Goal: Ask a question: Seek information or help from site administrators or community

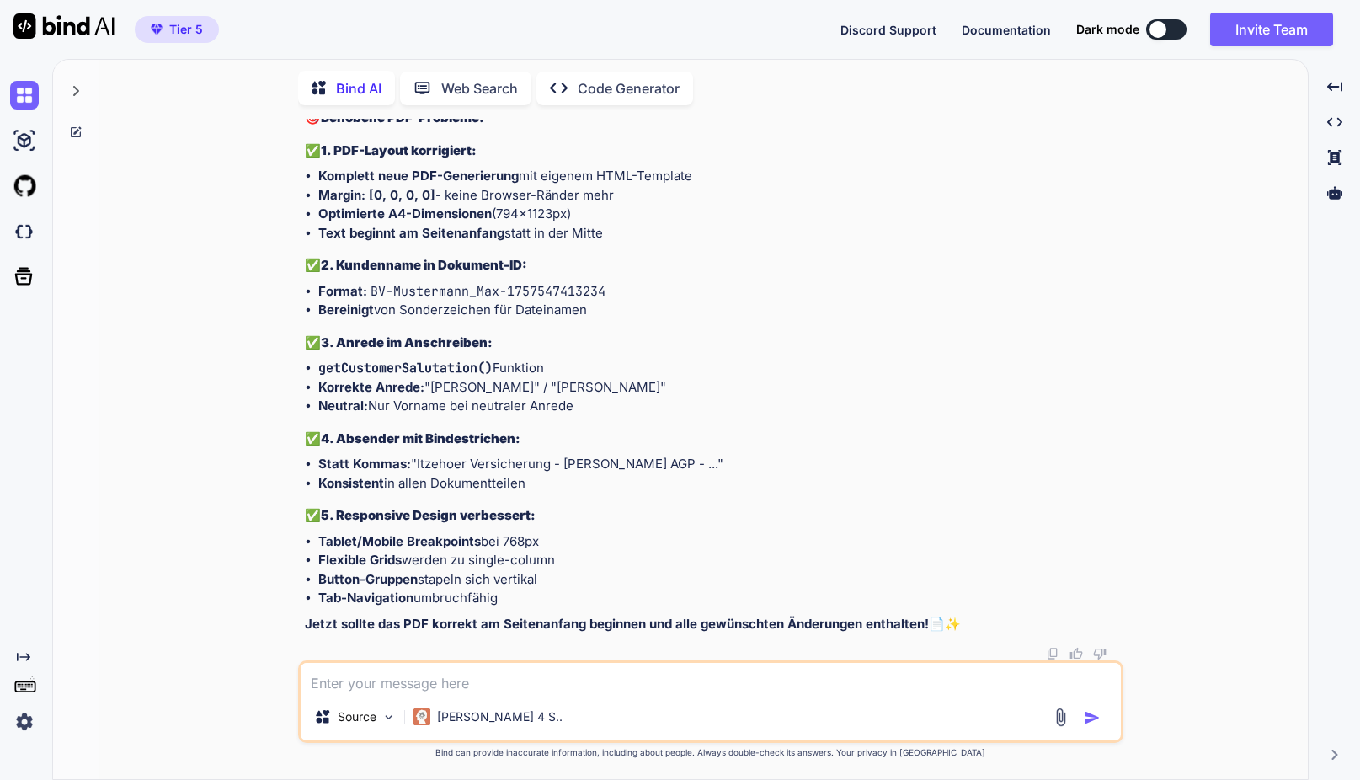
scroll to position [76290, 0]
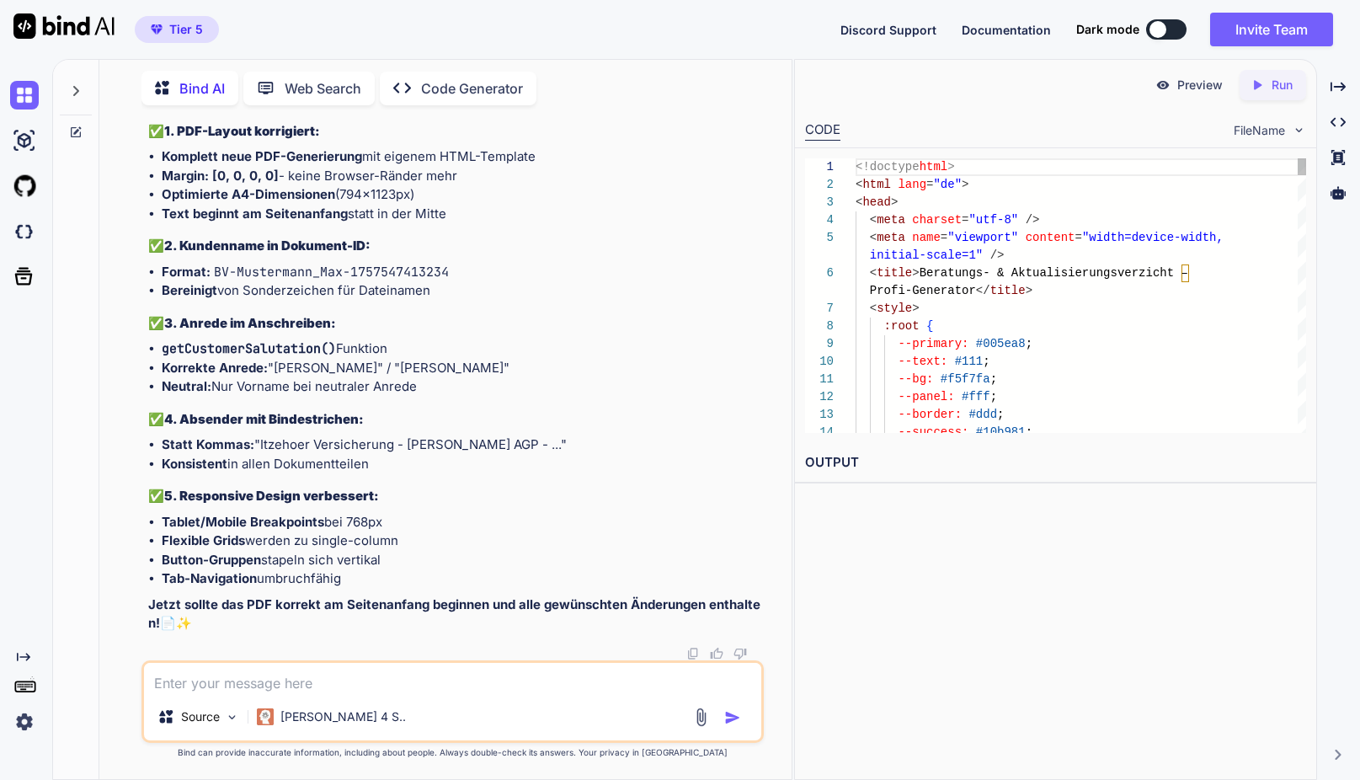
click at [1277, 97] on div "Created with Pixso. Run" at bounding box center [1272, 85] width 67 height 30
click at [1196, 88] on p "Preview" at bounding box center [1199, 85] width 45 height 17
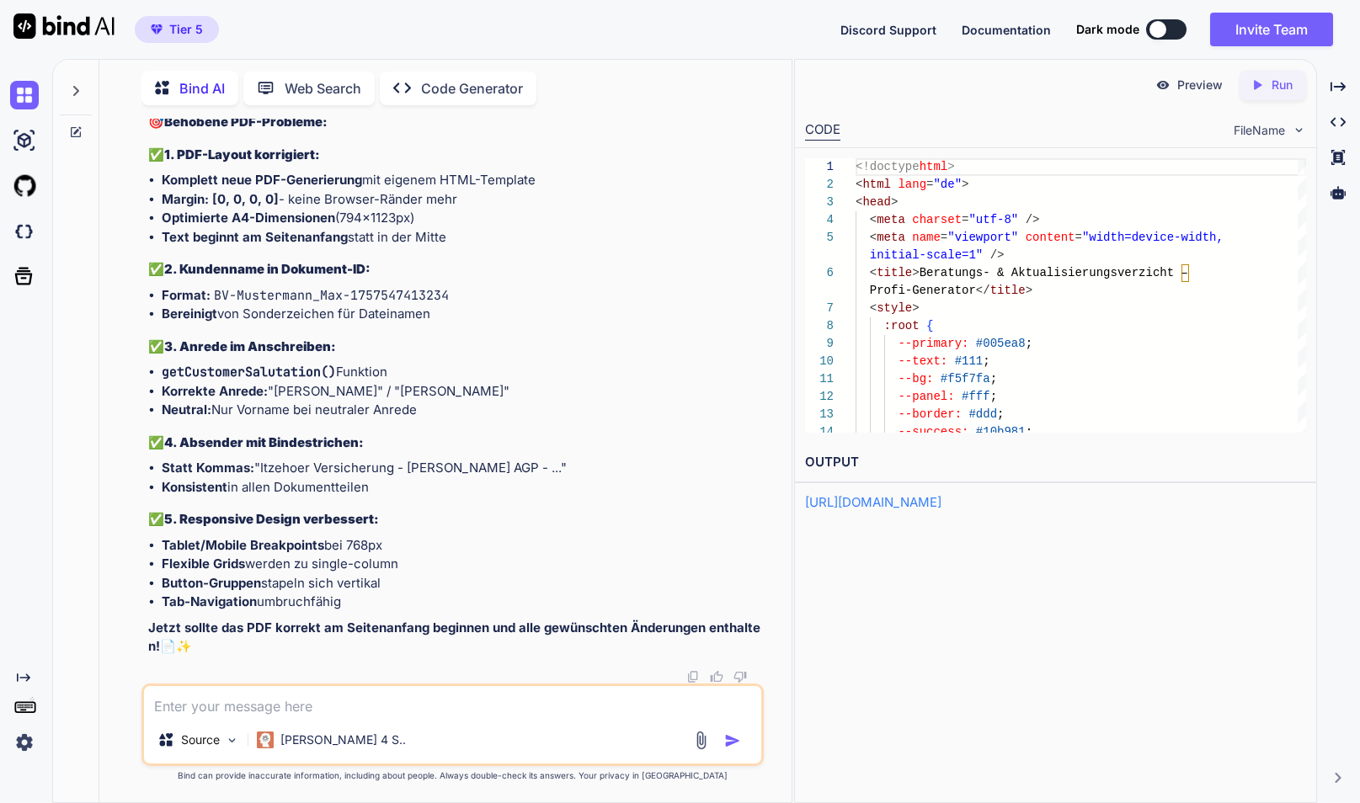
click at [1184, 88] on p "Preview" at bounding box center [1199, 85] width 45 height 17
type textarea "x"
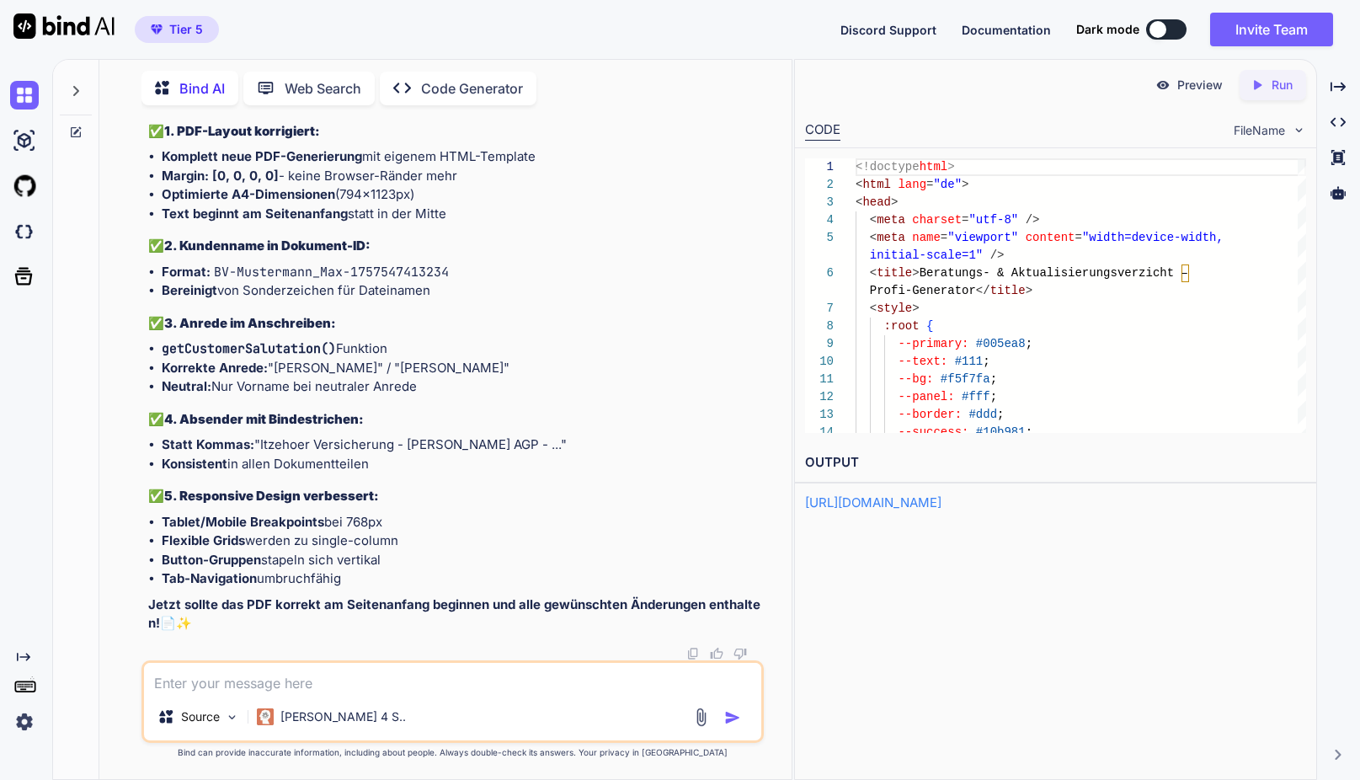
click at [302, 689] on textarea at bounding box center [452, 678] width 617 height 30
type textarea "d"
type textarea "x"
type textarea "de"
type textarea "x"
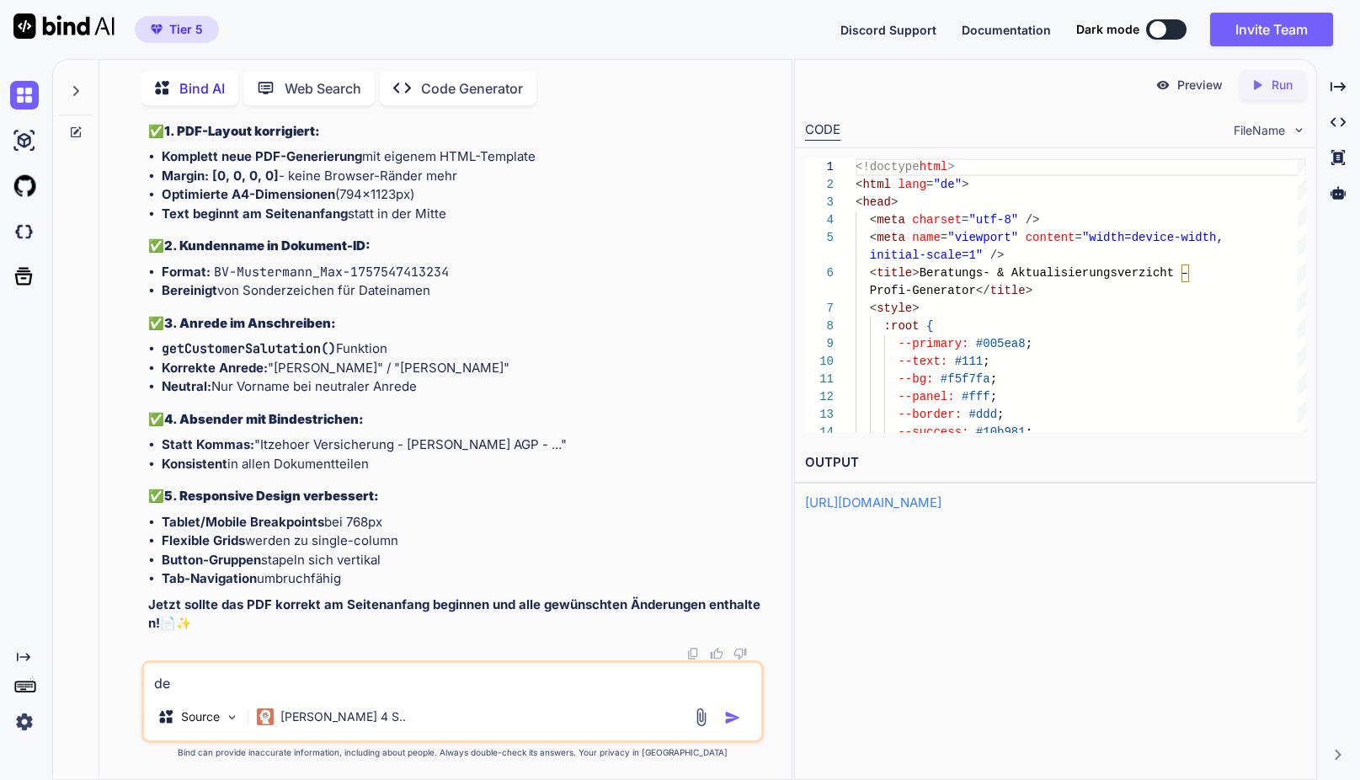
type textarea "der"
type textarea "x"
type textarea "der"
type textarea "x"
type textarea "der p"
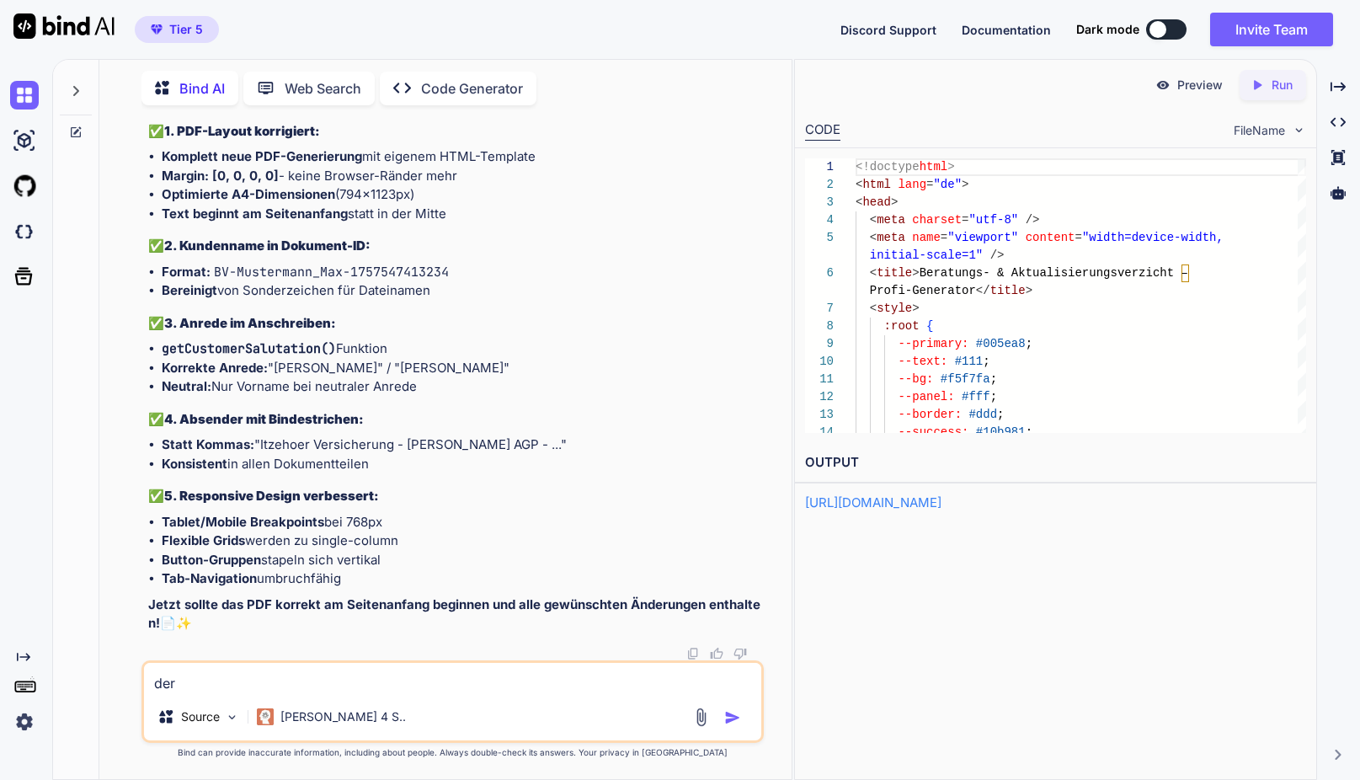
type textarea "x"
type textarea "der pf"
type textarea "x"
type textarea "der p"
type textarea "x"
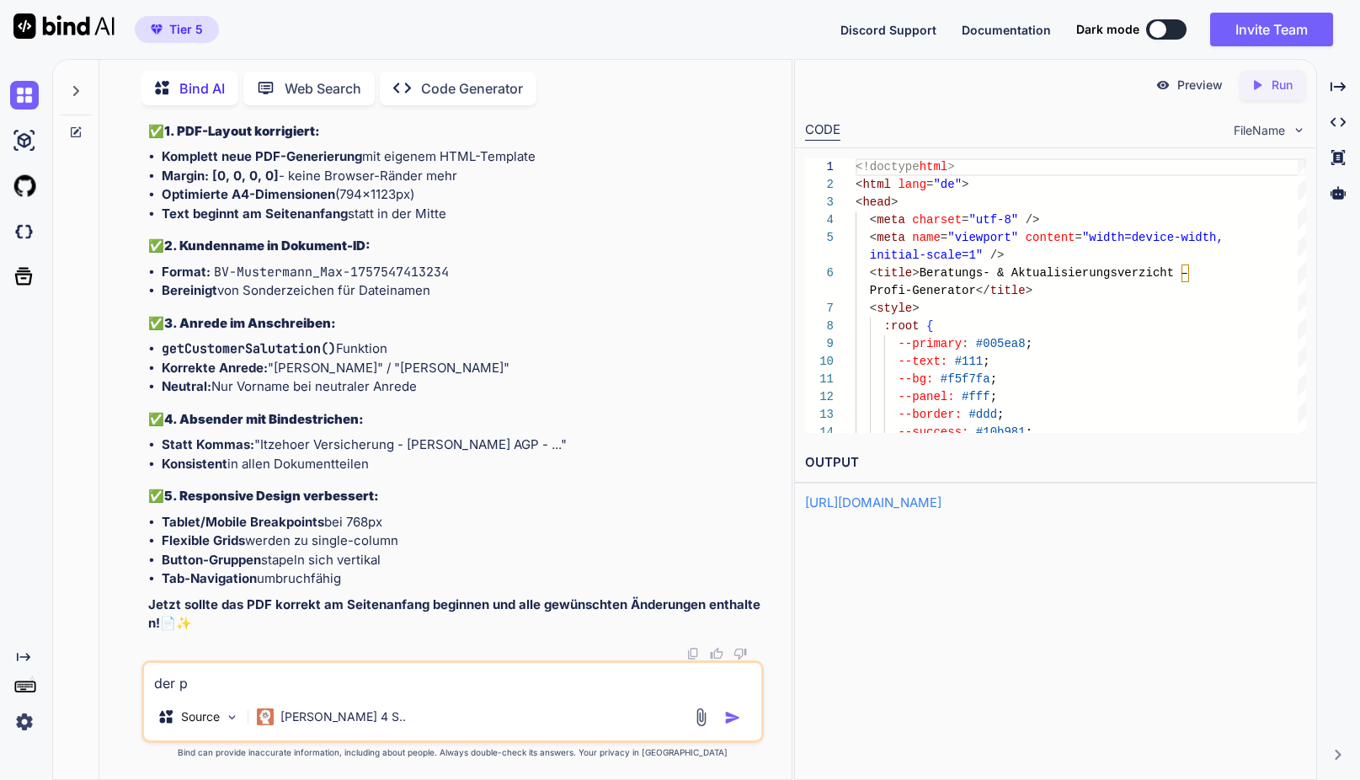
type textarea "der pd"
type textarea "x"
type textarea "der pdf"
type textarea "x"
type textarea "der pdf"
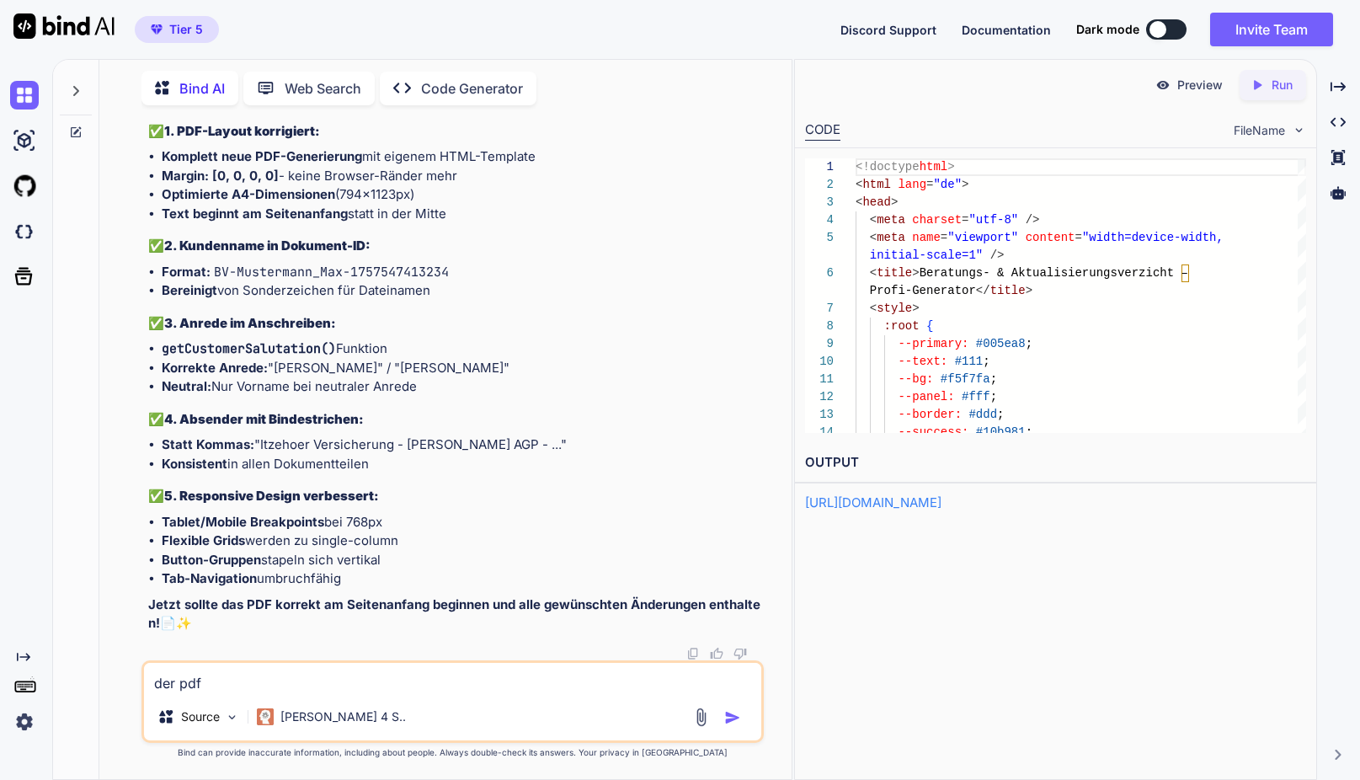
type textarea "x"
type textarea "der pdf e"
type textarea "x"
type textarea "der pdf ex"
type textarea "x"
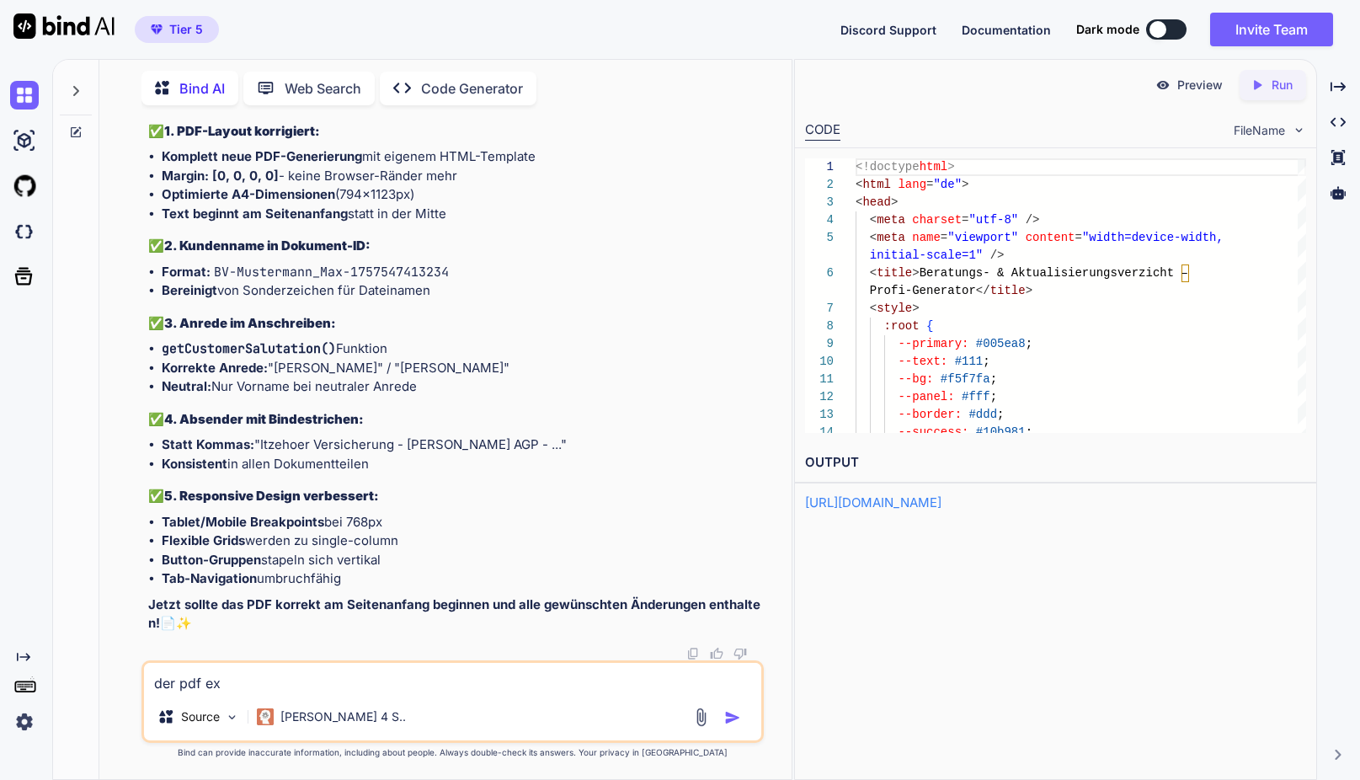
type textarea "der pdf exp"
type textarea "x"
type textarea "der pdf expo"
type textarea "x"
type textarea "der pdf expor"
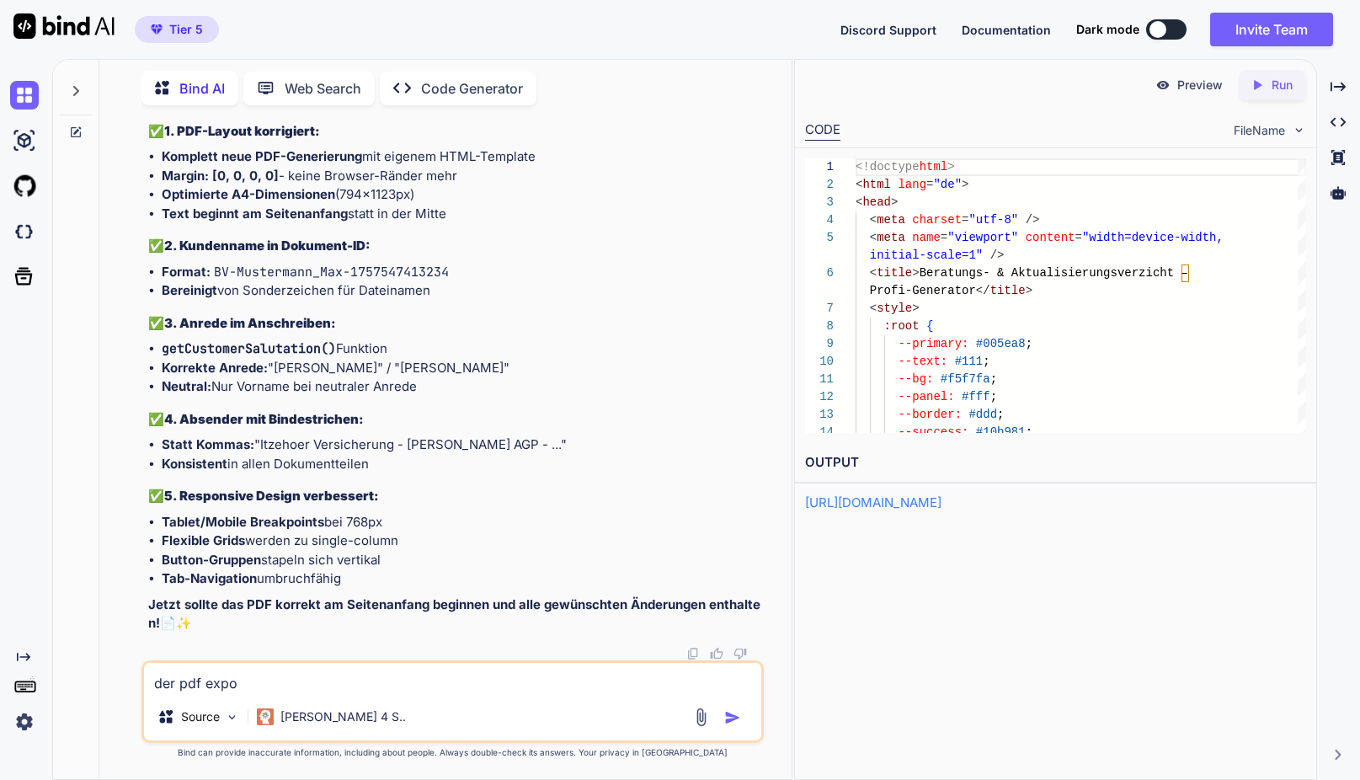
type textarea "x"
type textarea "der pdf export"
type textarea "x"
type textarea "der pdf export"
type textarea "x"
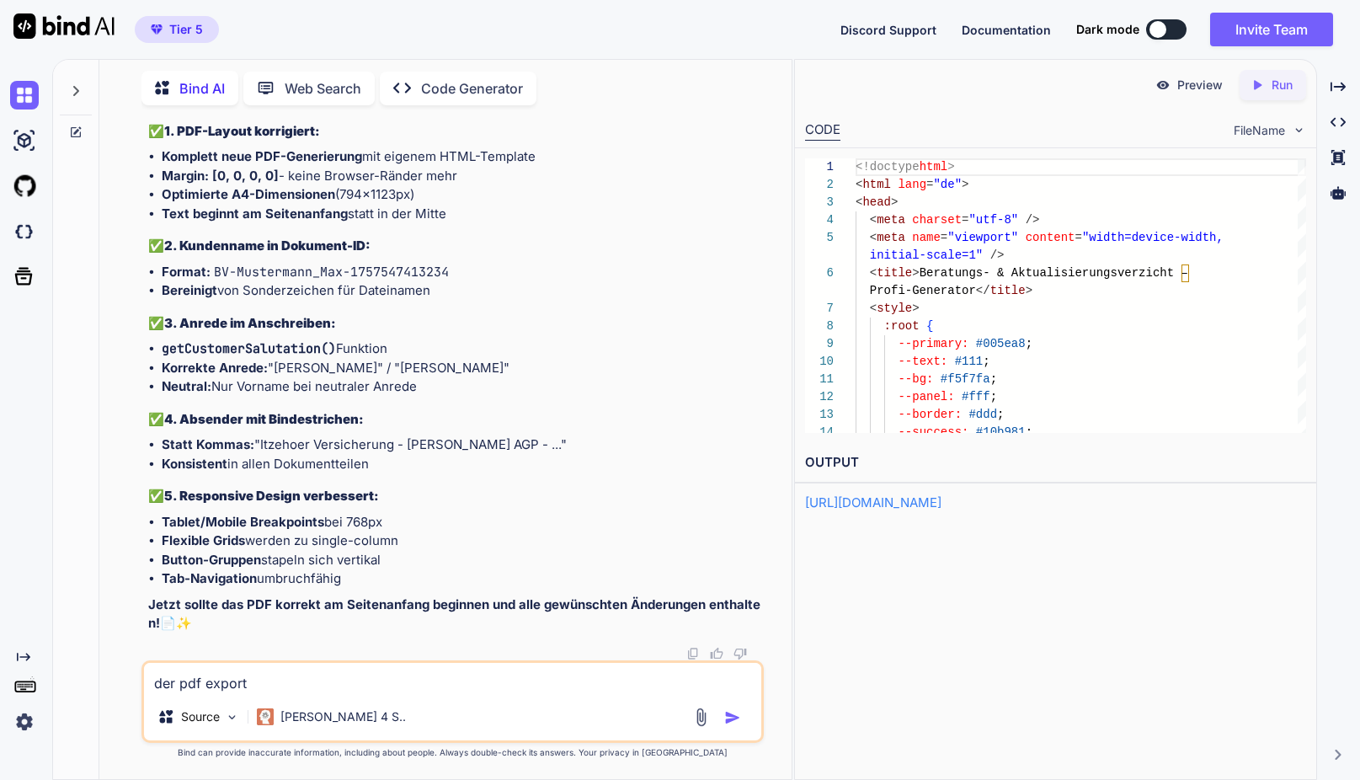
type textarea "der pdf export b"
type textarea "x"
type textarea "der pdf export be"
type textarea "x"
type textarea "der pdf export bes"
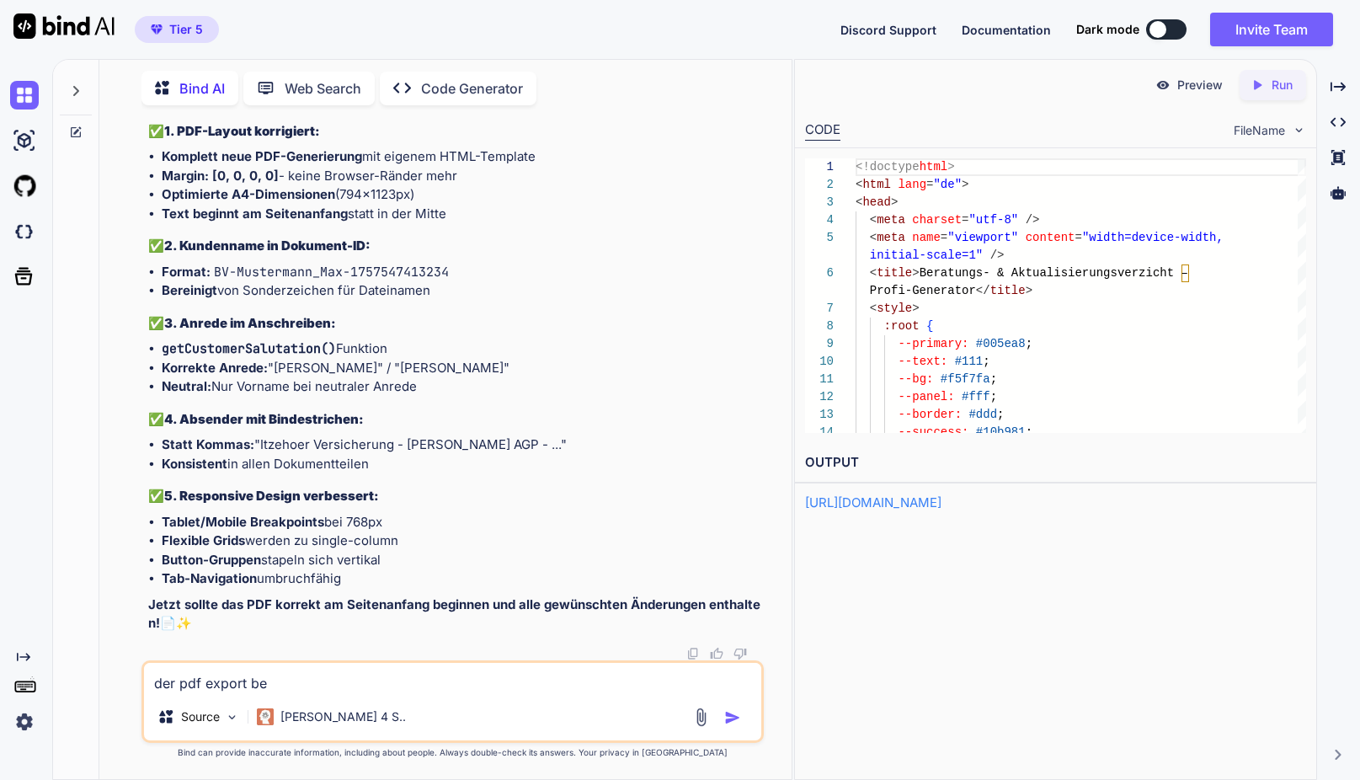
type textarea "x"
type textarea "der pdf export best"
type textarea "x"
type textarea "der pdf export beste"
type textarea "x"
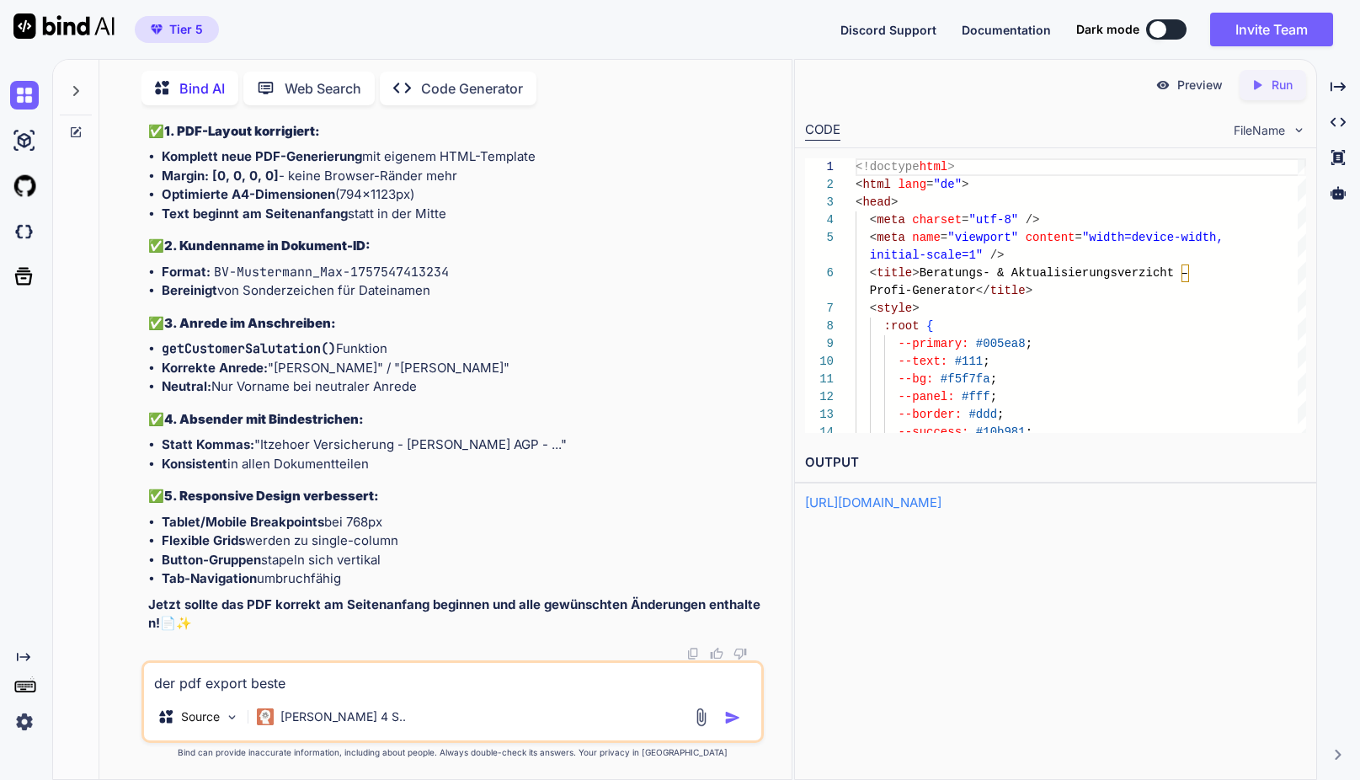
type textarea "der pdf export besteh"
type textarea "x"
type textarea "der pdf export besteht"
type textarea "x"
type textarea "der pdf export besteht"
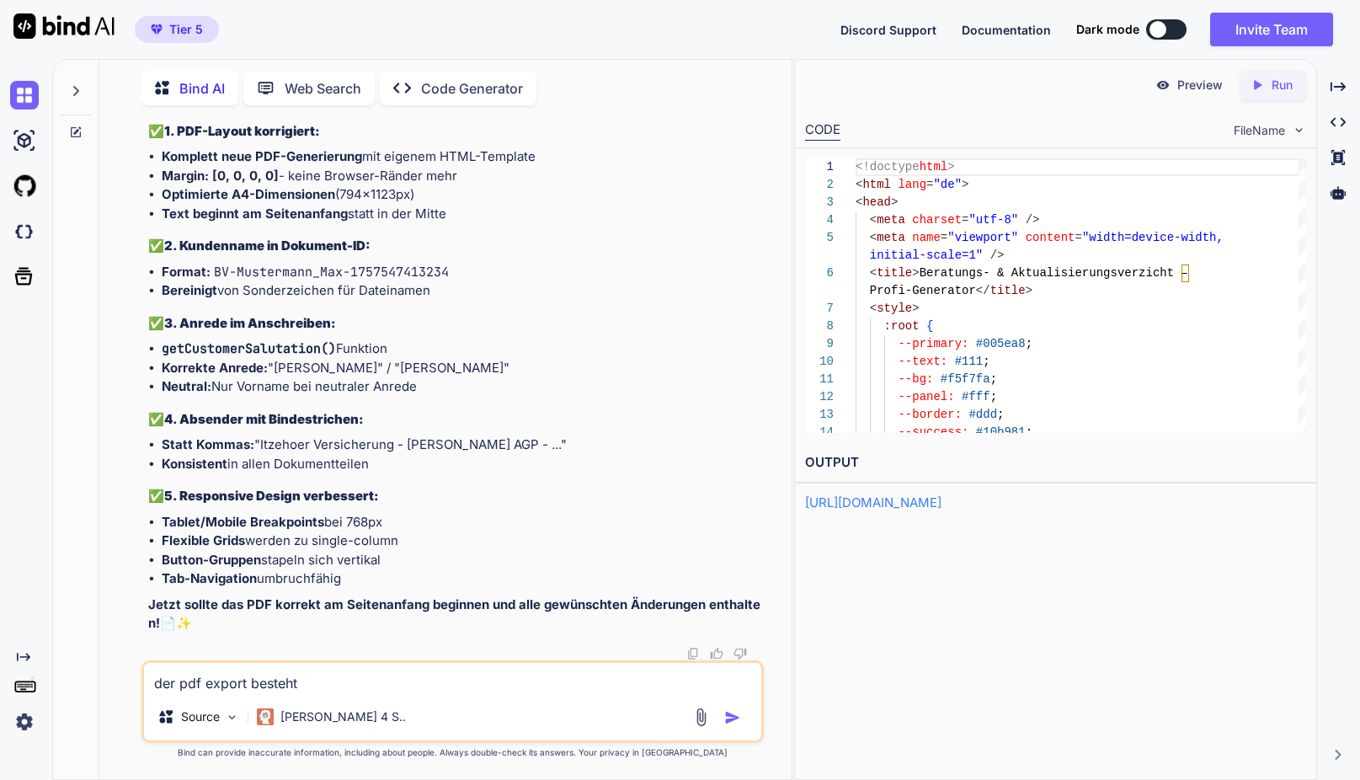
type textarea "x"
type textarea "der pdf export besteht j"
type textarea "x"
type textarea "der pdf export besteht je"
type textarea "x"
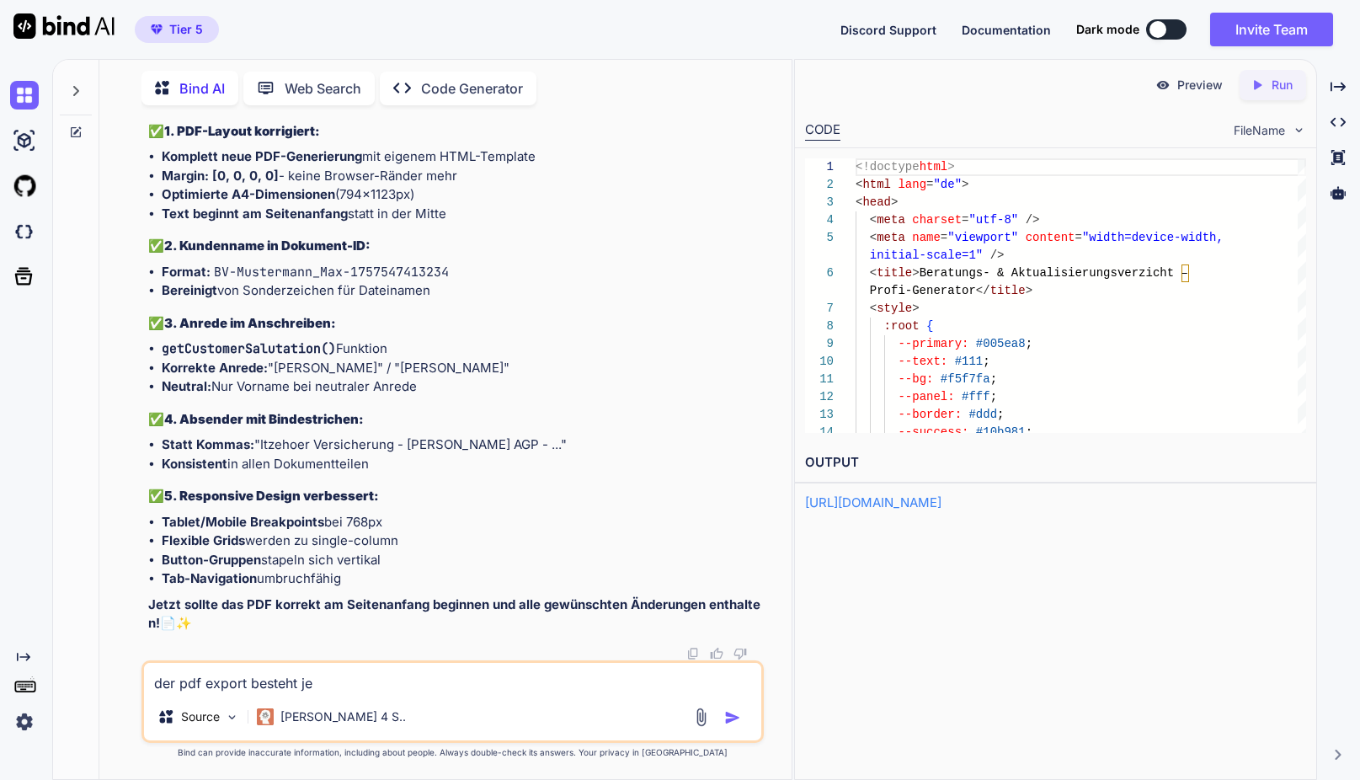
type textarea "der pdf export besteht jet"
type textarea "x"
type textarea "der pdf export besteht jetz"
type textarea "x"
type textarea "der pdf export besteht jetzt"
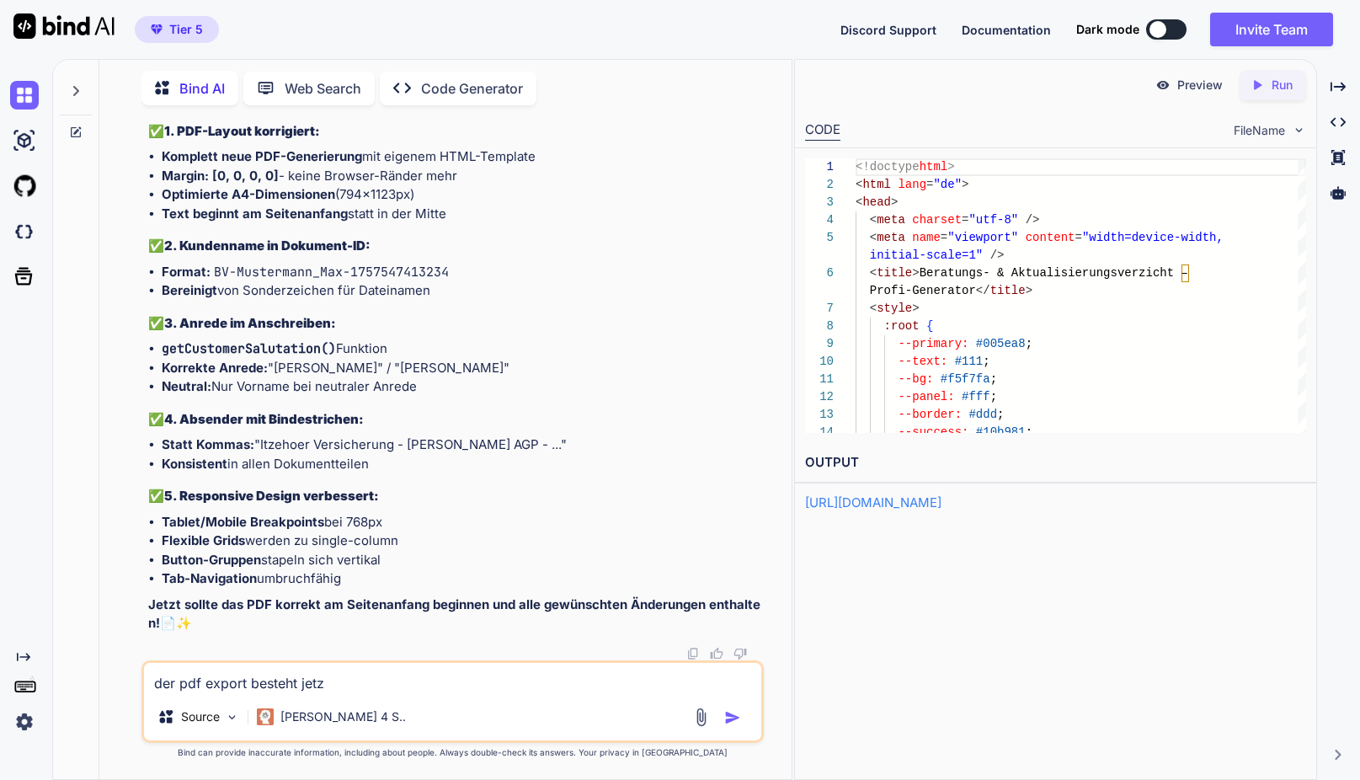
type textarea "x"
type textarea "der pdf export besteht jetzt"
type textarea "x"
type textarea "der pdf export besteht jetzt n"
type textarea "x"
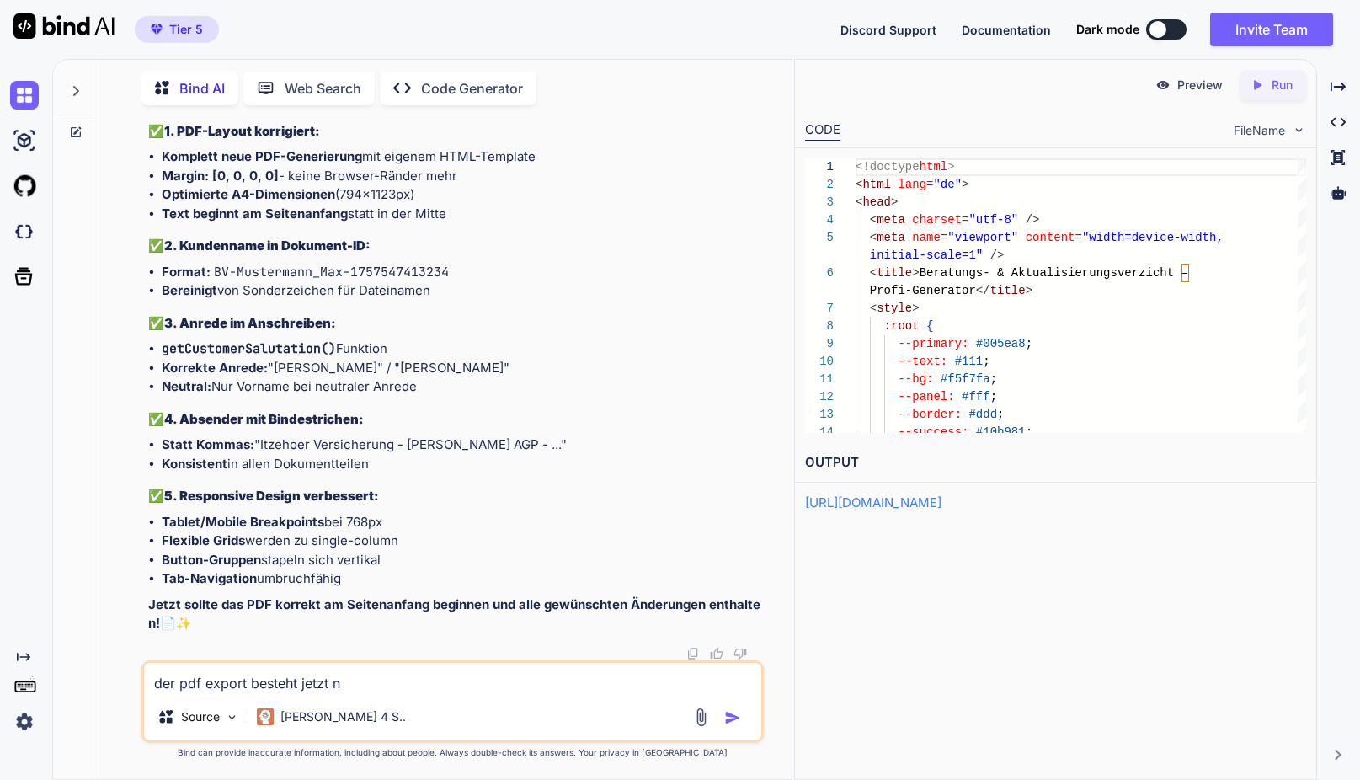
type textarea "der pdf export besteht jetzt nu"
type textarea "x"
type textarea "der pdf export besteht jetzt nur"
type textarea "x"
type textarea "der pdf export besteht jetzt nur"
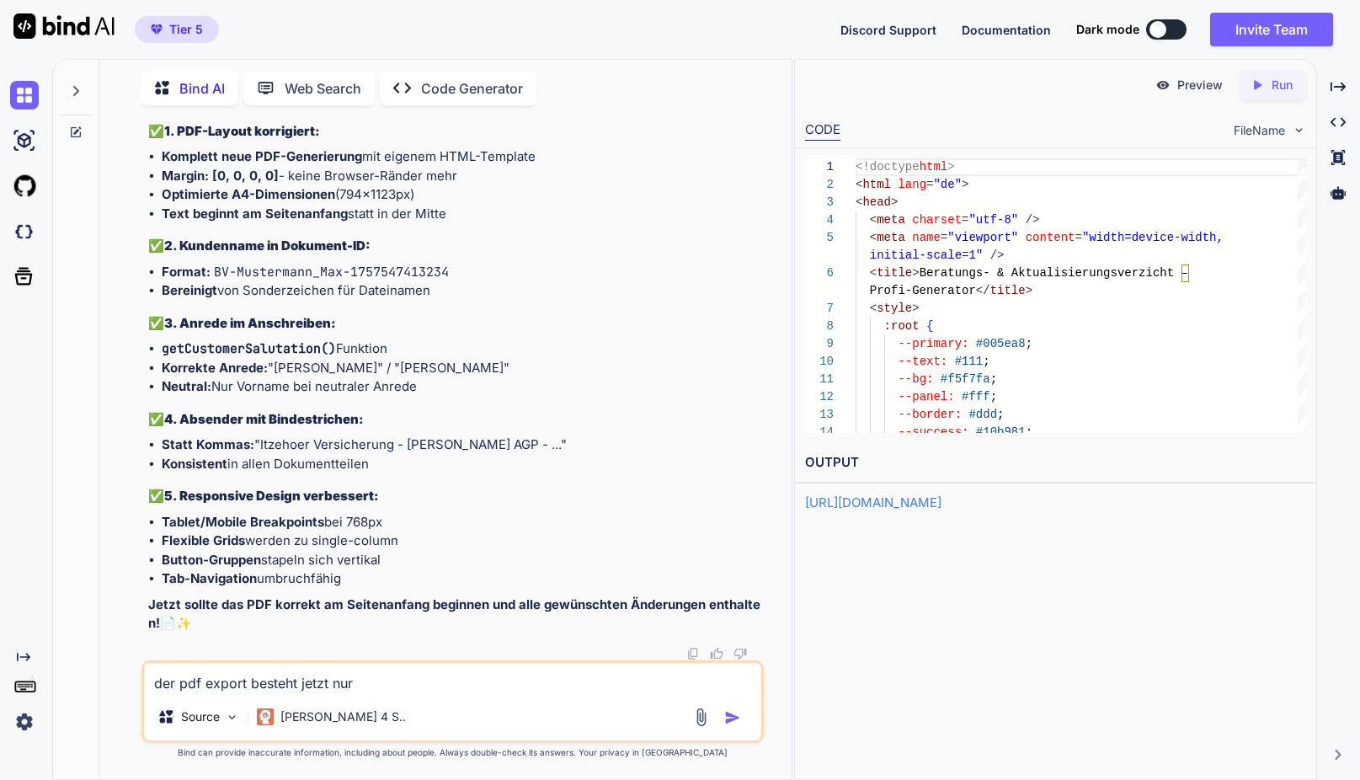
type textarea "x"
type textarea "der pdf export besteht jetzt nur a"
type textarea "x"
type textarea "der pdf export besteht jetzt nur au"
type textarea "x"
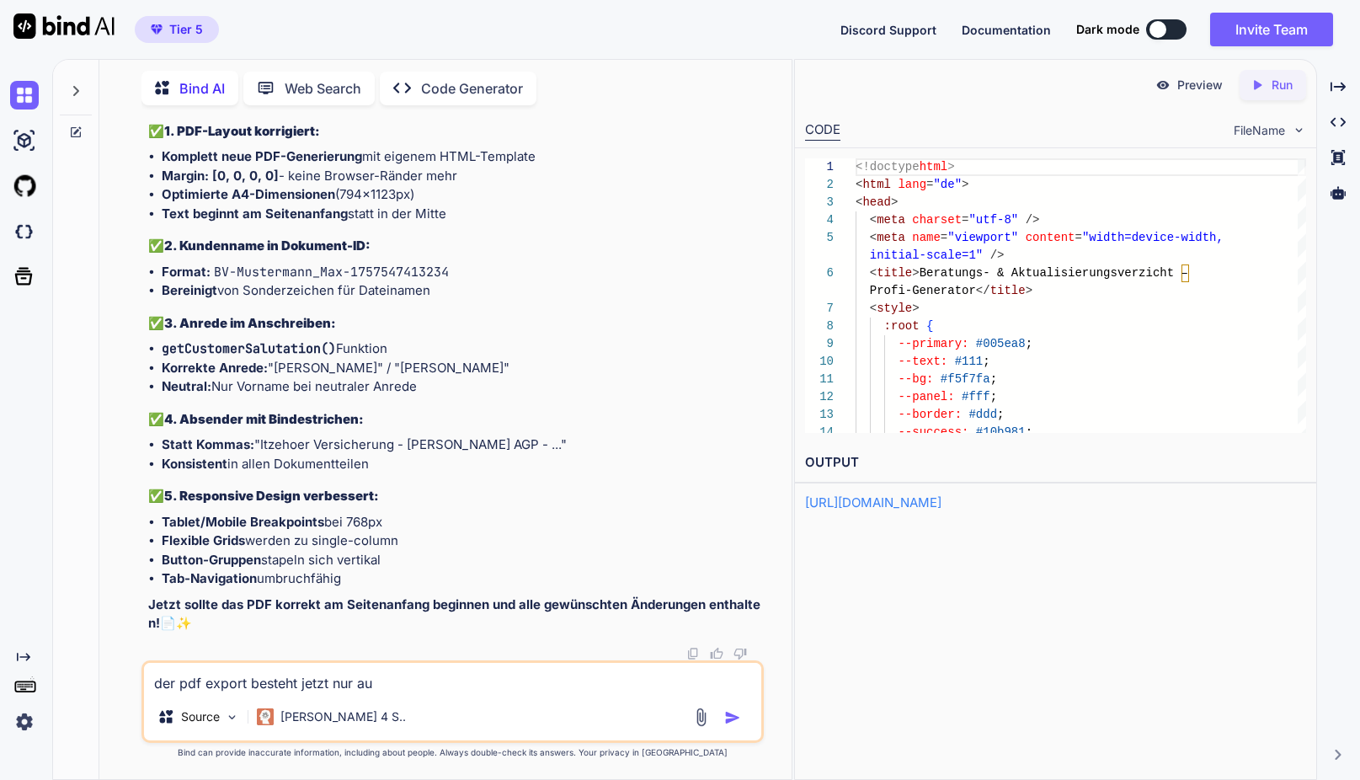
type textarea "der pdf export besteht jetzt nur aus"
type textarea "x"
type textarea "der pdf export besteht jetzt nur aus"
type textarea "x"
type textarea "der pdf export besteht jetzt nur aus 1"
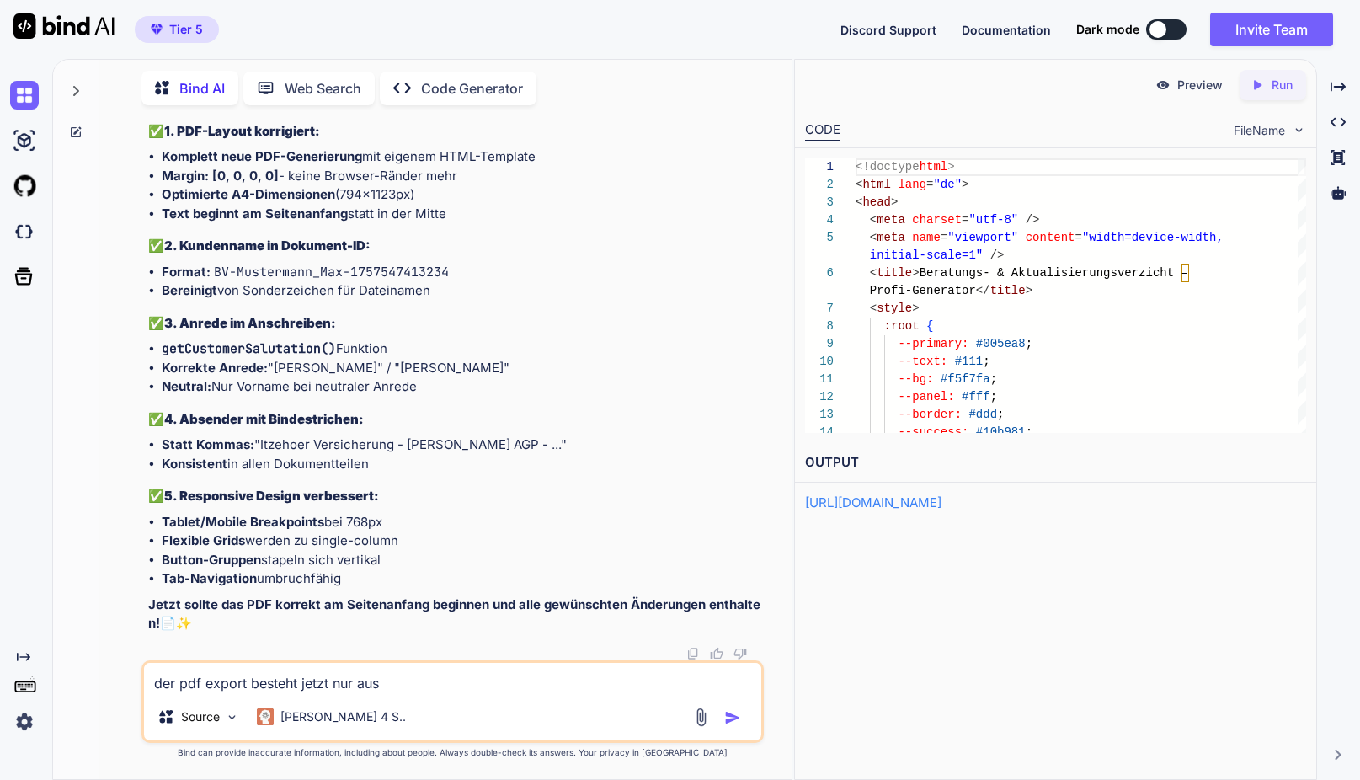
type textarea "x"
type textarea "der pdf export besteht jetzt nur aus 1"
type textarea "x"
type textarea "der pdf export besteht jetzt nur aus 1 l"
type textarea "x"
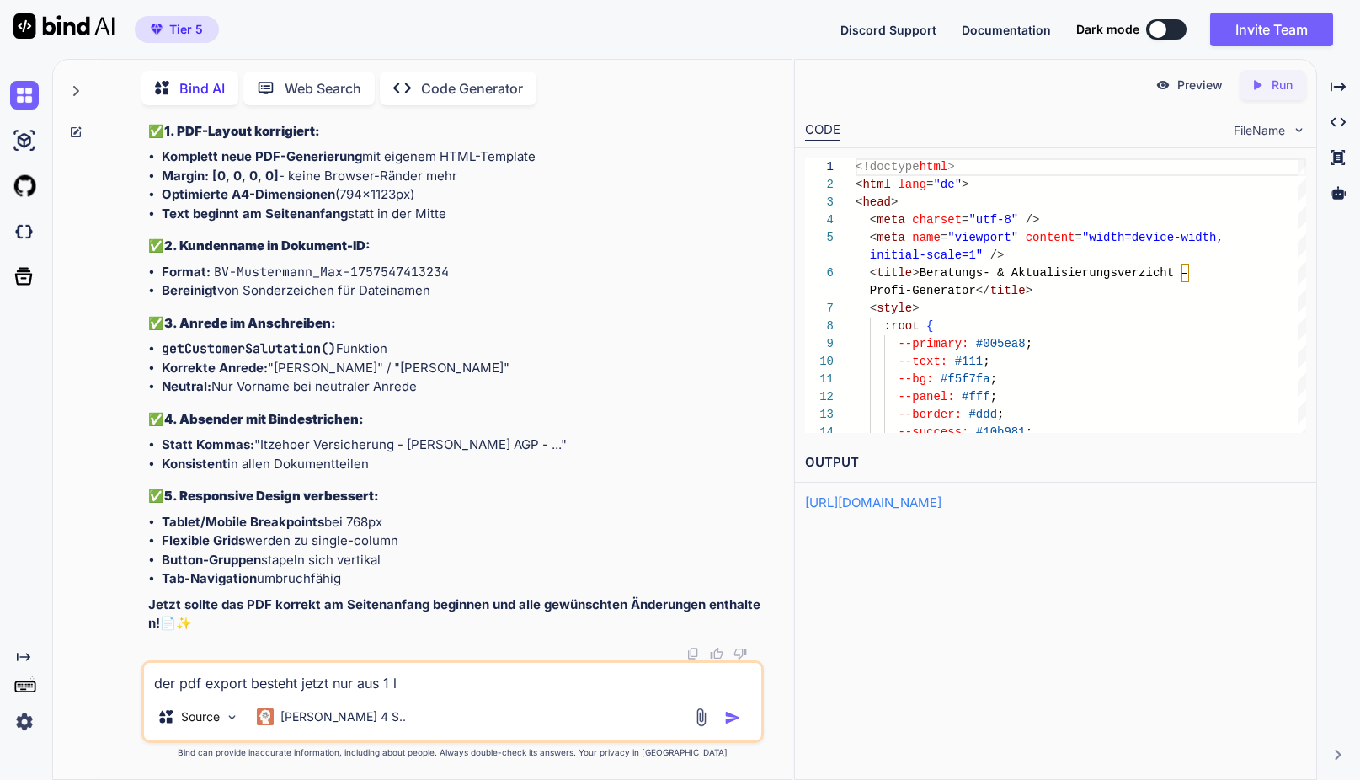
type textarea "der pdf export besteht jetzt nur aus 1 le"
type textarea "x"
type textarea "der pdf export besteht jetzt nur aus 1 lee"
type textarea "x"
type textarea "der pdf export besteht jetzt nur aus 1 leer"
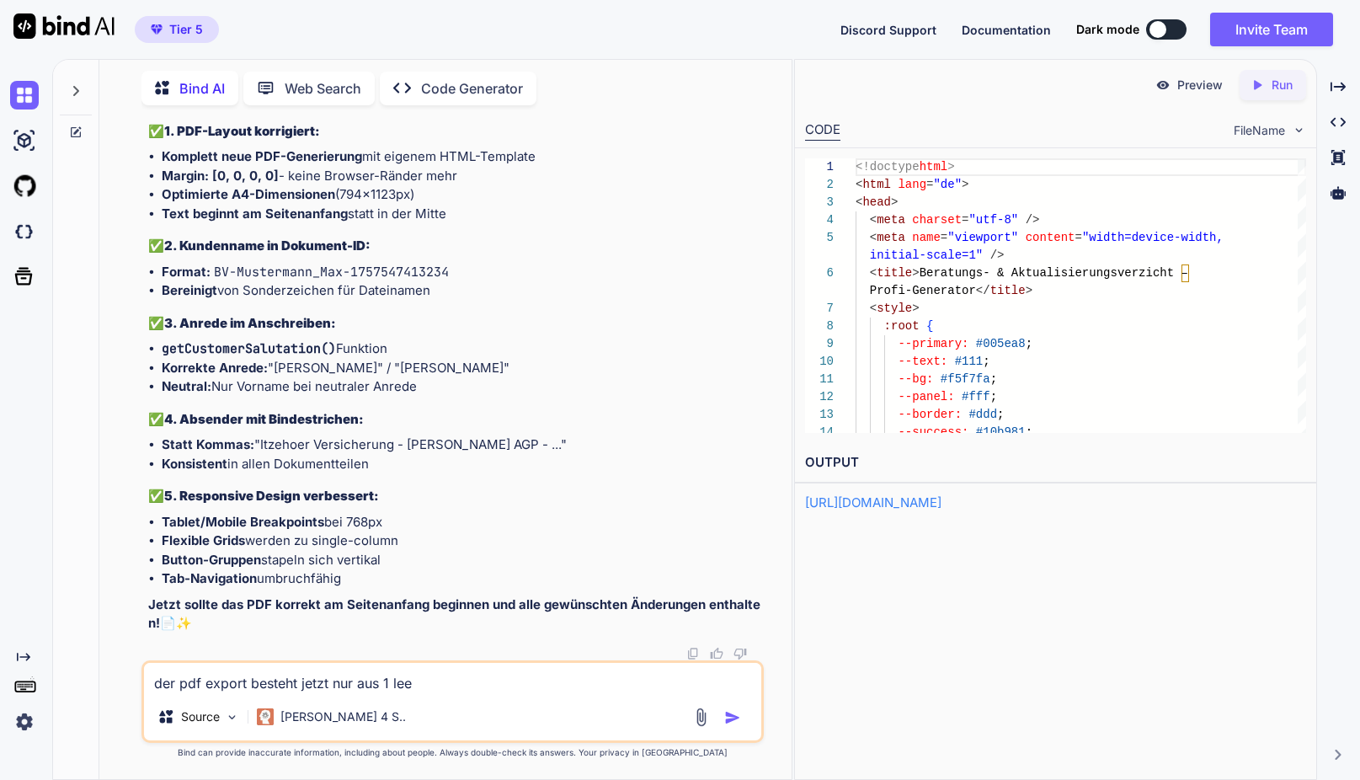
type textarea "x"
type textarea "der pdf export besteht jetzt nur aus 1 leere"
type textarea "x"
type textarea "der pdf export besteht jetzt nur aus 1 leeren"
type textarea "x"
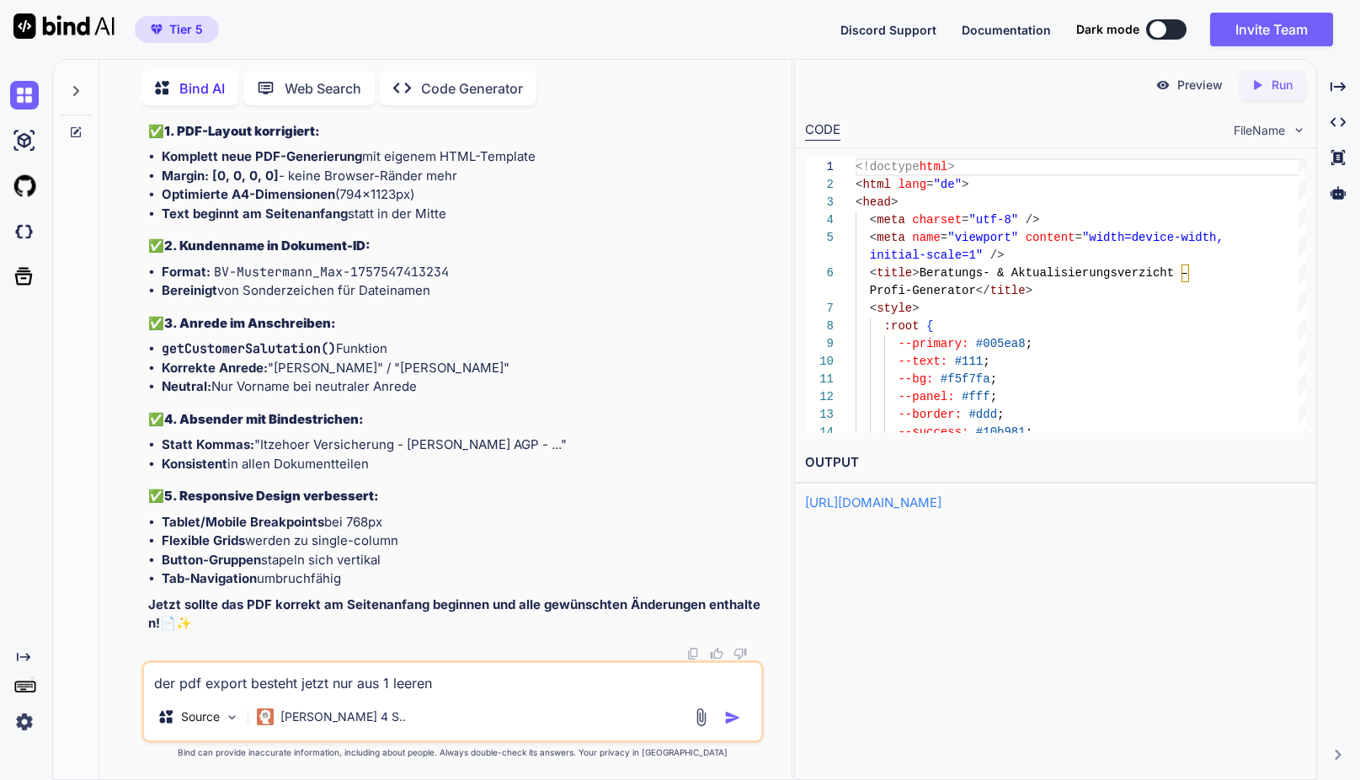
type textarea "der pdf export besteht jetzt nur aus 1 leeren"
type textarea "x"
type textarea "der pdf export besteht jetzt nur aus 1 leeren s"
type textarea "x"
type textarea "der pdf export besteht jetzt nur aus 1 leeren se"
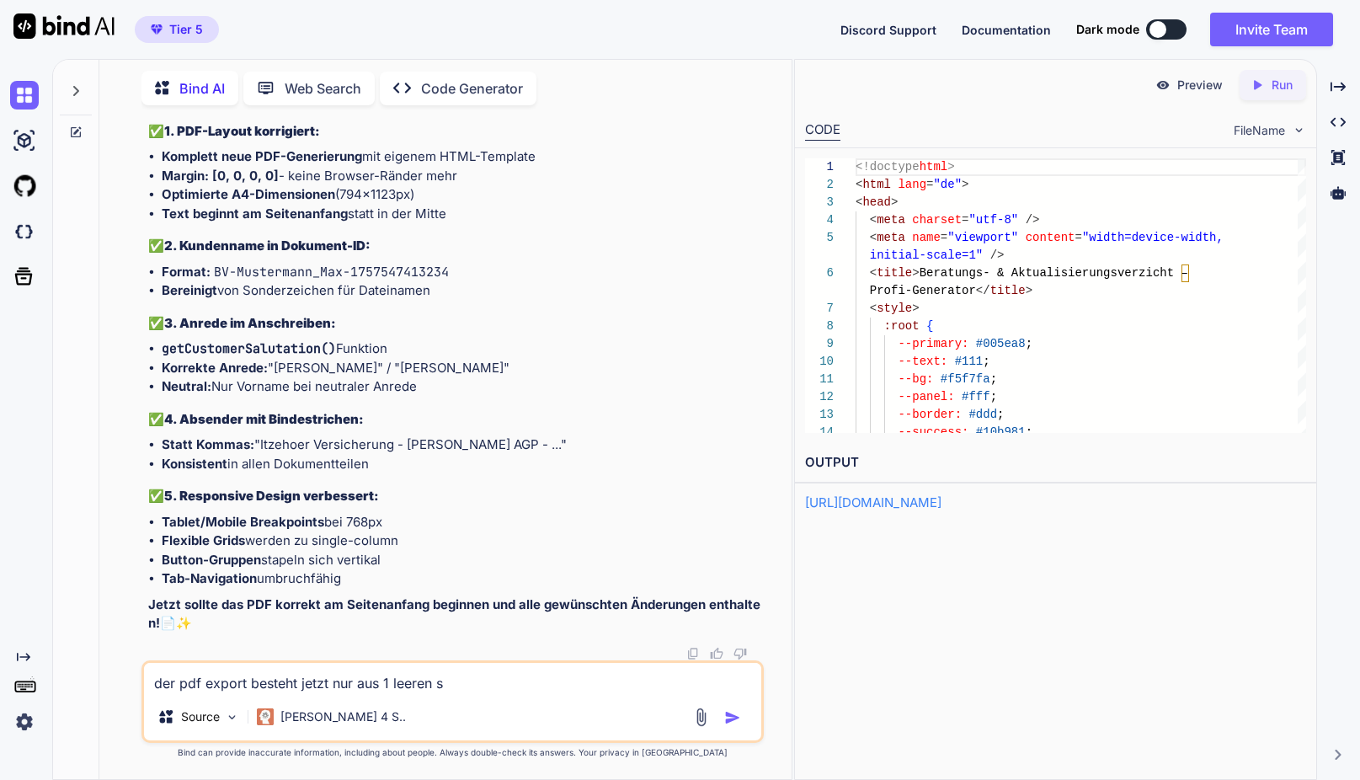
type textarea "x"
type textarea "der pdf export besteht jetzt nur aus 1 leeren sei"
type textarea "x"
type textarea "der pdf export besteht jetzt nur aus 1 leeren seit"
type textarea "x"
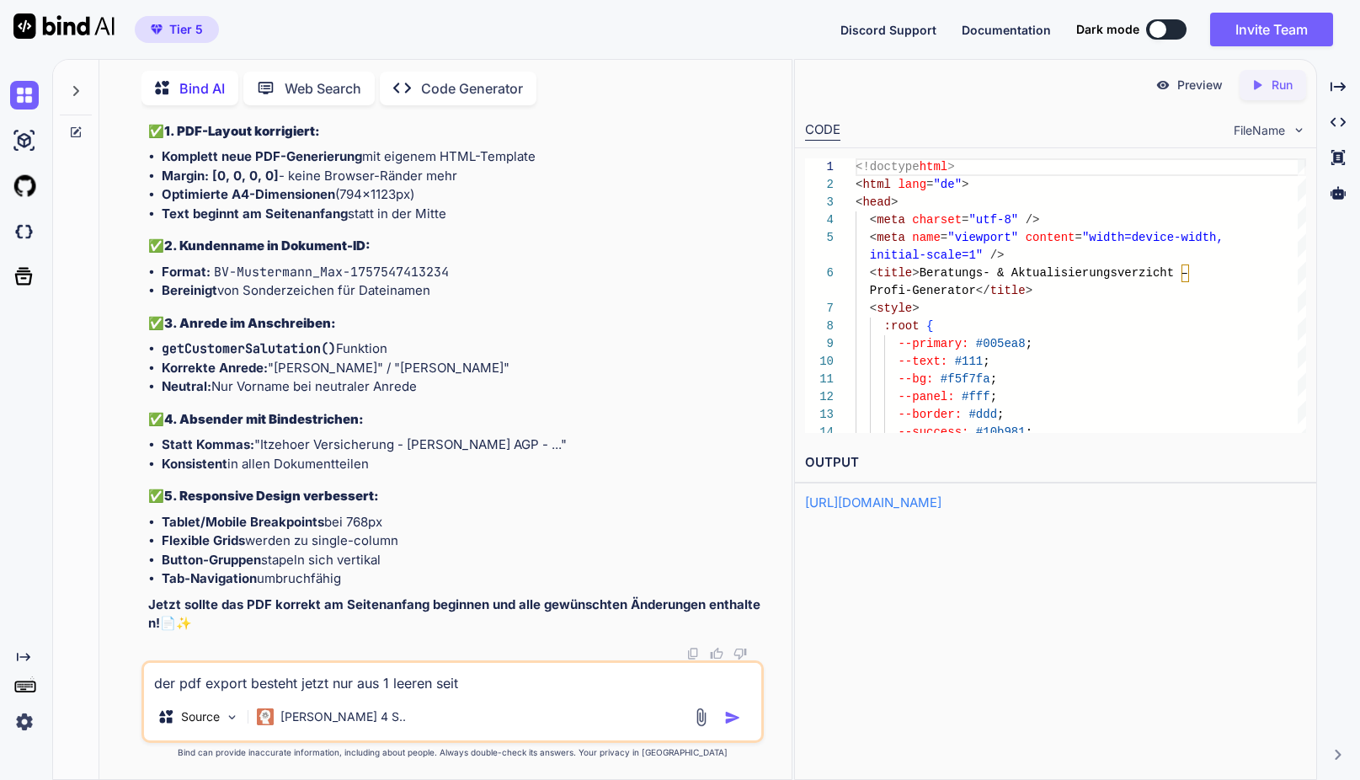
type textarea "der pdf export besteht jetzt nur aus 1 leeren seite"
type textarea "x"
type textarea "der pdf export besteht jetzt nur aus 1 leeren seite."
type textarea "x"
type textarea "der pdf export besteht jetzt nur aus 1 leeren seite."
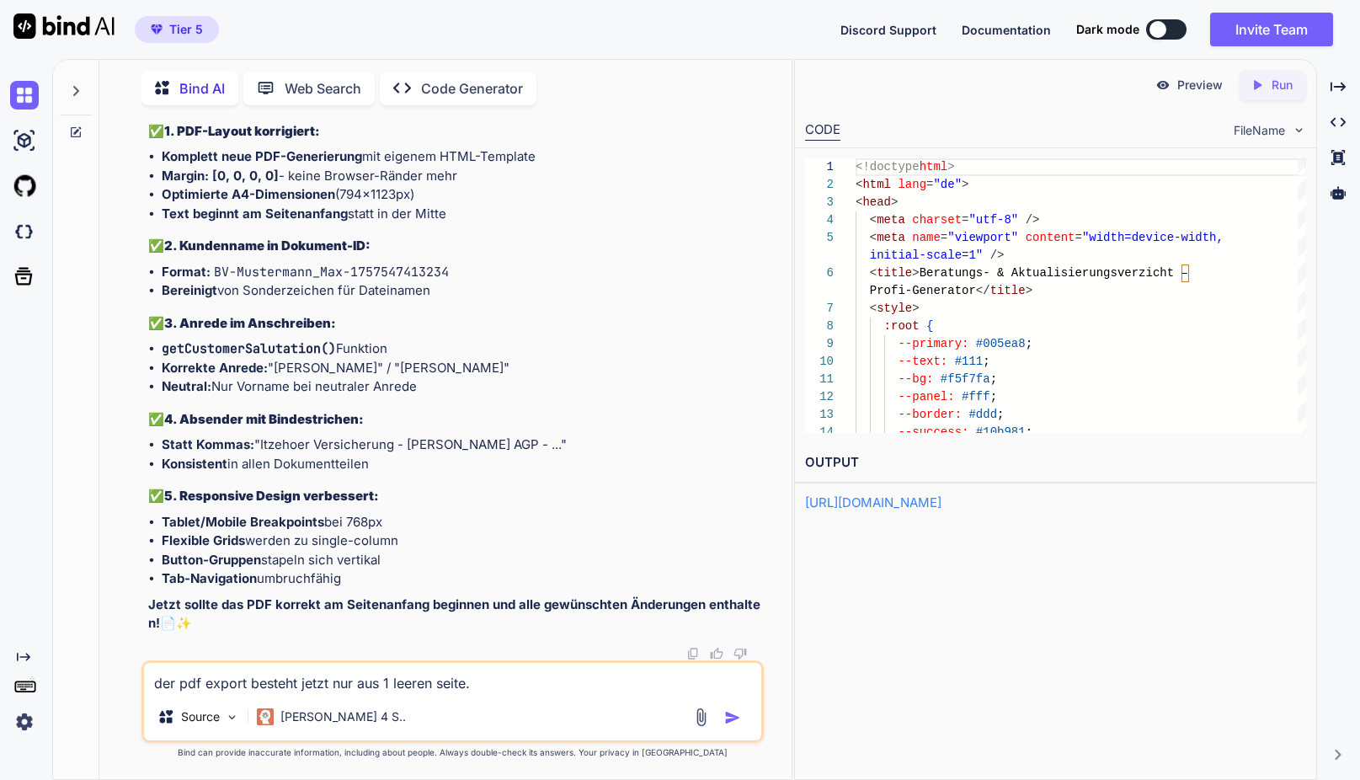
type textarea "x"
type textarea "der pdf export besteht jetzt nur aus 1 leeren seite. b"
type textarea "x"
type textarea "der pdf export besteht jetzt nur aus 1 leeren seite. be"
type textarea "x"
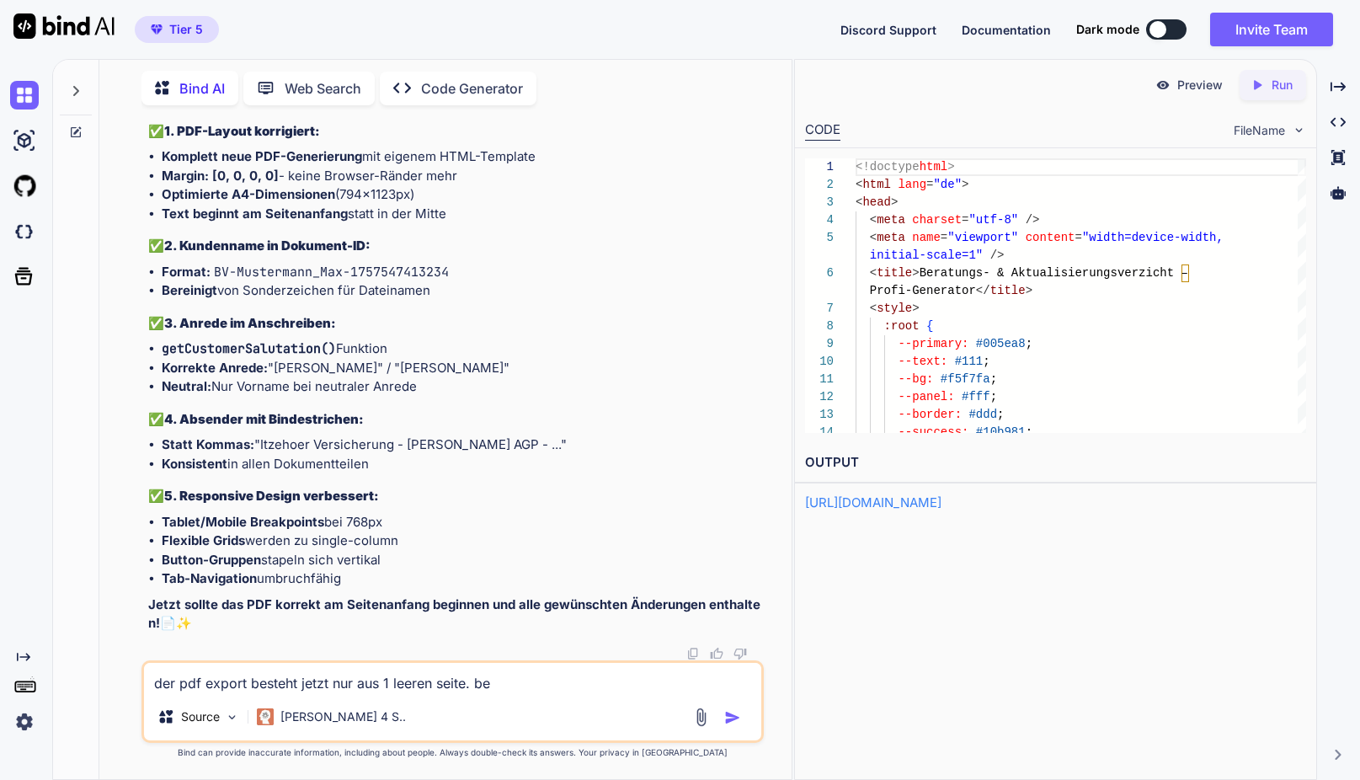
type textarea "der pdf export besteht jetzt nur aus 1 leeren seite. bek"
type textarea "x"
type textarea "der pdf export besteht jetzt nur aus 1 leeren seite. beko"
type textarea "x"
type textarea "der pdf export besteht jetzt nur aus 1 leeren seite. bekom"
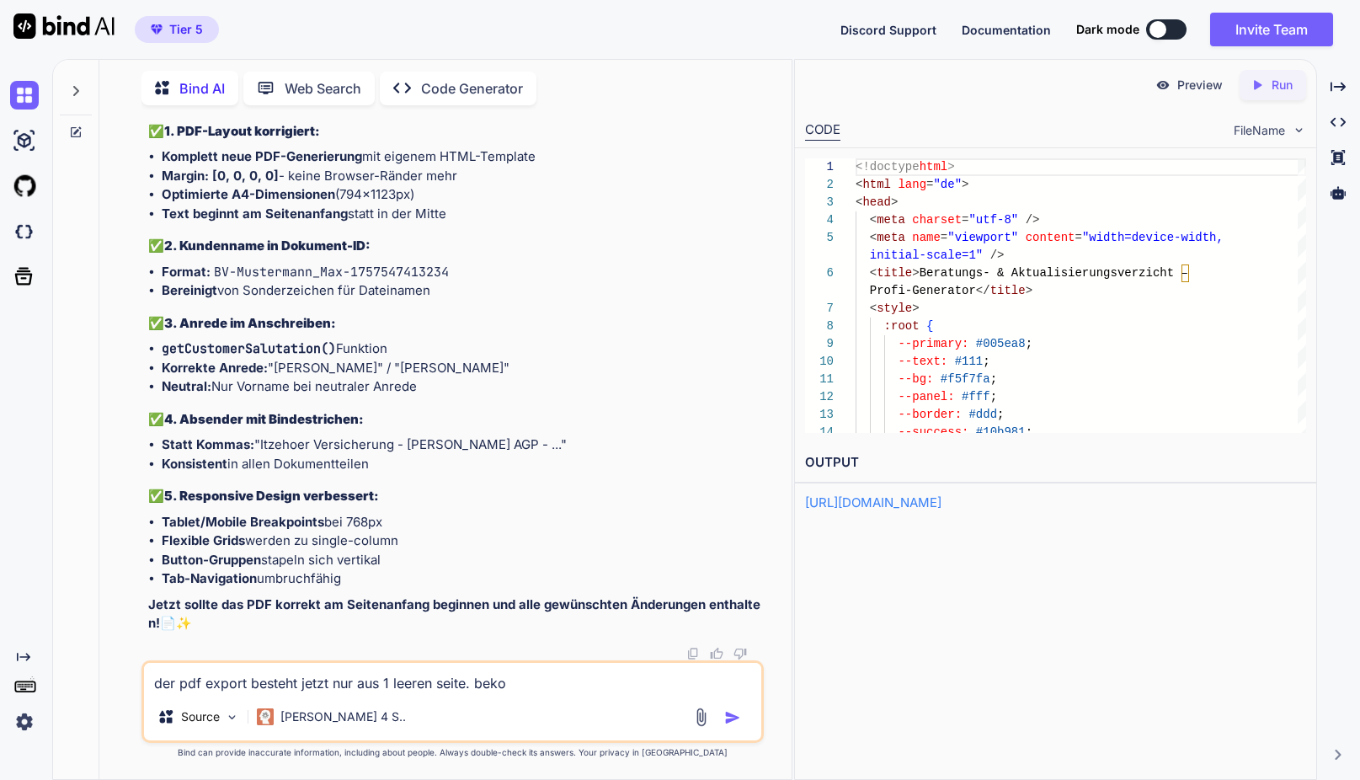
type textarea "x"
type textarea "der pdf export besteht jetzt nur aus 1 leeren seite. bekomm"
type textarea "x"
type textarea "der pdf export besteht jetzt nur aus 1 leeren seite. bekomms"
type textarea "x"
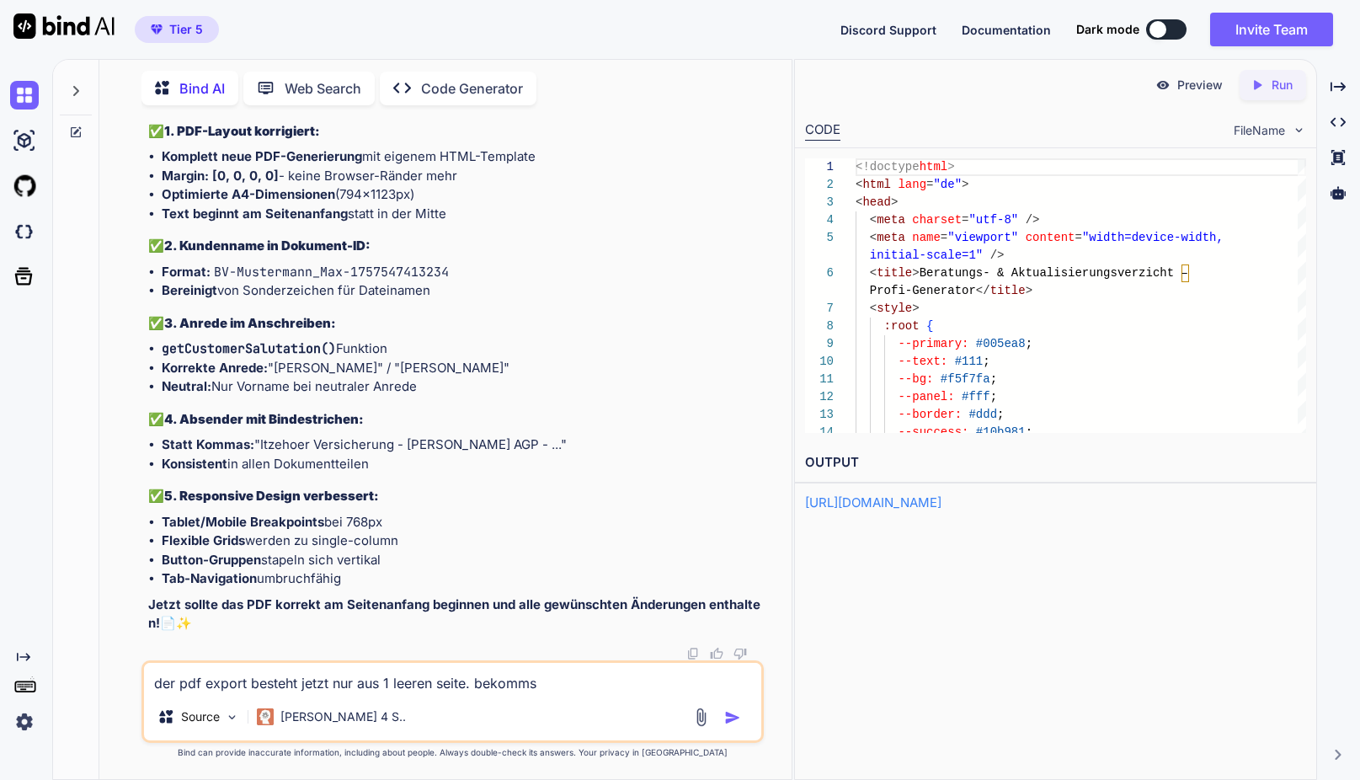
type textarea "der pdf export besteht jetzt nur aus 1 leeren seite. bekommst"
type textarea "x"
type textarea "der pdf export besteht jetzt nur aus 1 leeren seite. bekommst"
type textarea "x"
type textarea "der pdf export besteht jetzt nur aus 1 leeren seite. bekommst d"
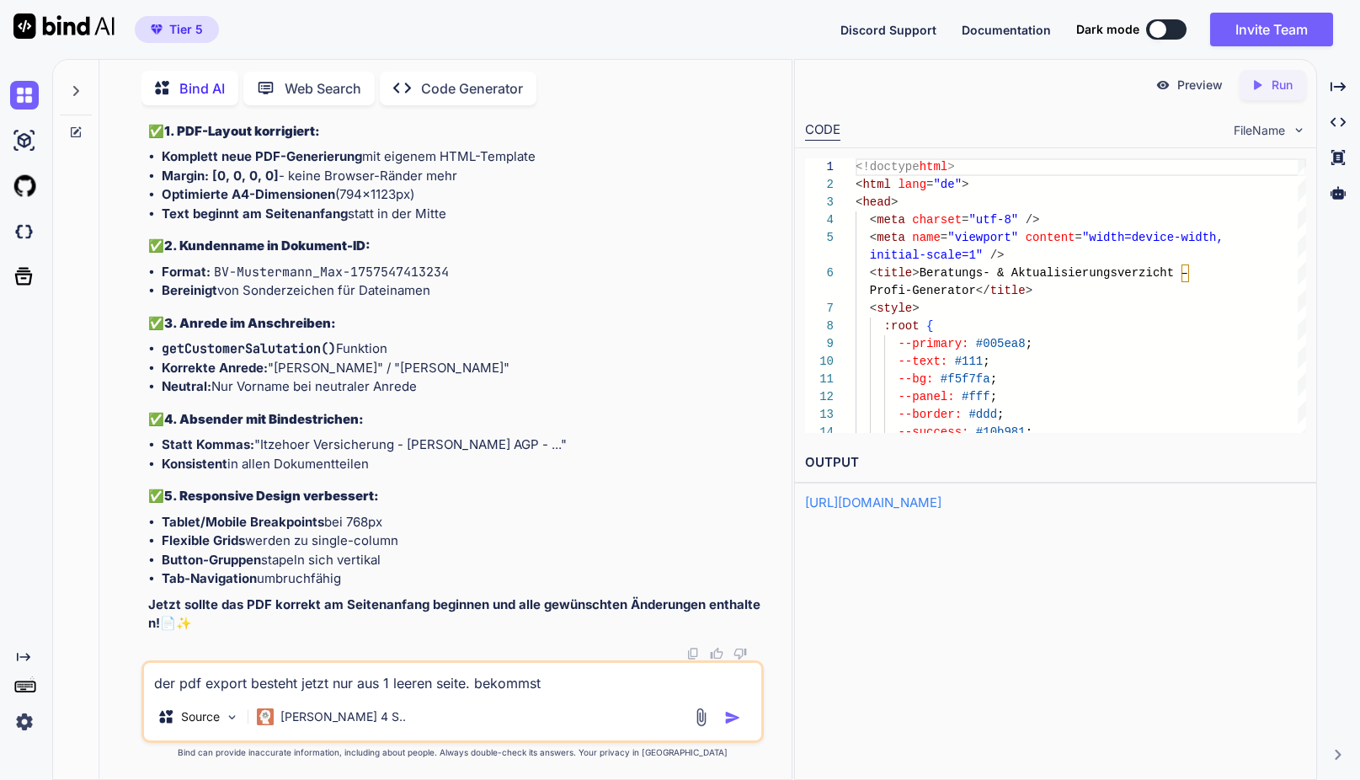
type textarea "x"
type textarea "der pdf export besteht jetzt nur aus 1 leeren seite. bekommst du"
type textarea "x"
type textarea "der pdf export besteht jetzt nur aus 1 leeren seite. bekommst du"
type textarea "x"
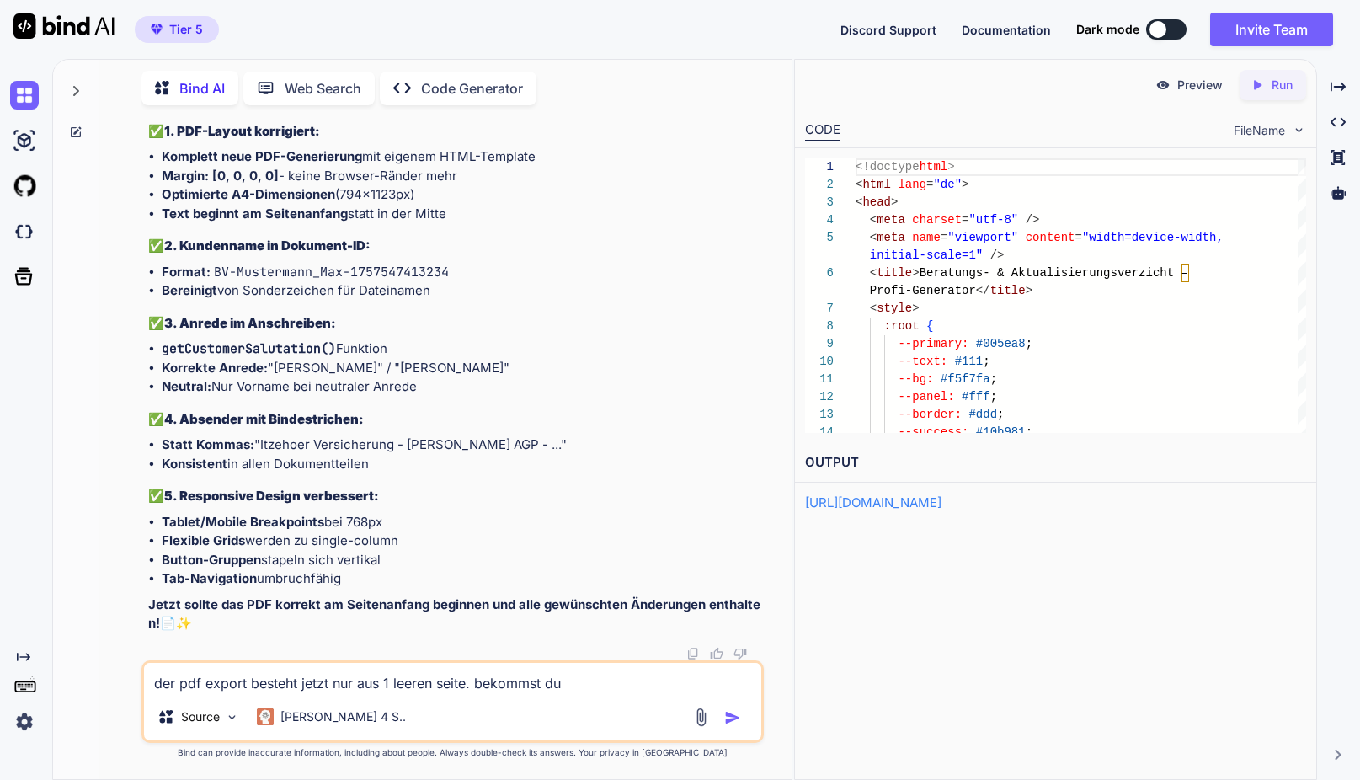
type textarea "der pdf export besteht jetzt nur aus 1 leeren seite. bekommst du d"
type textarea "x"
type textarea "der pdf export besteht jetzt nur aus 1 leeren seite. bekommst du da"
type textarea "x"
type textarea "der pdf export besteht jetzt nur aus 1 leeren seite. bekommst du das"
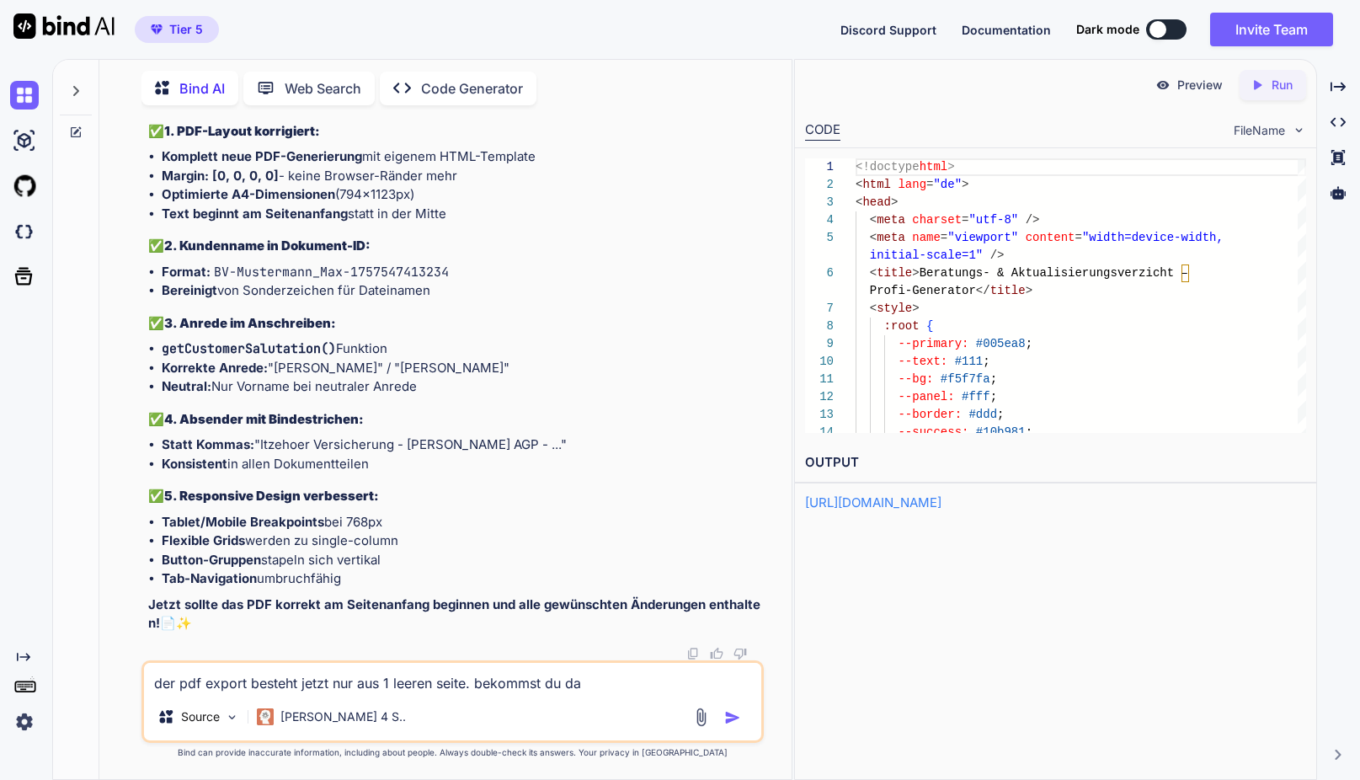
type textarea "x"
type textarea "der pdf export besteht jetzt nur aus 1 leeren seite. bekommst du das"
type textarea "x"
type textarea "der pdf export besteht jetzt nur aus 1 leeren seite. bekommst du das i"
type textarea "x"
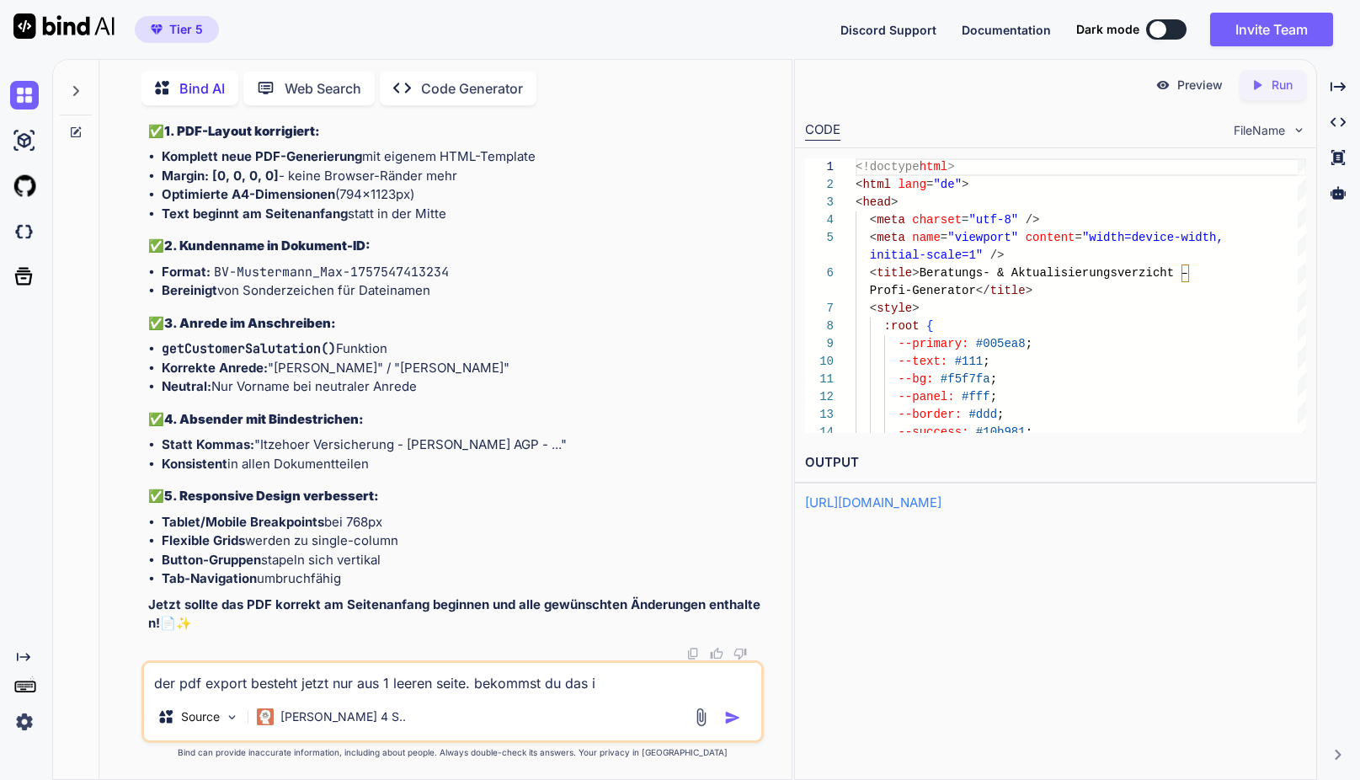
type textarea "der pdf export besteht jetzt nur aus 1 leeren seite. bekommst du das in"
type textarea "x"
type textarea "der pdf export besteht jetzt nur aus 1 leeren seite. bekommst du das in"
type textarea "x"
type textarea "der pdf export besteht jetzt nur aus 1 leeren seite. bekommst du das in d"
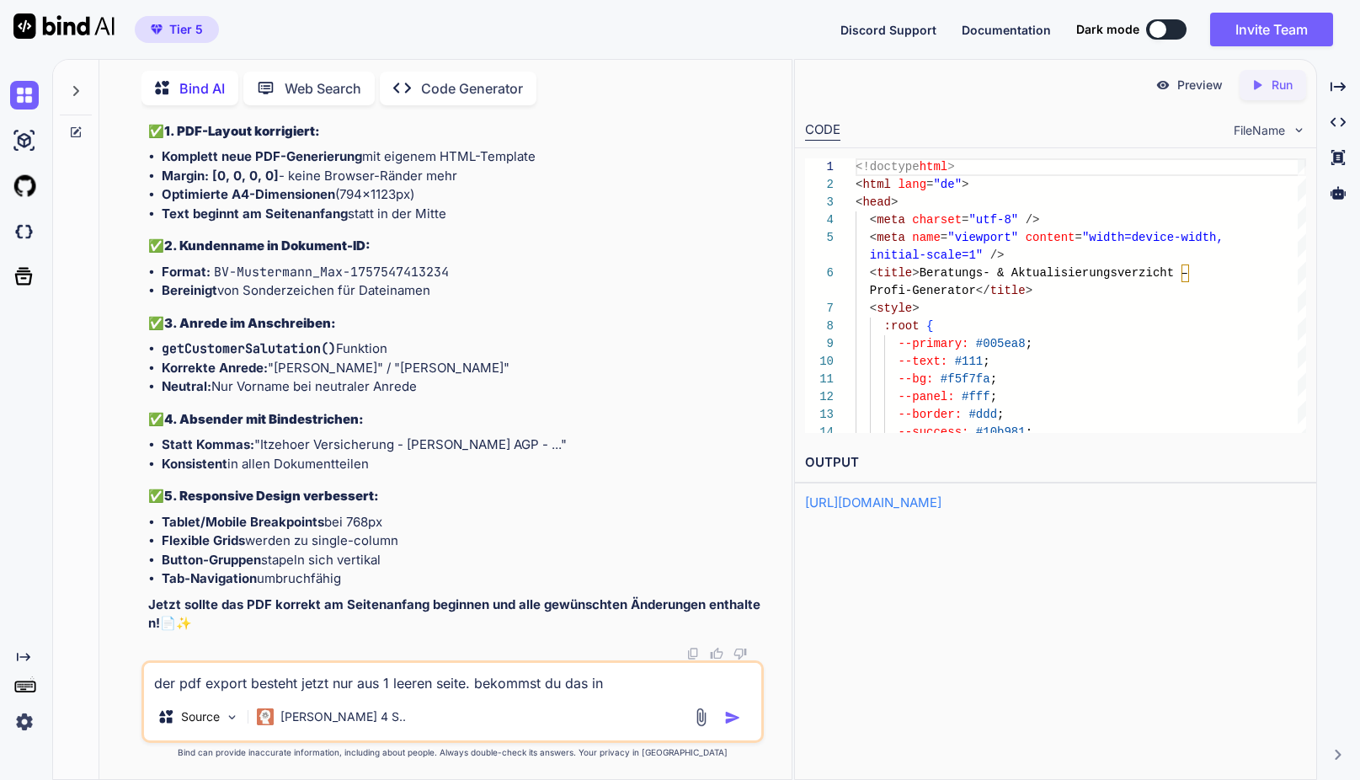
type textarea "x"
type textarea "der pdf export besteht jetzt nur aus 1 leeren seite. bekommst du das in de"
type textarea "x"
type textarea "der pdf export besteht jetzt nur aus 1 leeren seite. bekommst du das in den"
type textarea "x"
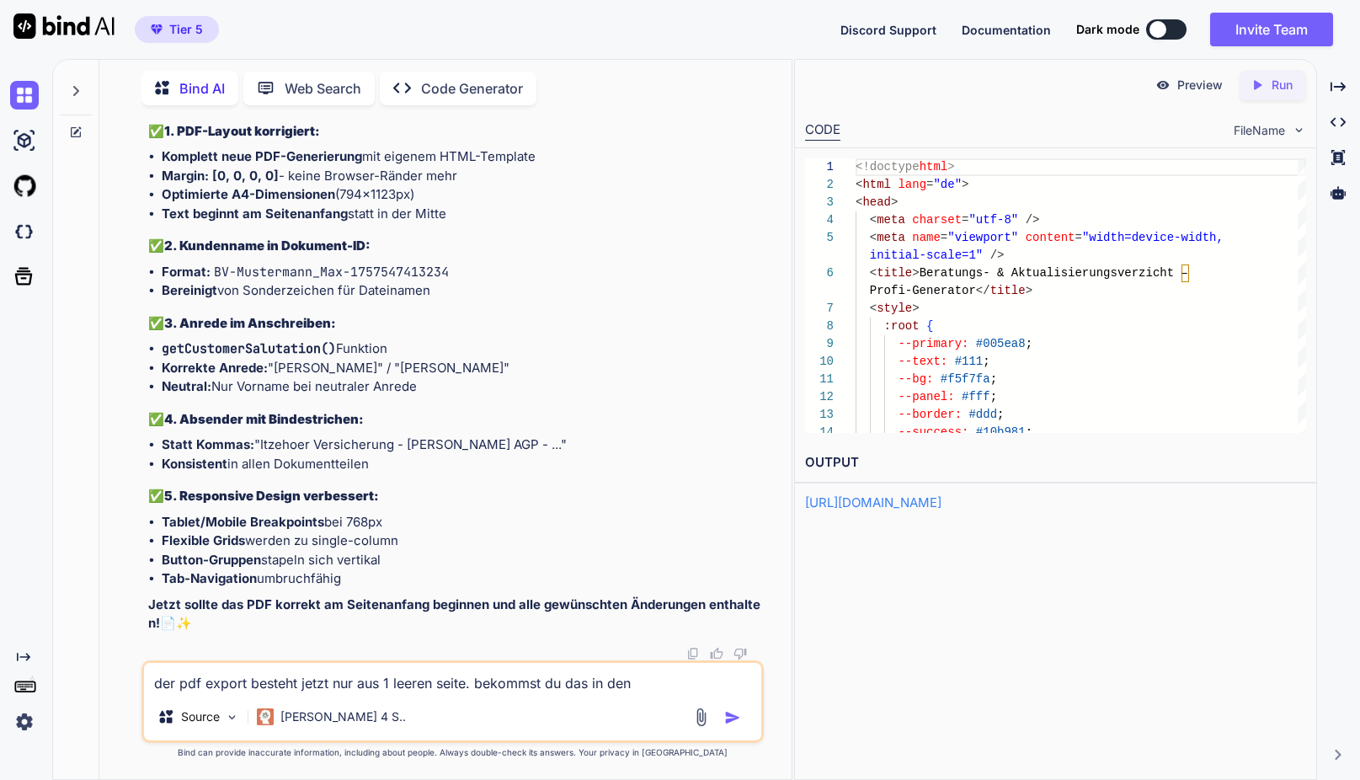
type textarea "der pdf export besteht jetzt nur aus 1 leeren seite. bekommst du das in den"
type textarea "x"
type textarea "der pdf export besteht jetzt nur aus 1 leeren seite. bekommst du das in den g"
type textarea "x"
type textarea "der pdf export besteht jetzt nur aus 1 leeren seite. bekommst du das in den gr"
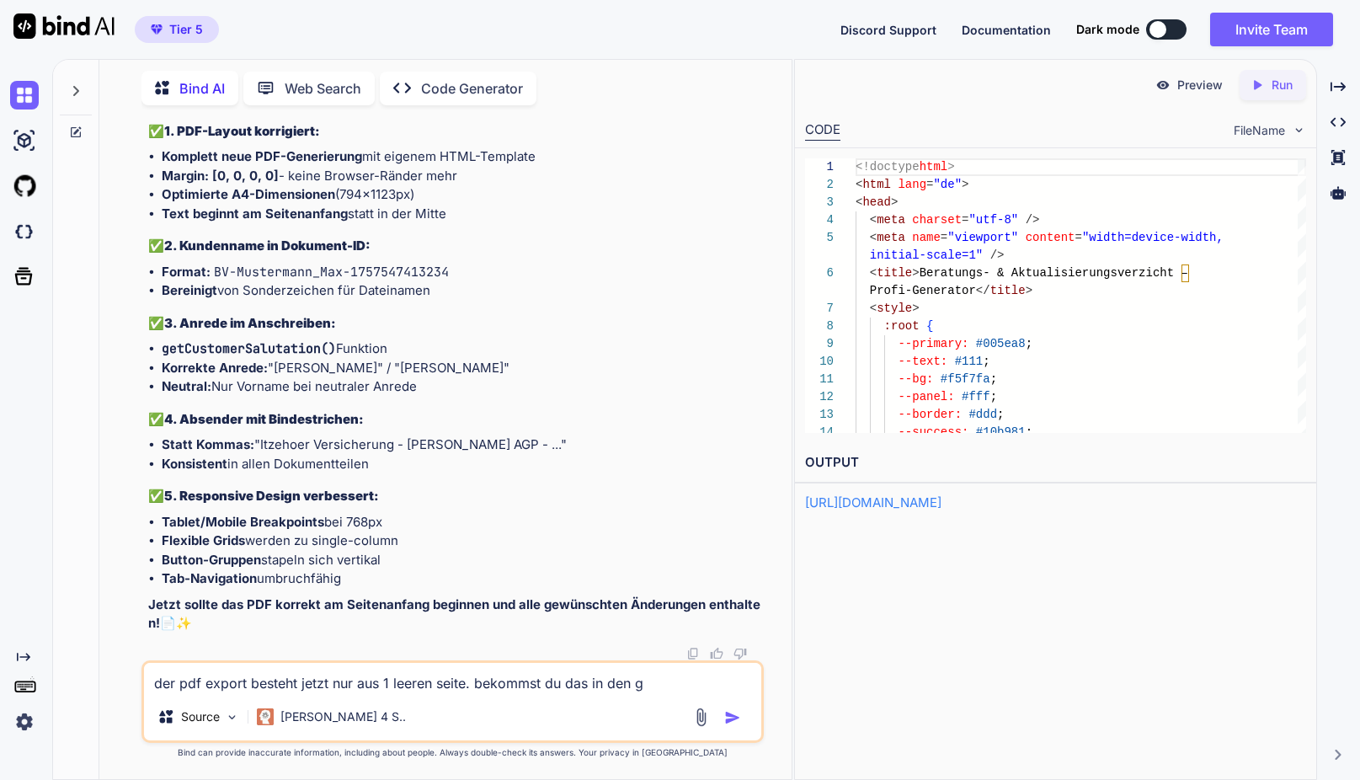
type textarea "x"
type textarea "der pdf export besteht jetzt nur aus 1 leeren seite. bekommst du das in den gri"
type textarea "x"
type textarea "der pdf export besteht jetzt nur aus 1 leeren seite. bekommst du das in den grif"
type textarea "x"
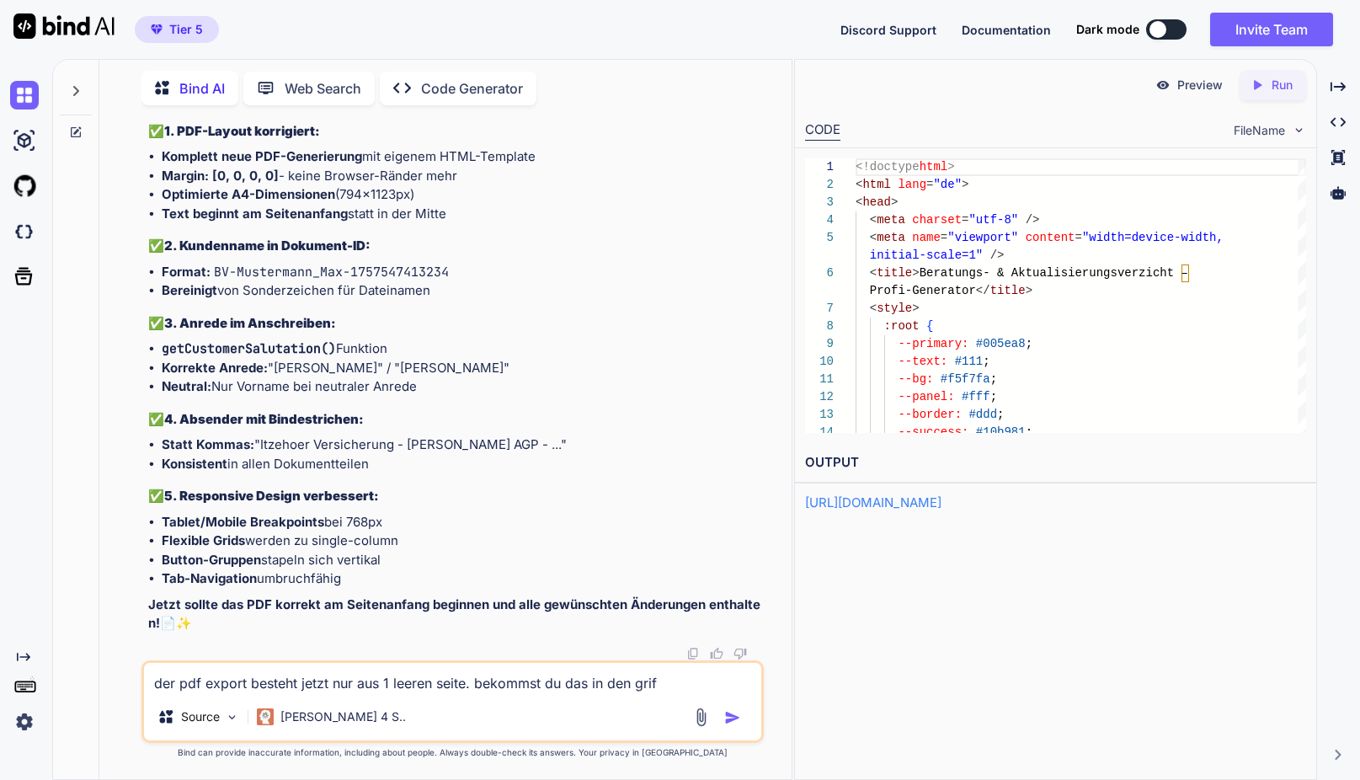
type textarea "der pdf export besteht jetzt nur aus 1 leeren seite. bekommst du das in den gri…"
type textarea "x"
type textarea "der pdf export besteht jetzt nur aus 1 leeren seite. bekommst du das in den gri…"
type textarea "x"
type textarea "der pdf export besteht jetzt nur aus 1 leeren seite. bekommst du das in den gri…"
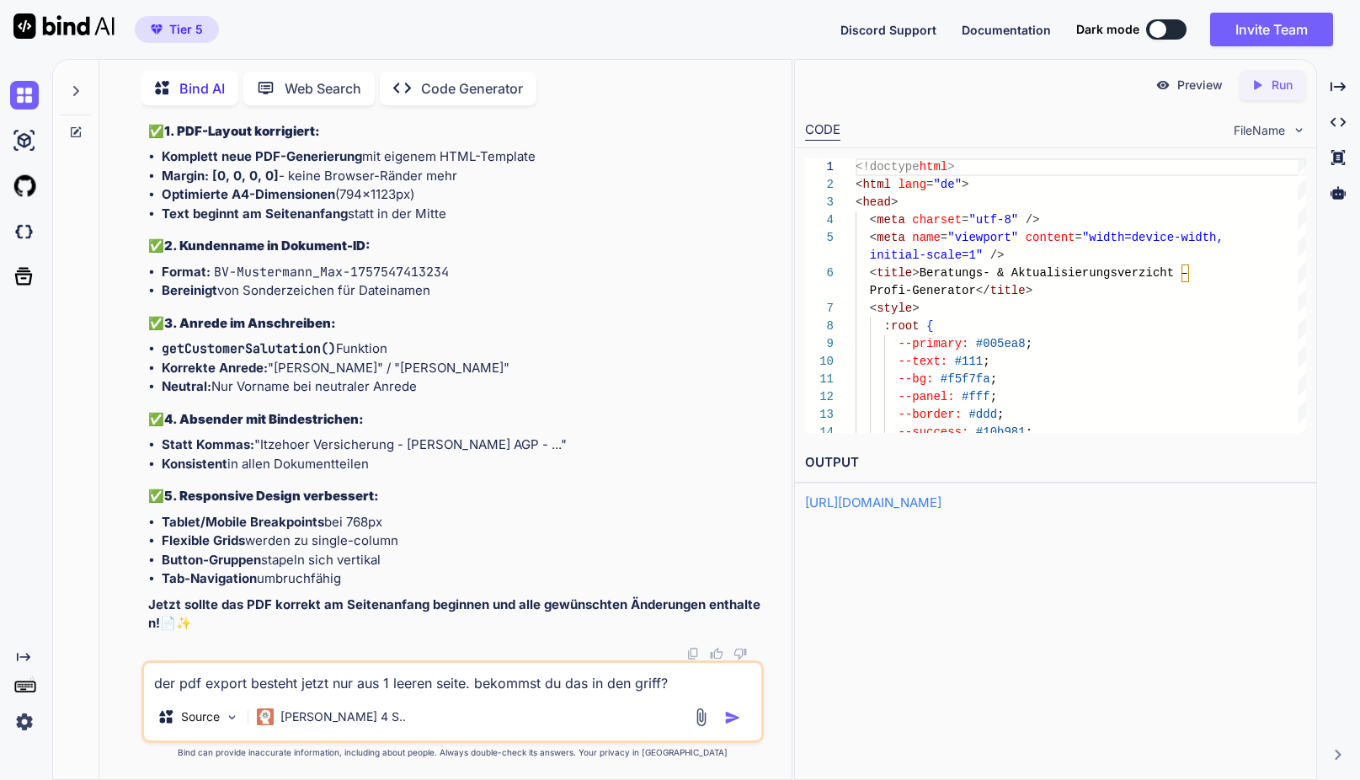
type textarea "x"
type textarea "der pdf export besteht jetzt nur aus 1 leeren seite. bekommst du das in den gri…"
type textarea "x"
type textarea "der pdf export besteht jetzt nur aus 1 leeren seite. bekommst du das in den gri…"
type textarea "x"
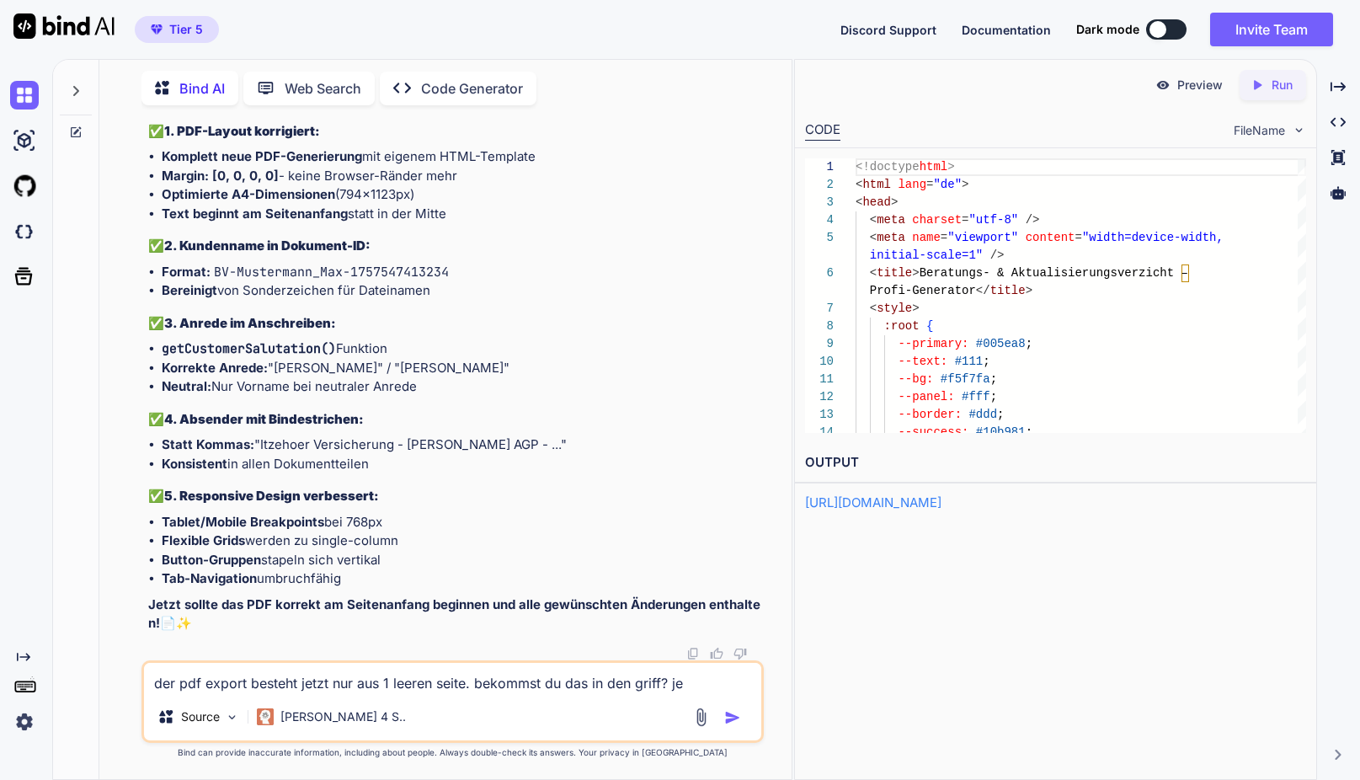
type textarea "der pdf export besteht jetzt nur aus 1 leeren seite. bekommst du das in den gri…"
type textarea "x"
type textarea "der pdf export besteht jetzt nur aus 1 leeren seite. bekommst du das in den gri…"
type textarea "x"
type textarea "der pdf export besteht jetzt nur aus 1 leeren seite. bekommst du das in den gri…"
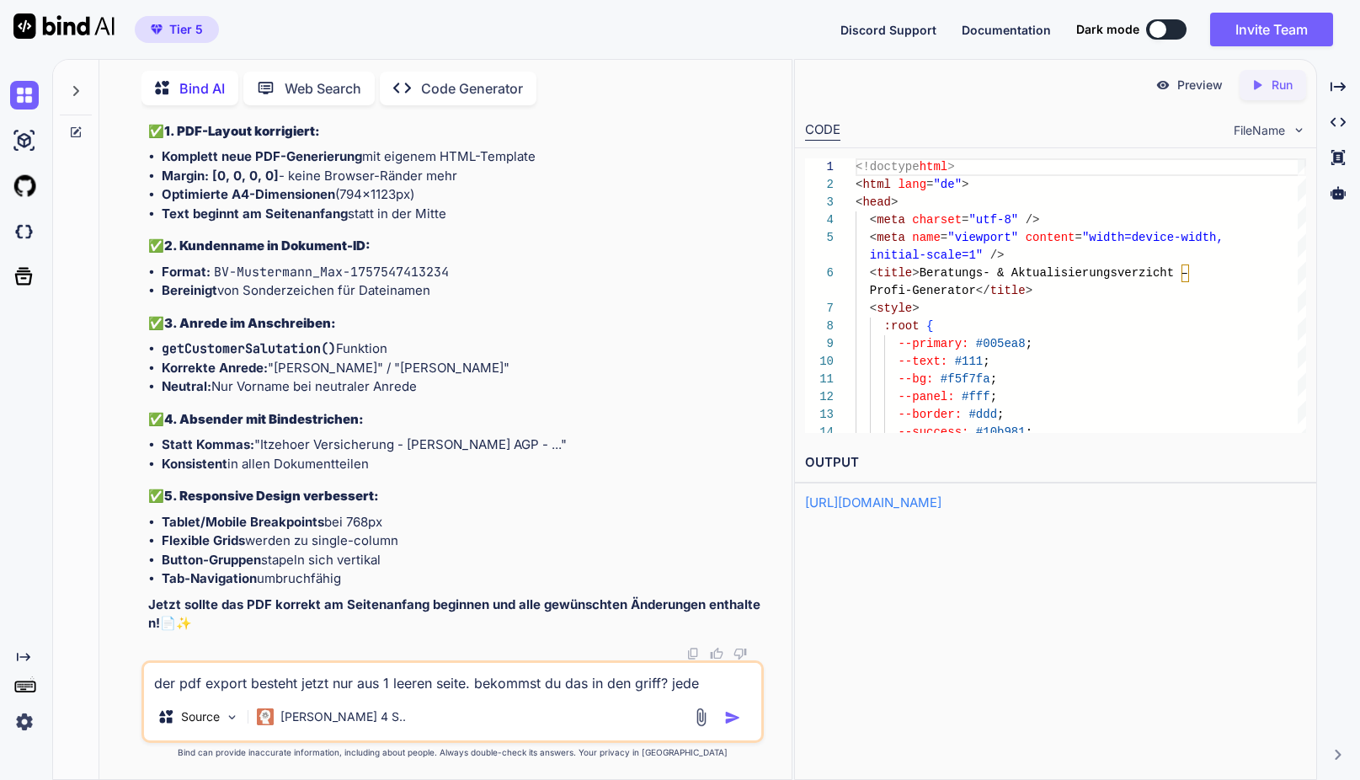
type textarea "x"
type textarea "der pdf export besteht jetzt nur aus 1 leeren seite. bekommst du das in den gri…"
type textarea "x"
type textarea "der pdf export besteht jetzt nur aus 1 leeren seite. bekommst du das in den gri…"
type textarea "x"
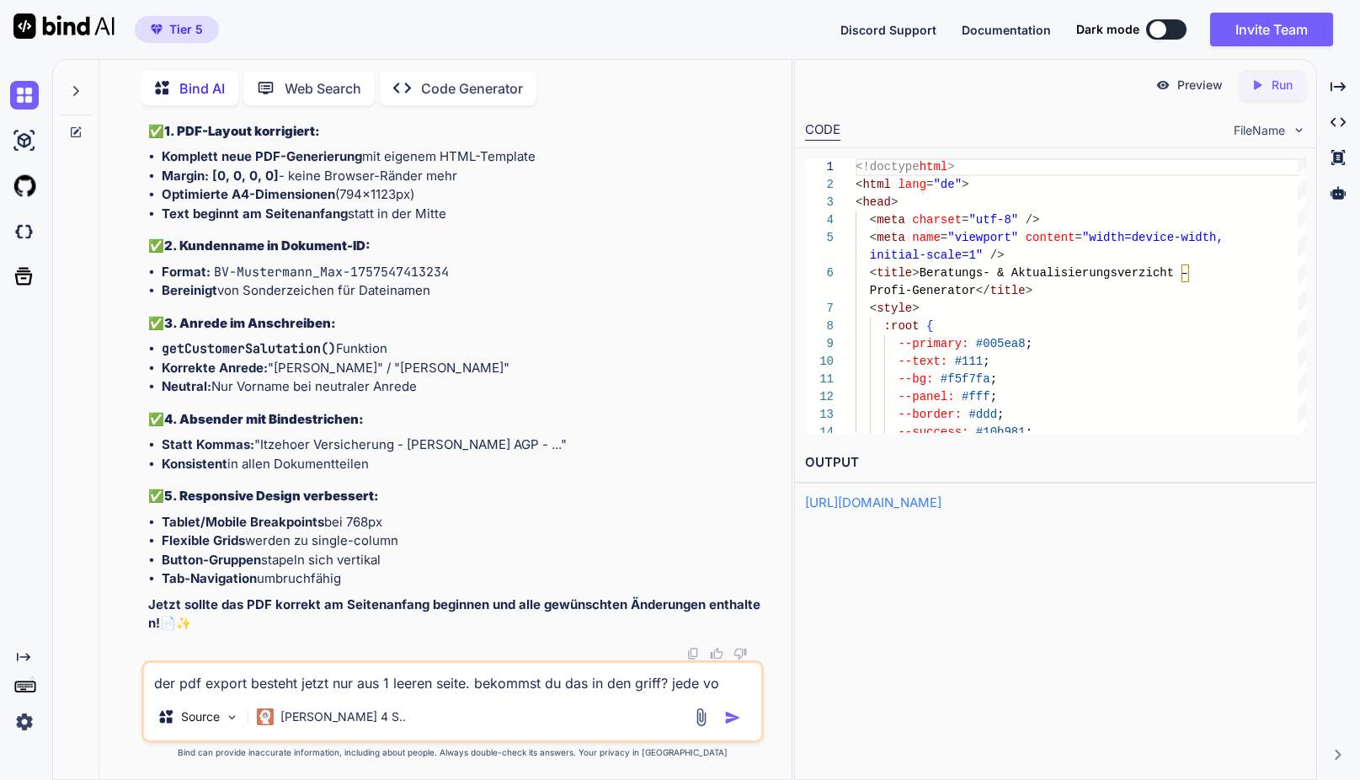
type textarea "der pdf export besteht jetzt nur aus 1 leeren seite. bekommst du das in den gri…"
type textarea "x"
type textarea "der pdf export besteht jetzt nur aus 1 leeren seite. bekommst du das in den gri…"
type textarea "x"
type textarea "der pdf export besteht jetzt nur aus 1 leeren seite. bekommst du das in den gri…"
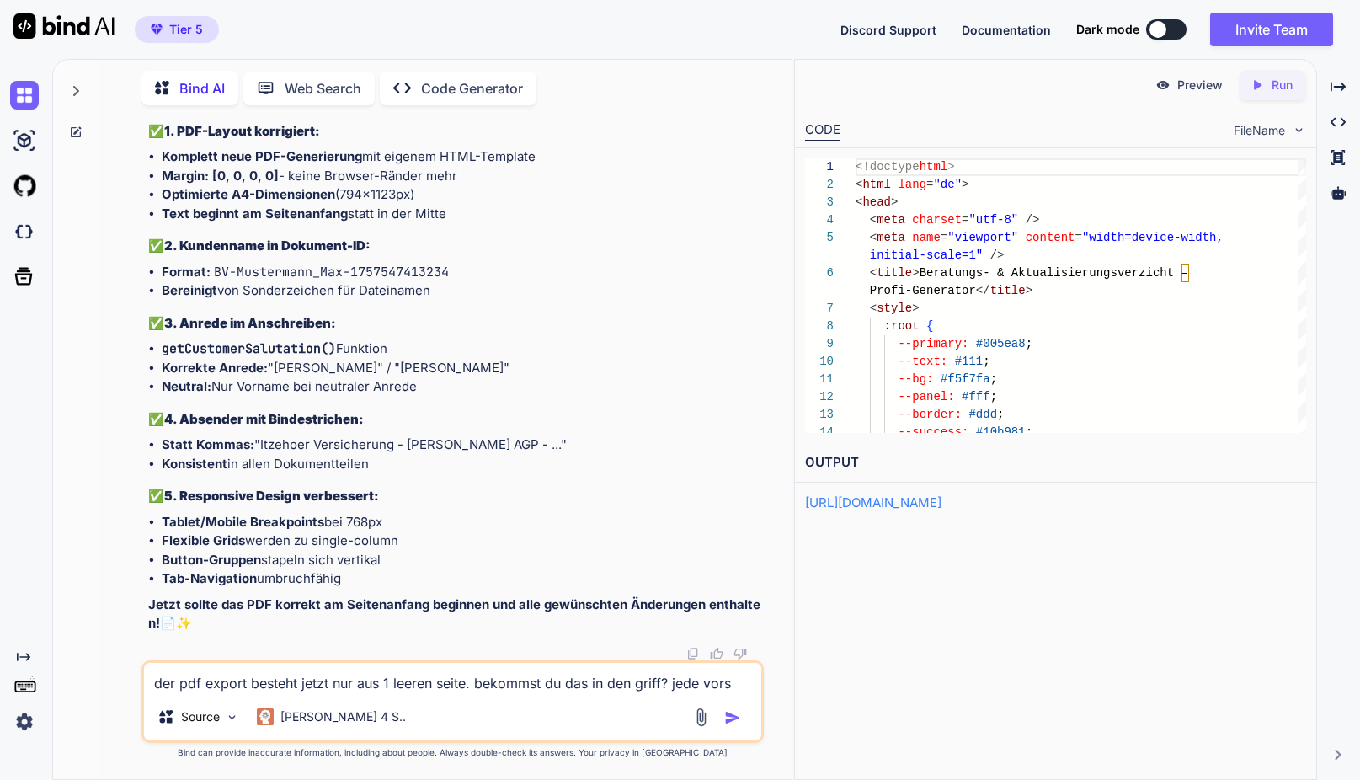
type textarea "x"
type textarea "der pdf export besteht jetzt nur aus 1 leeren seite. bekommst du das in den gri…"
type textarea "x"
type textarea "der pdf export besteht jetzt nur aus 1 leeren seite. bekommst du das in den gri…"
type textarea "x"
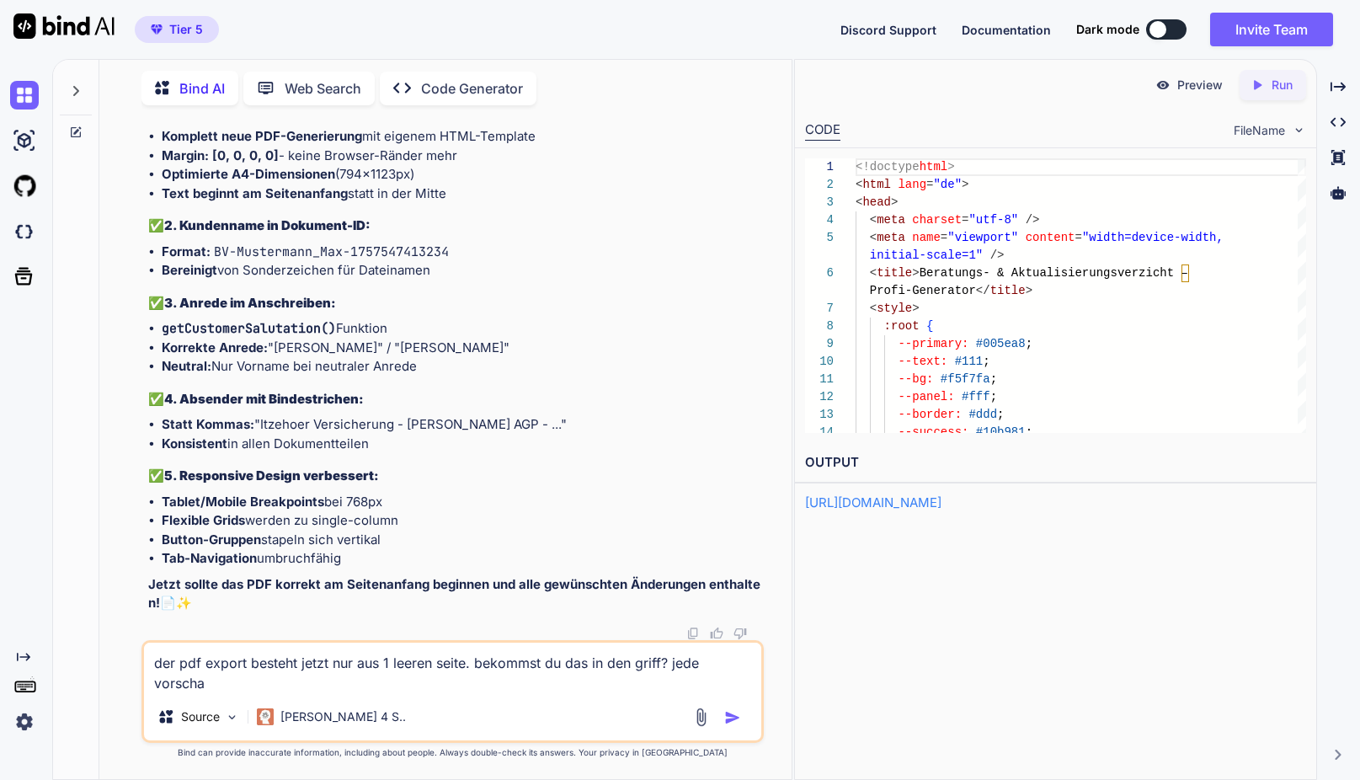
type textarea "der pdf export besteht jetzt nur aus 1 leeren seite. bekommst du das in den gri…"
type textarea "x"
type textarea "der pdf export besteht jetzt nur aus 1 leeren seite. bekommst du das in den gri…"
type textarea "x"
type textarea "der pdf export besteht jetzt nur aus 1 leeren seite. bekommst du das in den gri…"
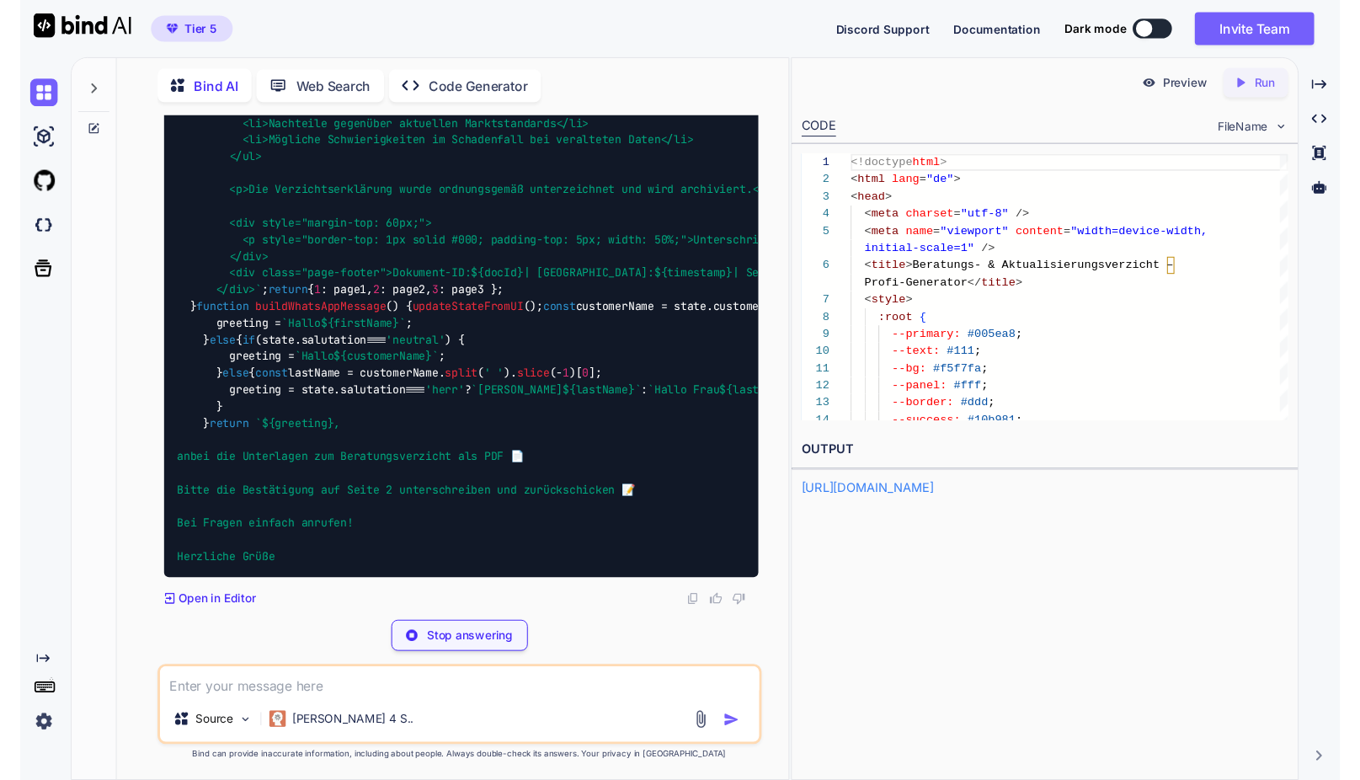
scroll to position [98464, 0]
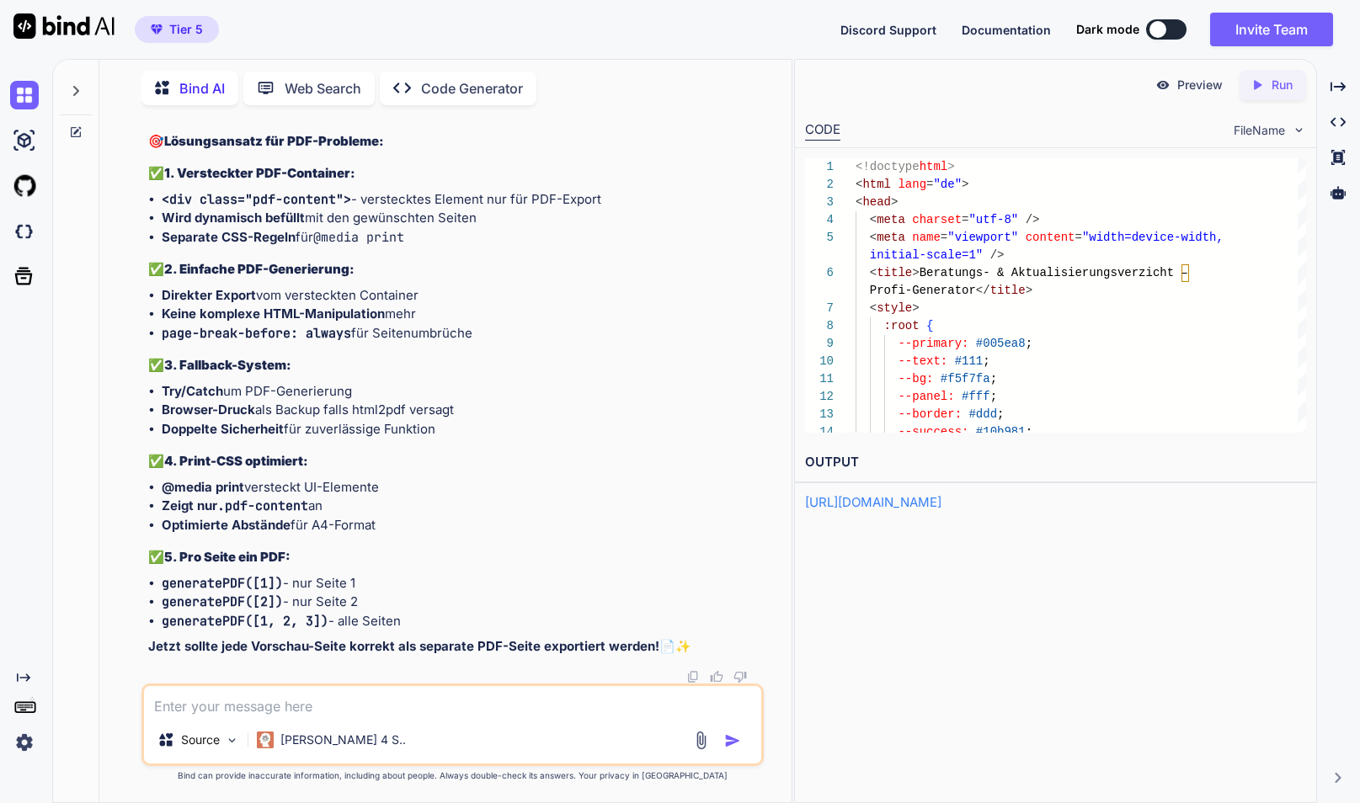
click at [1265, 83] on icon "Created with Pixso." at bounding box center [1260, 84] width 22 height 15
click at [1198, 89] on p "Preview" at bounding box center [1199, 85] width 45 height 17
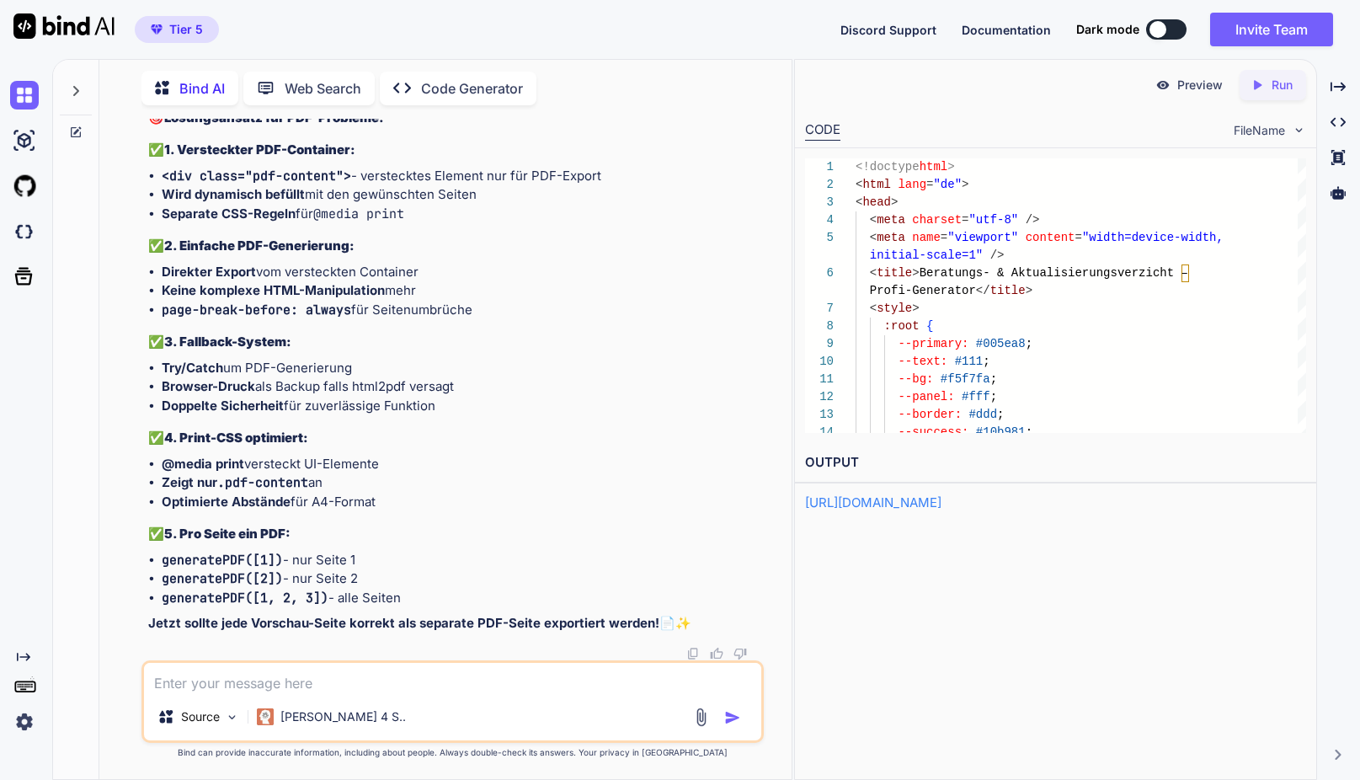
click at [379, 681] on textarea at bounding box center [452, 678] width 617 height 30
click at [333, 711] on p "Claude 4 S.." at bounding box center [342, 716] width 125 height 17
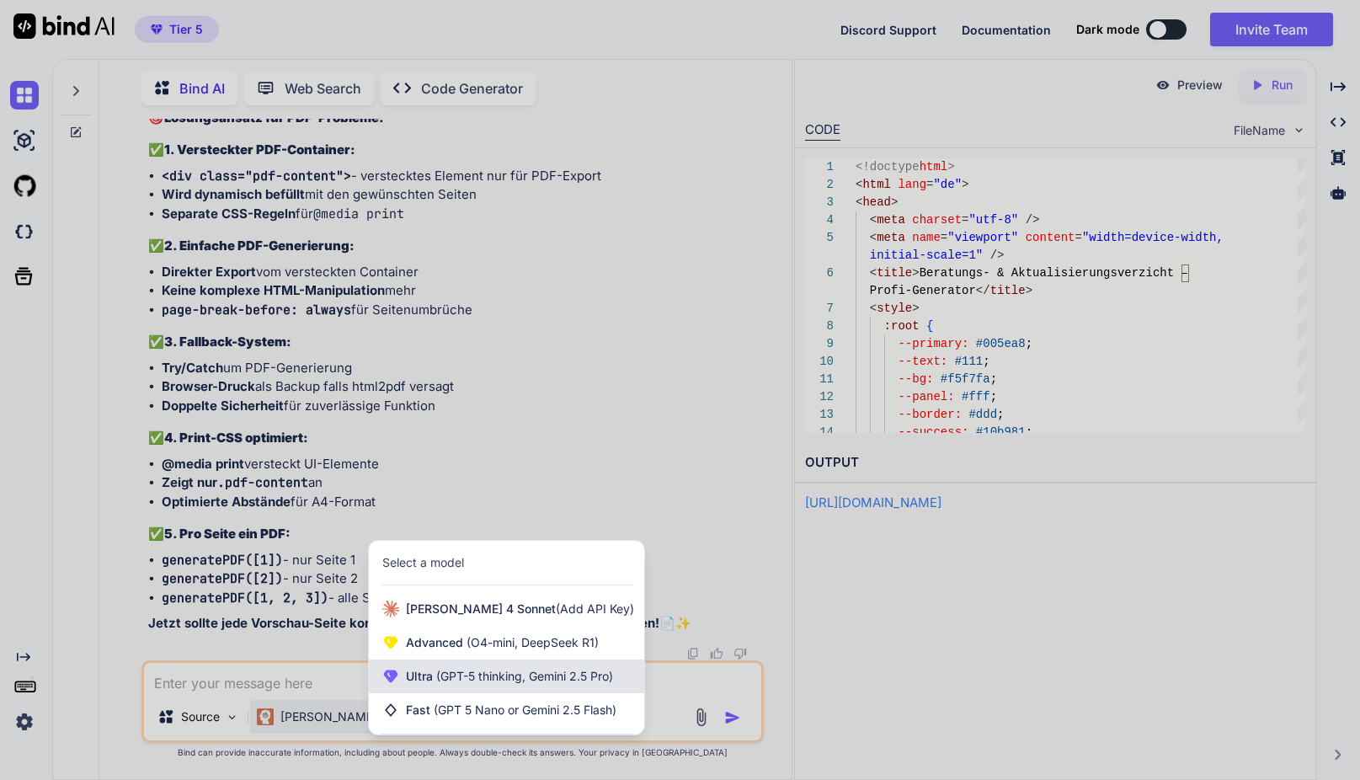
click at [493, 682] on span "(GPT-5 thinking, Gemini 2.5 Pro)" at bounding box center [523, 675] width 180 height 14
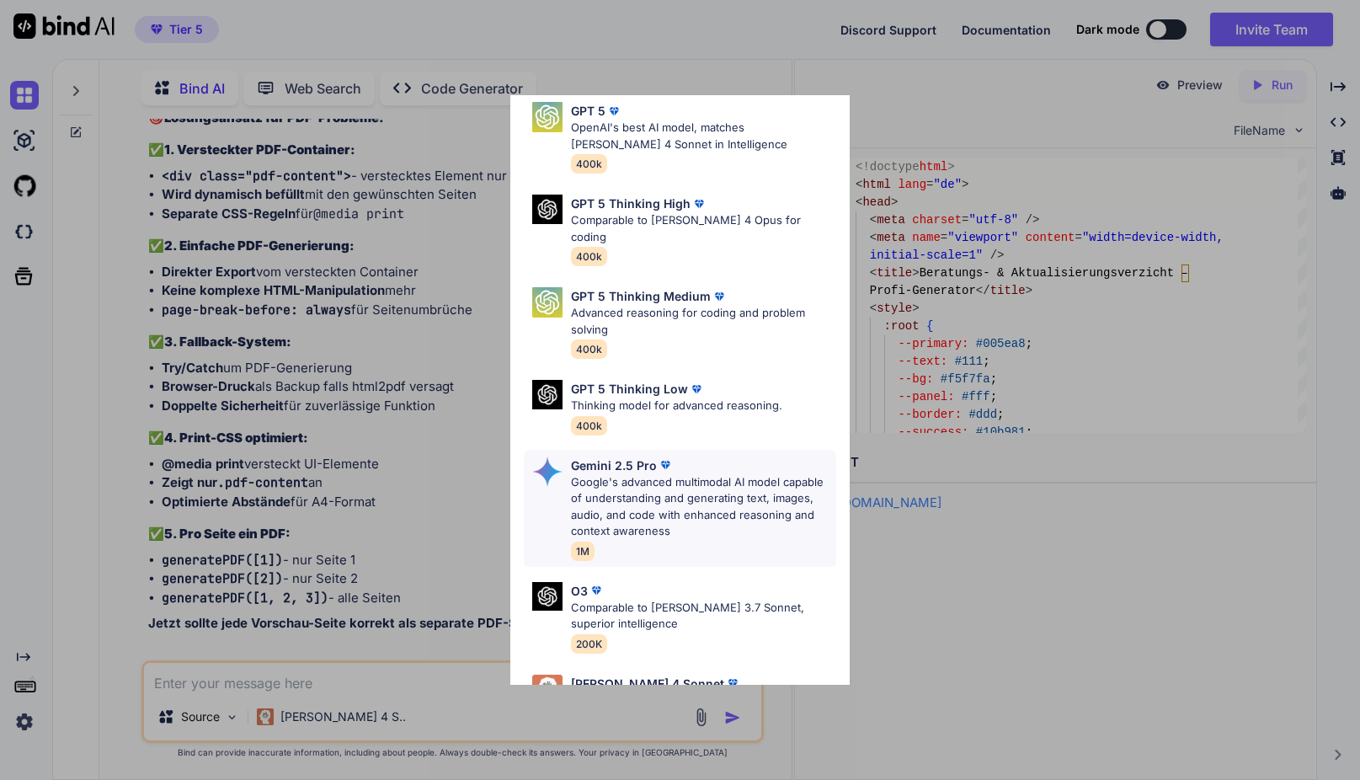
scroll to position [71, 0]
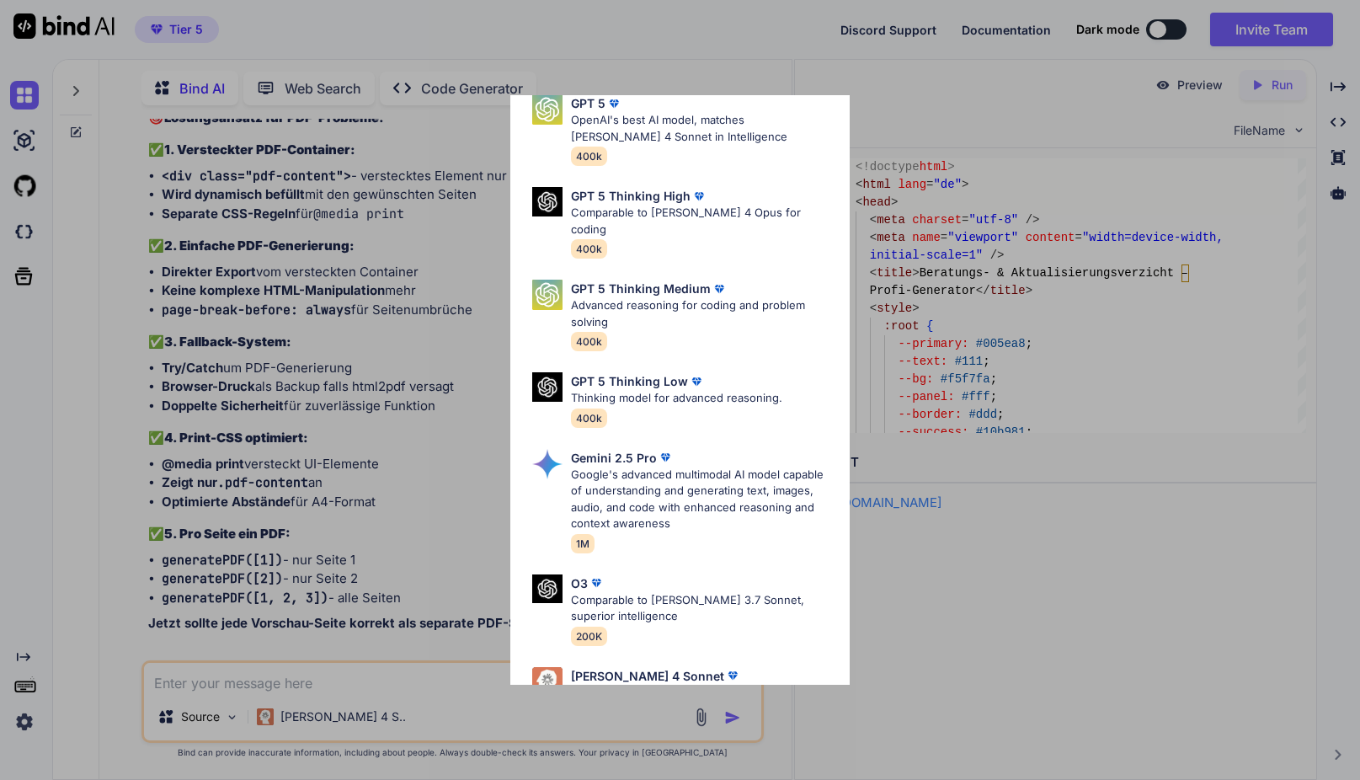
click at [718, 477] on p "Google's advanced multimodal AI model capable of understanding and generating t…" at bounding box center [704, 499] width 266 height 66
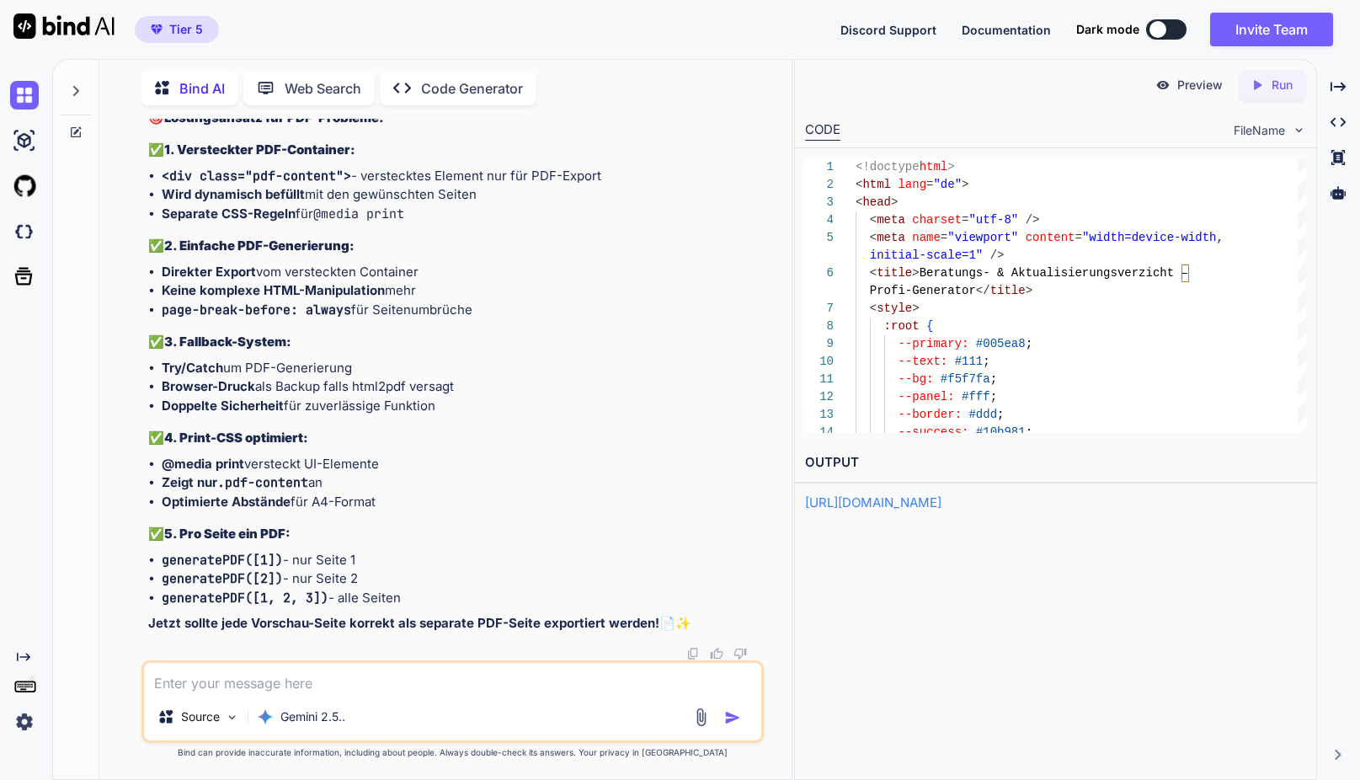
drag, startPoint x: 404, startPoint y: 693, endPoint x: 412, endPoint y: 683, distance: 12.6
click at [404, 693] on div "Source Gemini 2.5.." at bounding box center [452, 701] width 622 height 83
click at [417, 673] on textarea at bounding box center [452, 678] width 617 height 30
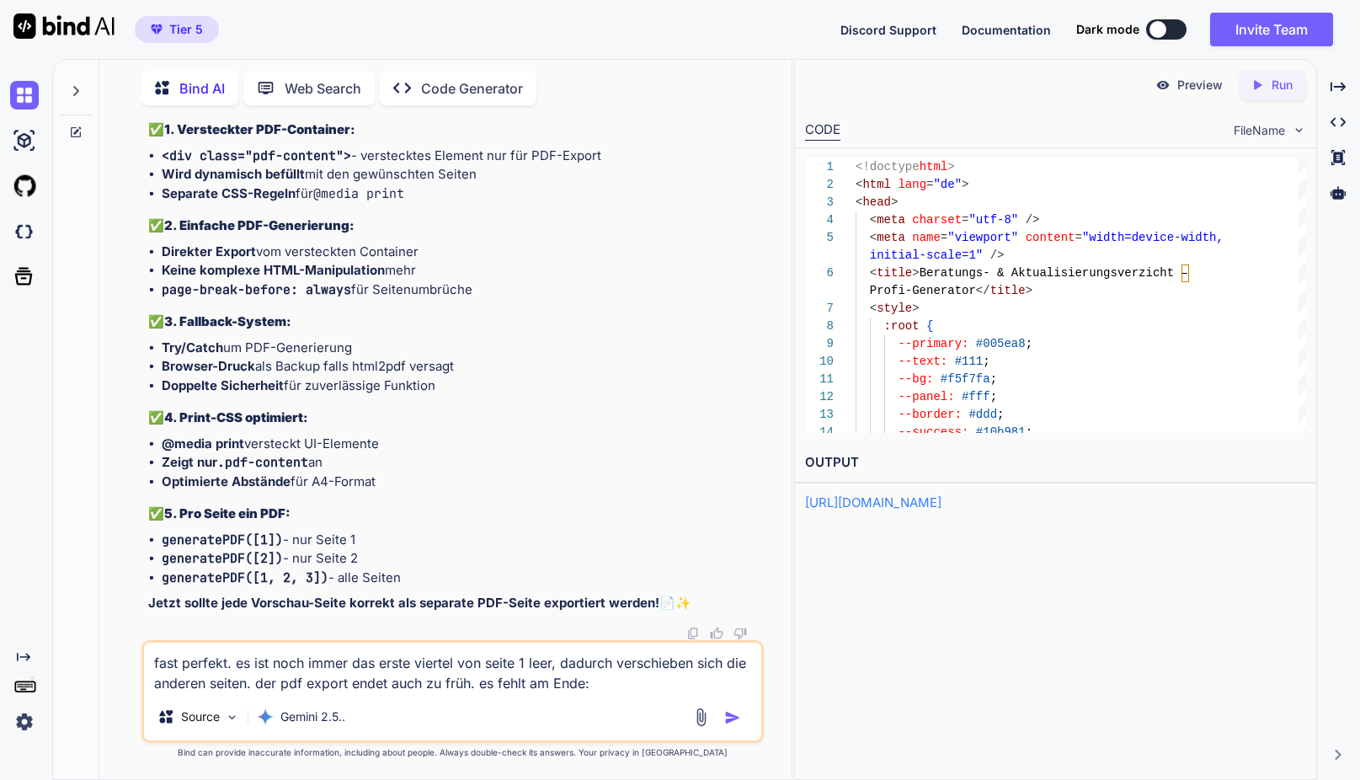
paste textarea "Verlust von Schadenersatzansprüchen bei Beratungsfehlern Risiko von Deckungslüc…"
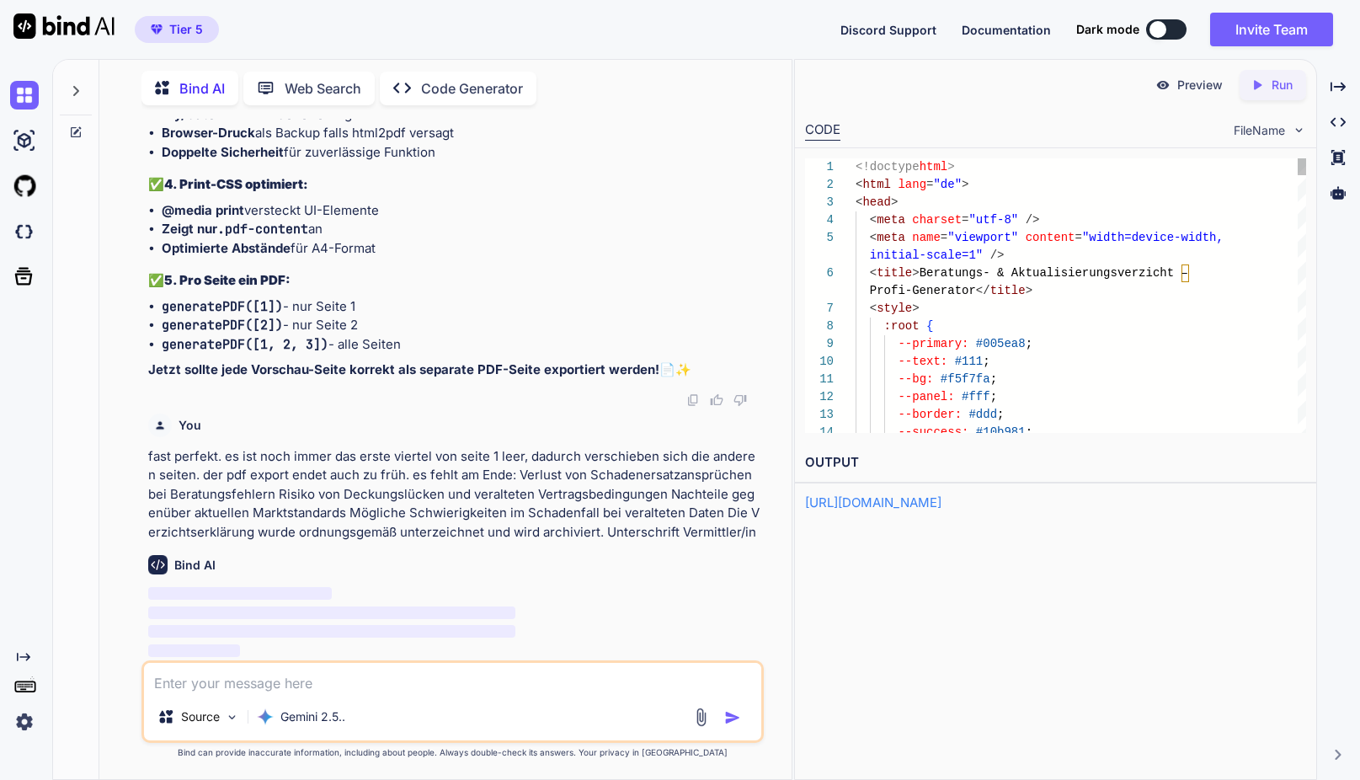
scroll to position [141, 0]
click at [1063, 310] on div "< style >" at bounding box center [1080, 309] width 450 height 18
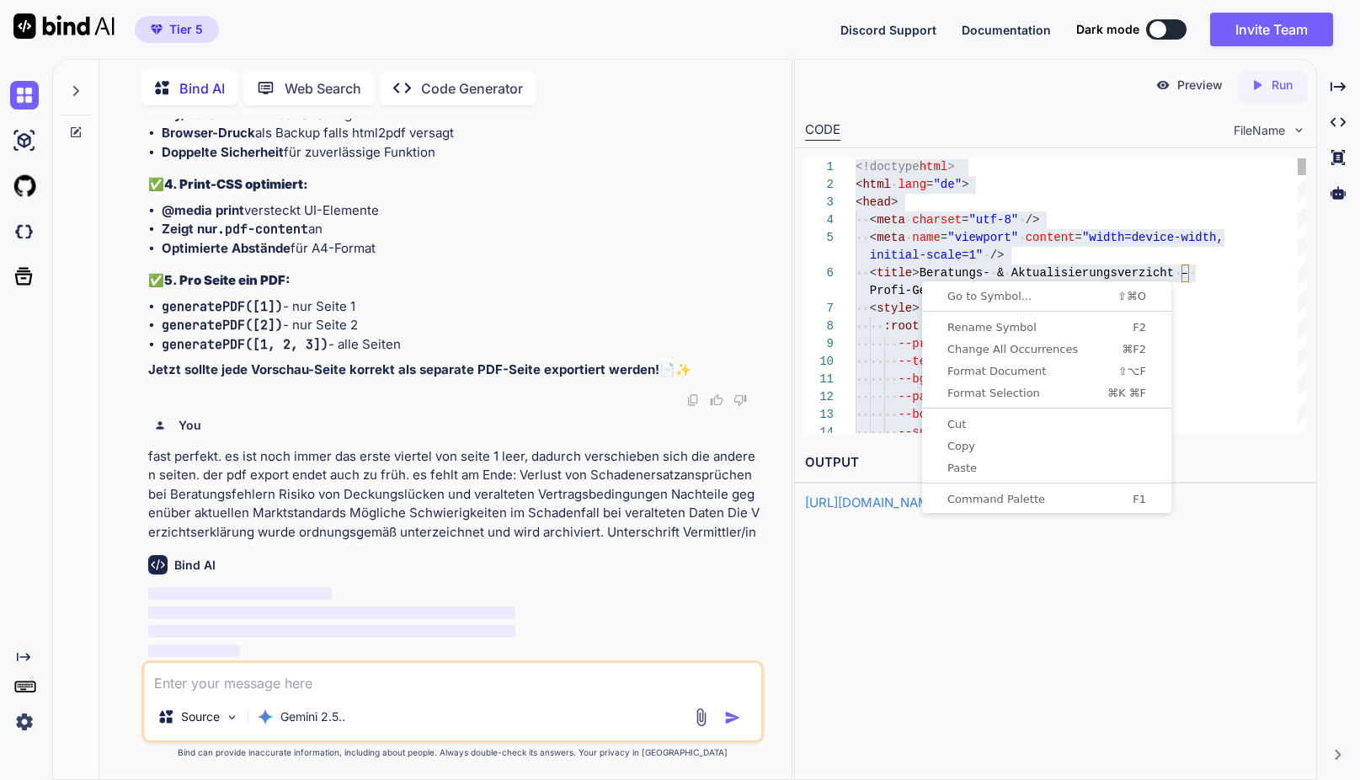
drag, startPoint x: 922, startPoint y: 280, endPoint x: 925, endPoint y: 289, distance: 9.9
drag, startPoint x: 966, startPoint y: 446, endPoint x: 980, endPoint y: 442, distance: 14.1
click at [966, 446] on span "Copy" at bounding box center [1046, 445] width 242 height 11
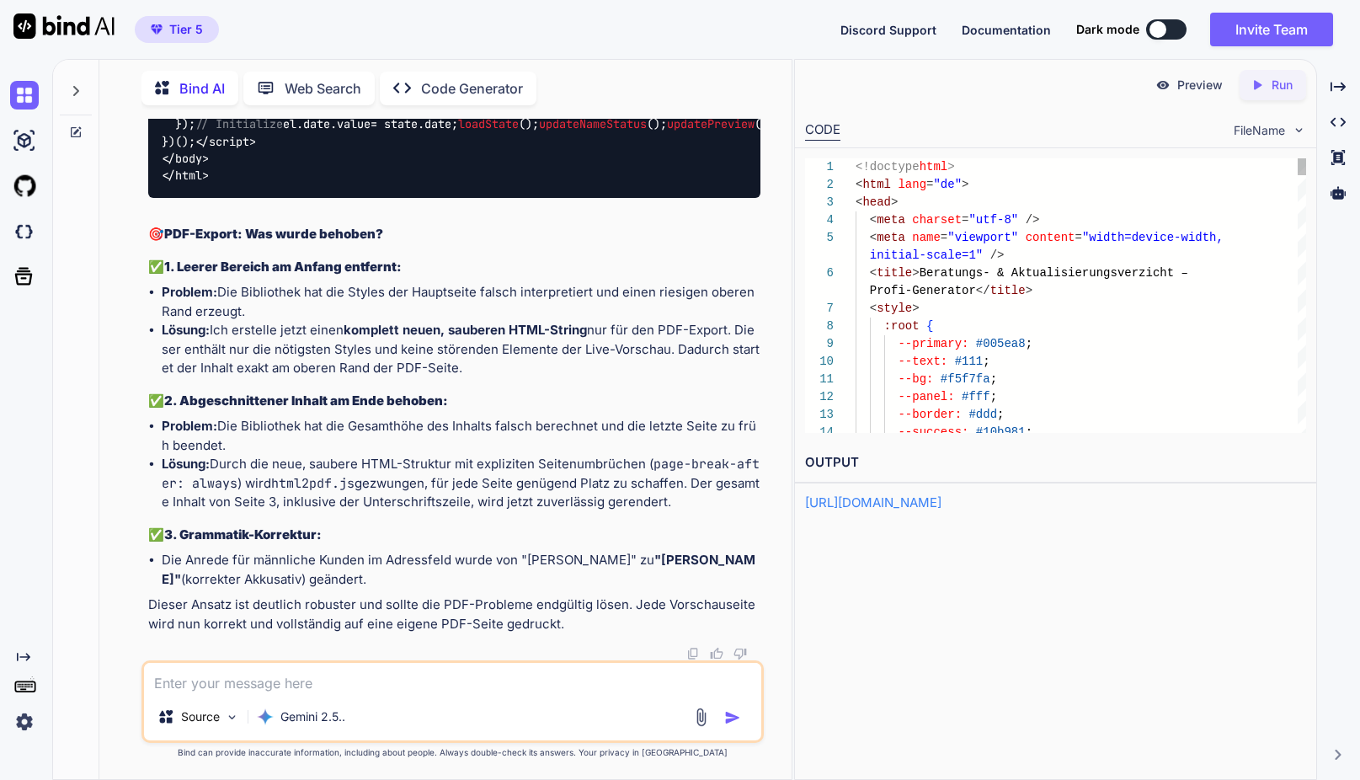
scroll to position [123, 0]
click at [1257, 84] on icon "Created with Pixso." at bounding box center [1256, 84] width 15 height 15
click at [1185, 92] on p "Preview" at bounding box center [1199, 85] width 45 height 17
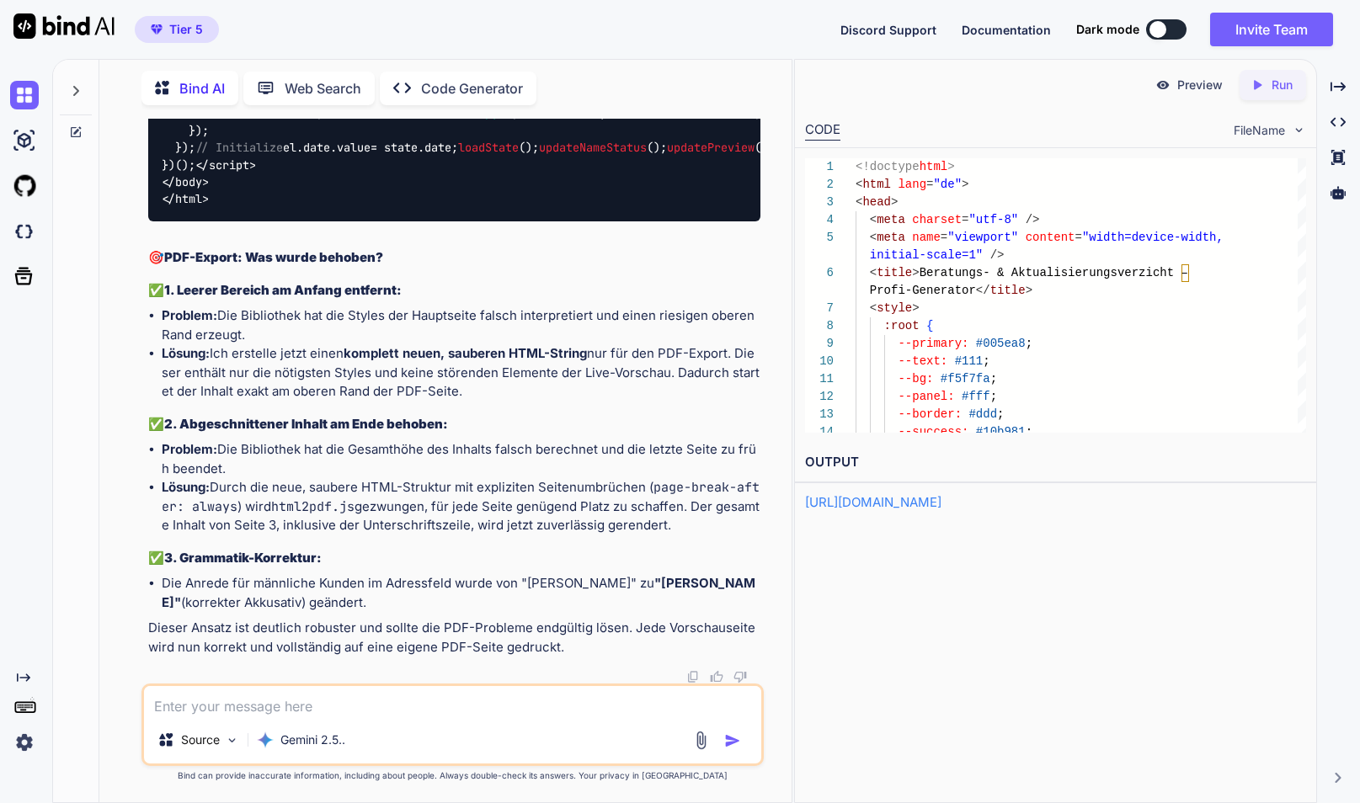
click at [1211, 85] on p "Preview" at bounding box center [1199, 85] width 45 height 17
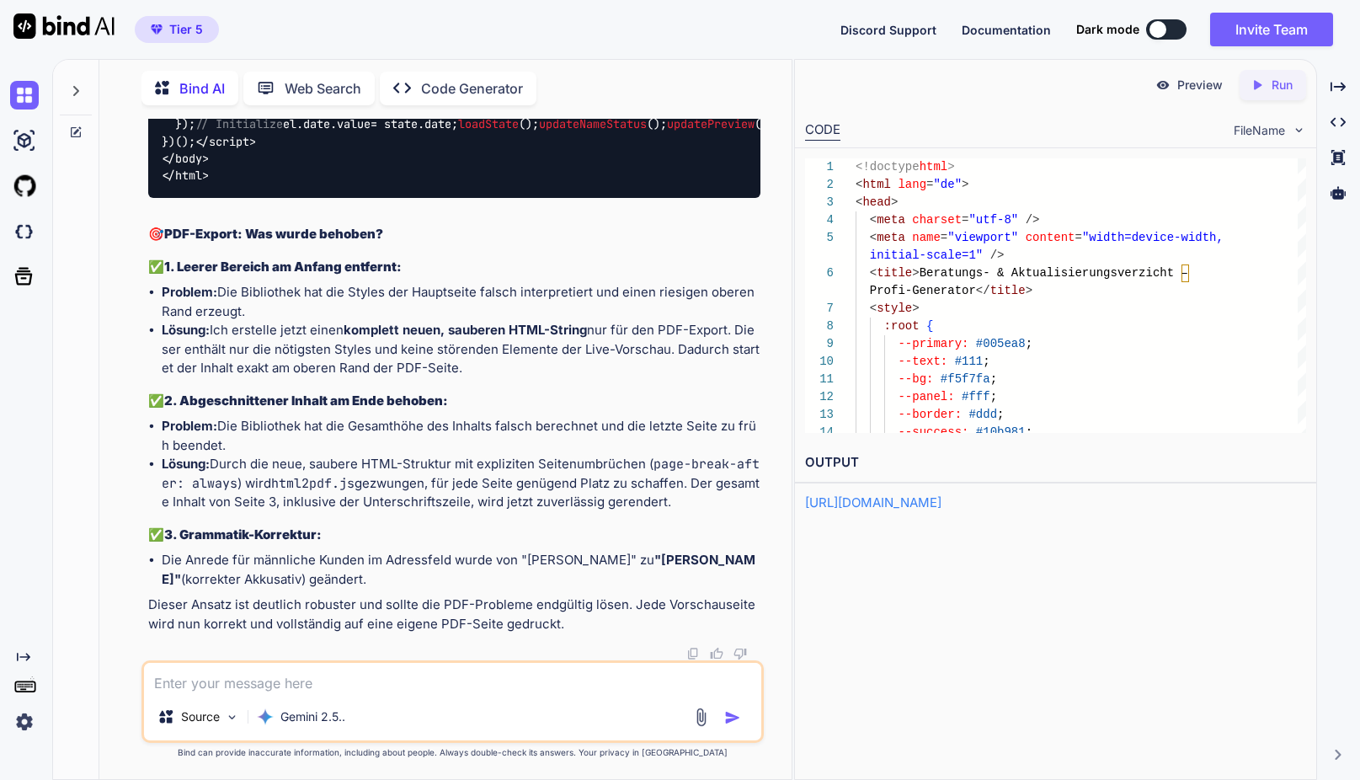
click at [309, 684] on textarea at bounding box center [452, 678] width 617 height 30
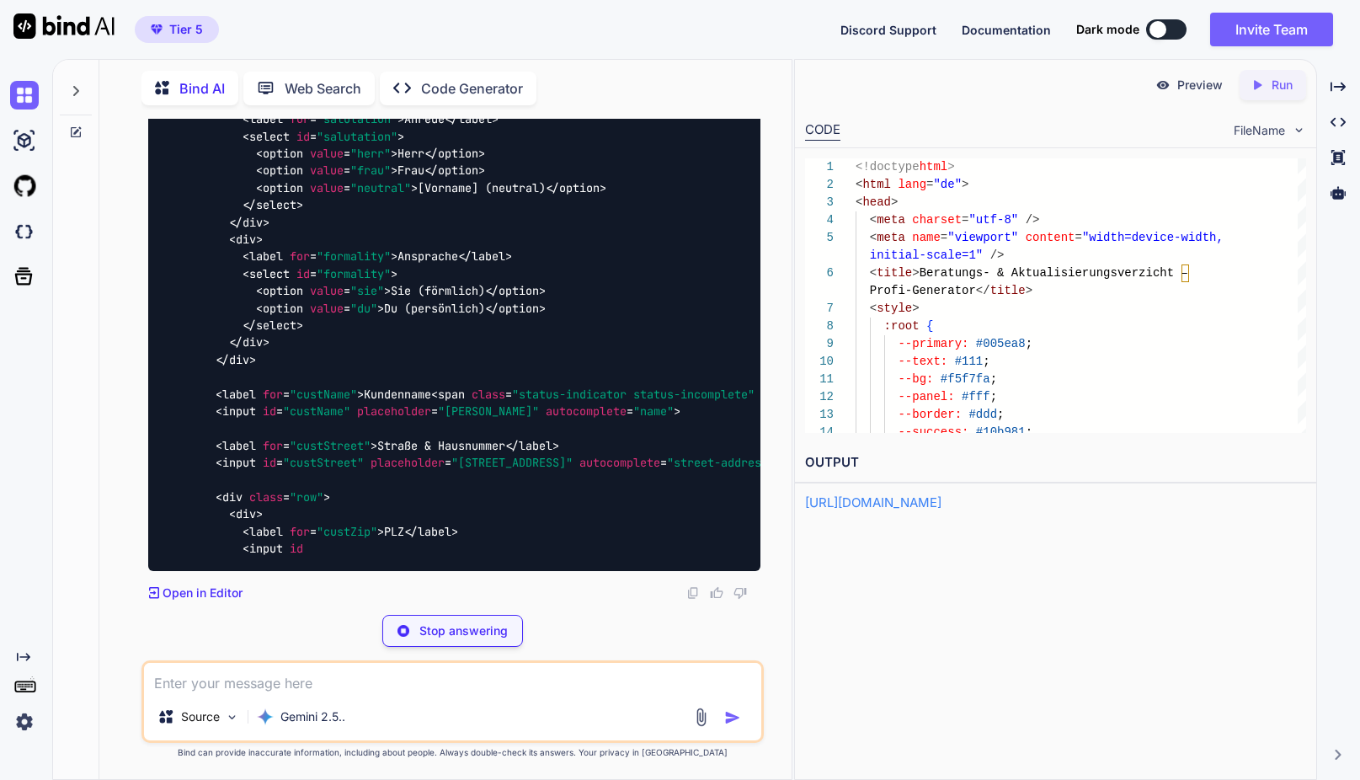
scroll to position [137349, 0]
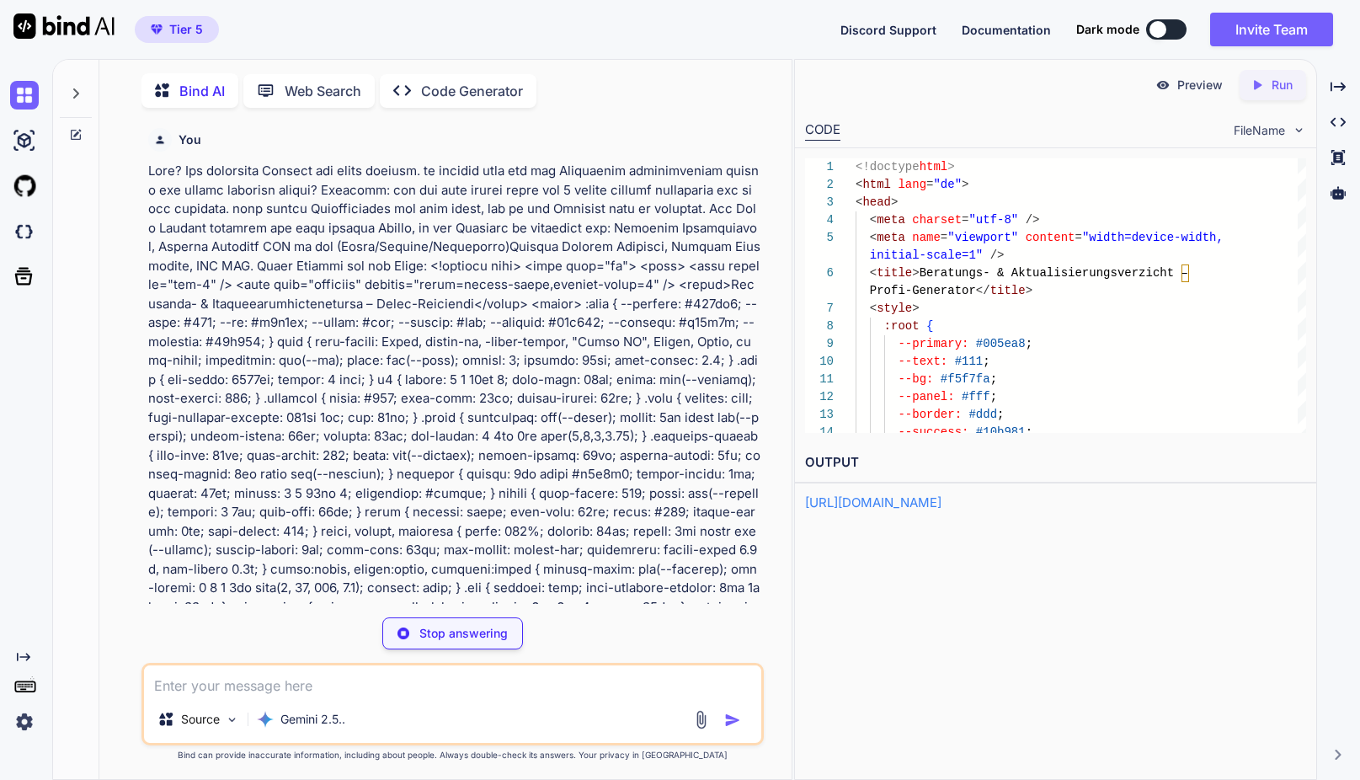
scroll to position [123, 0]
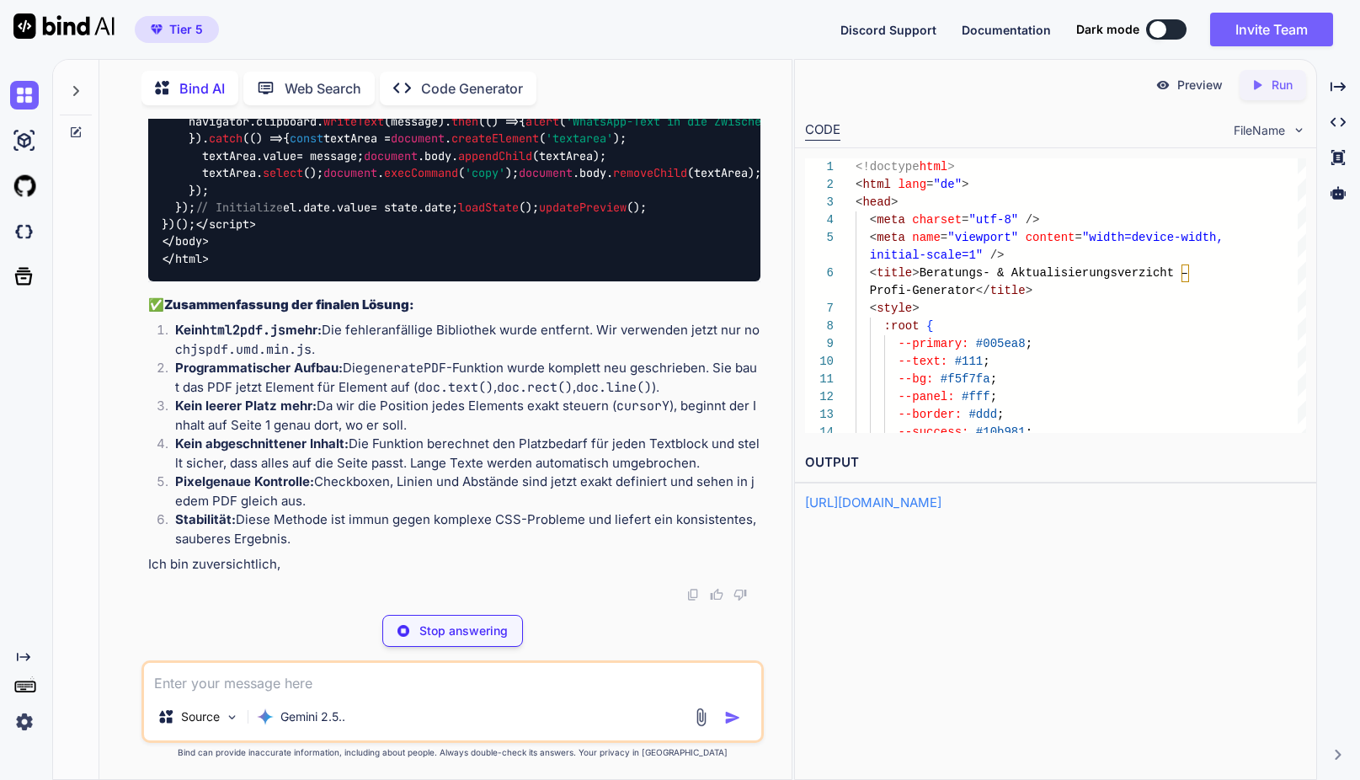
type textarea "x"
type textarea "})(); </script> </body> </html>"
type textarea "x"
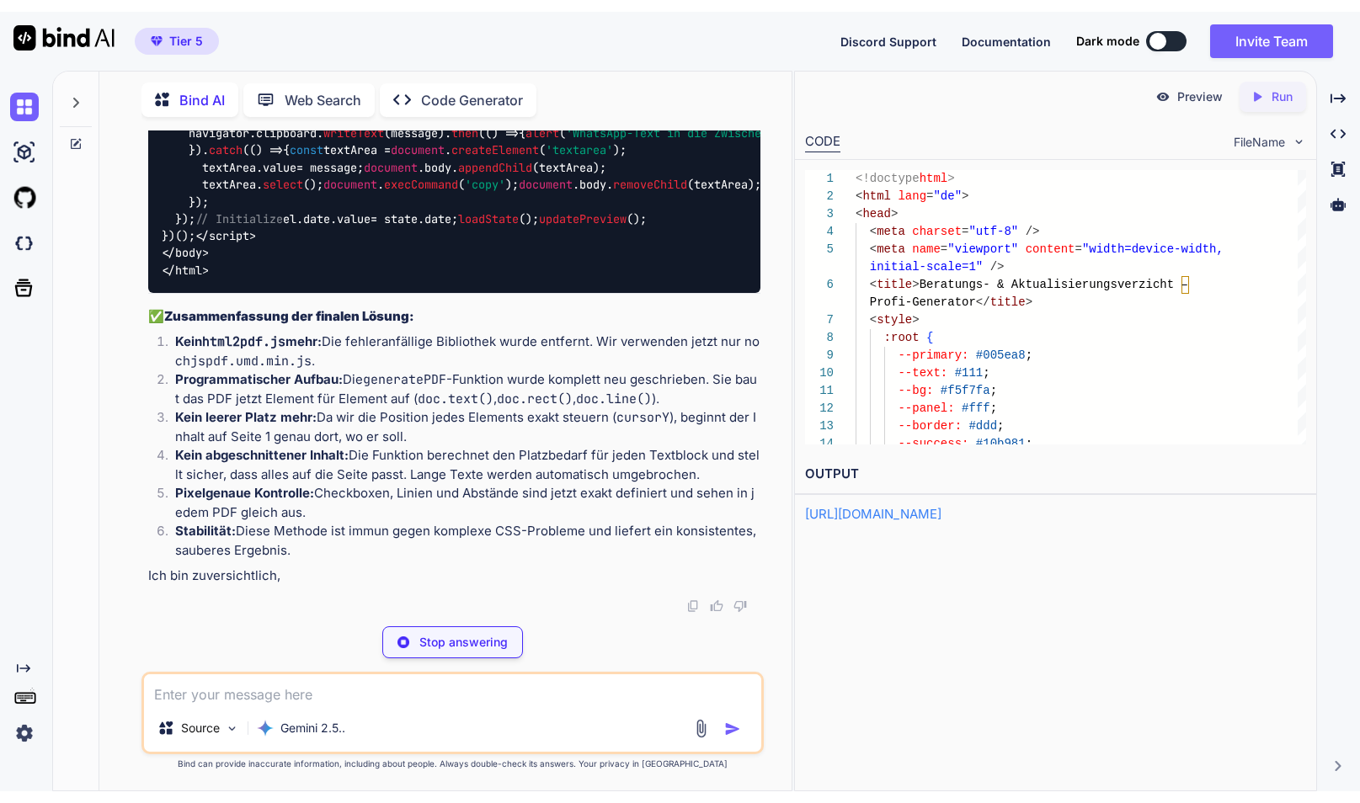
scroll to position [70, 0]
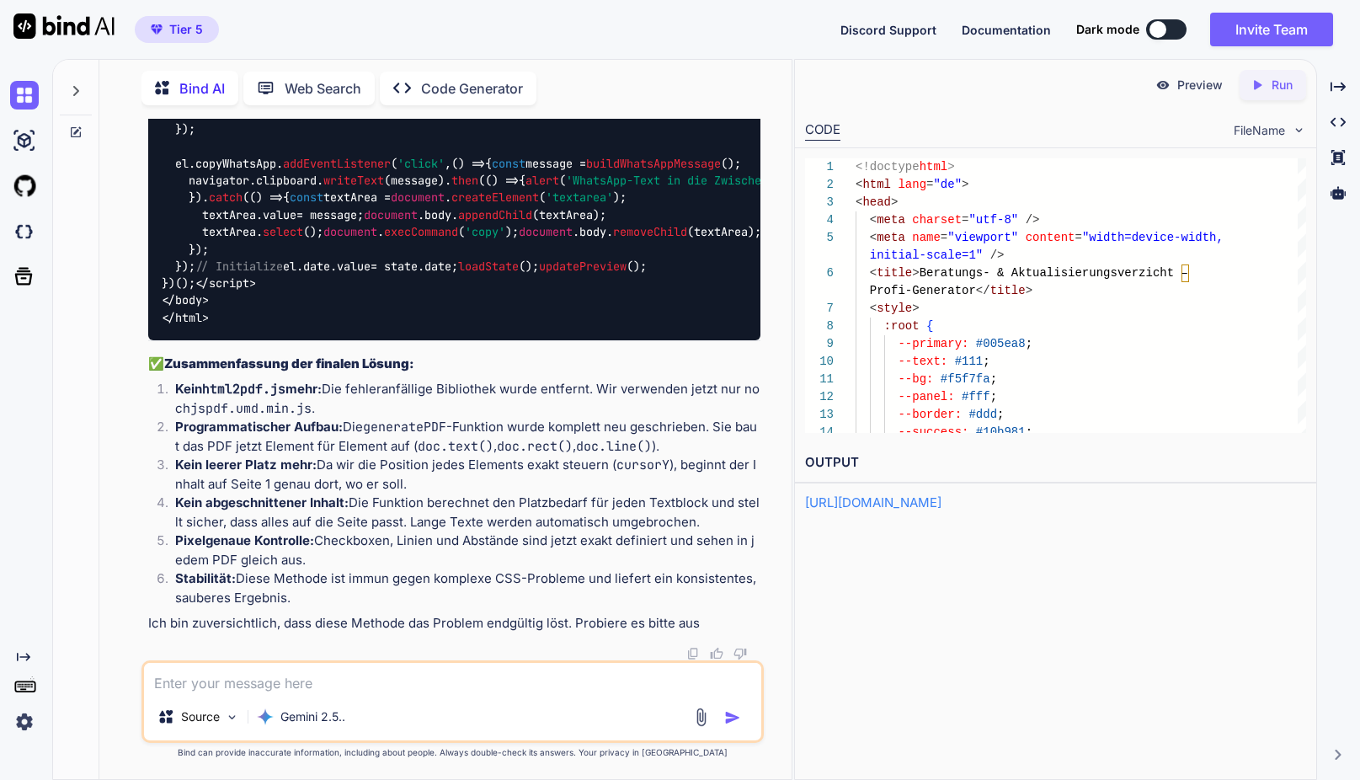
type textarea "})(); </script> </body> </html>"
click at [1264, 88] on icon "Created with Pixso." at bounding box center [1260, 84] width 22 height 15
click at [1185, 88] on p "Preview" at bounding box center [1199, 85] width 45 height 17
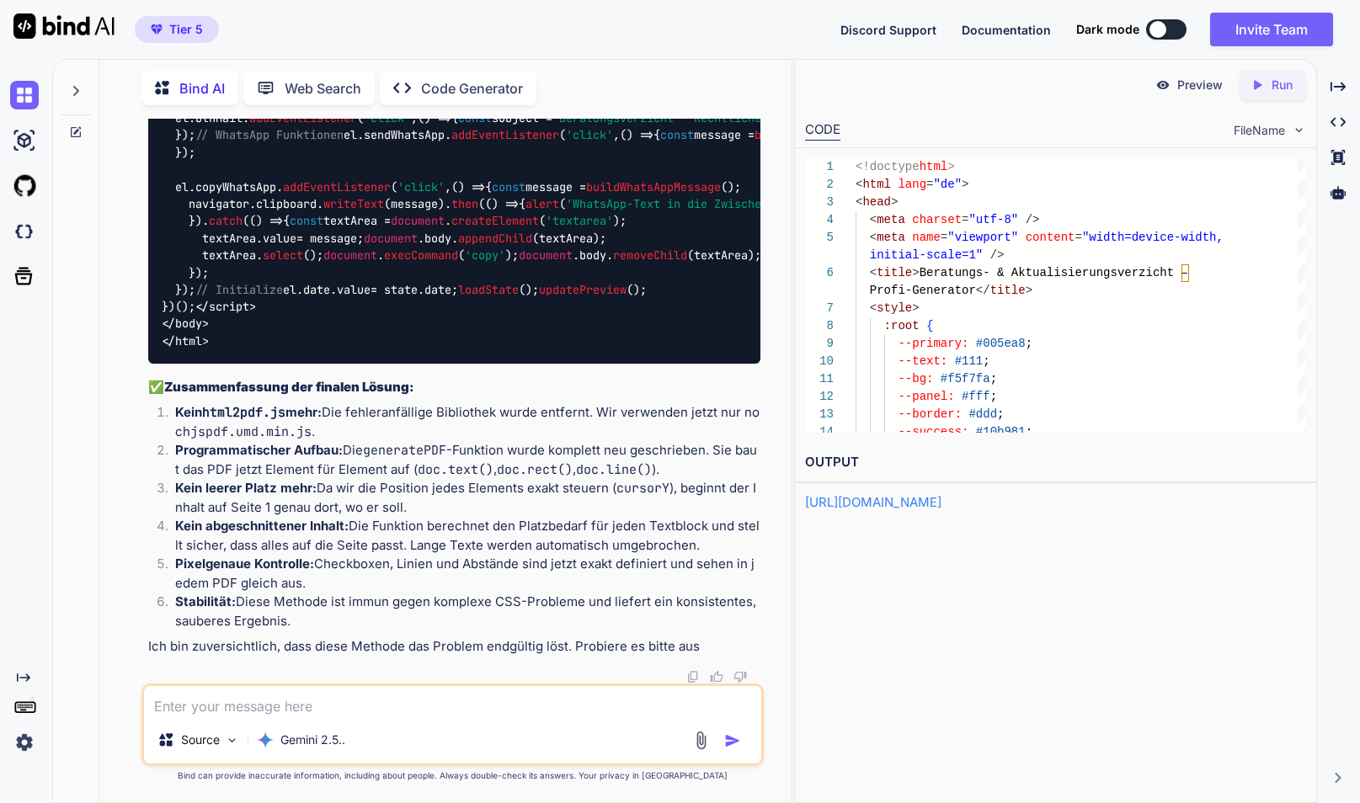
click at [1271, 83] on p "Run" at bounding box center [1281, 85] width 21 height 17
click at [1195, 86] on p "Preview" at bounding box center [1199, 85] width 45 height 17
click at [322, 747] on p "Gemini 2.5.." at bounding box center [312, 740] width 65 height 17
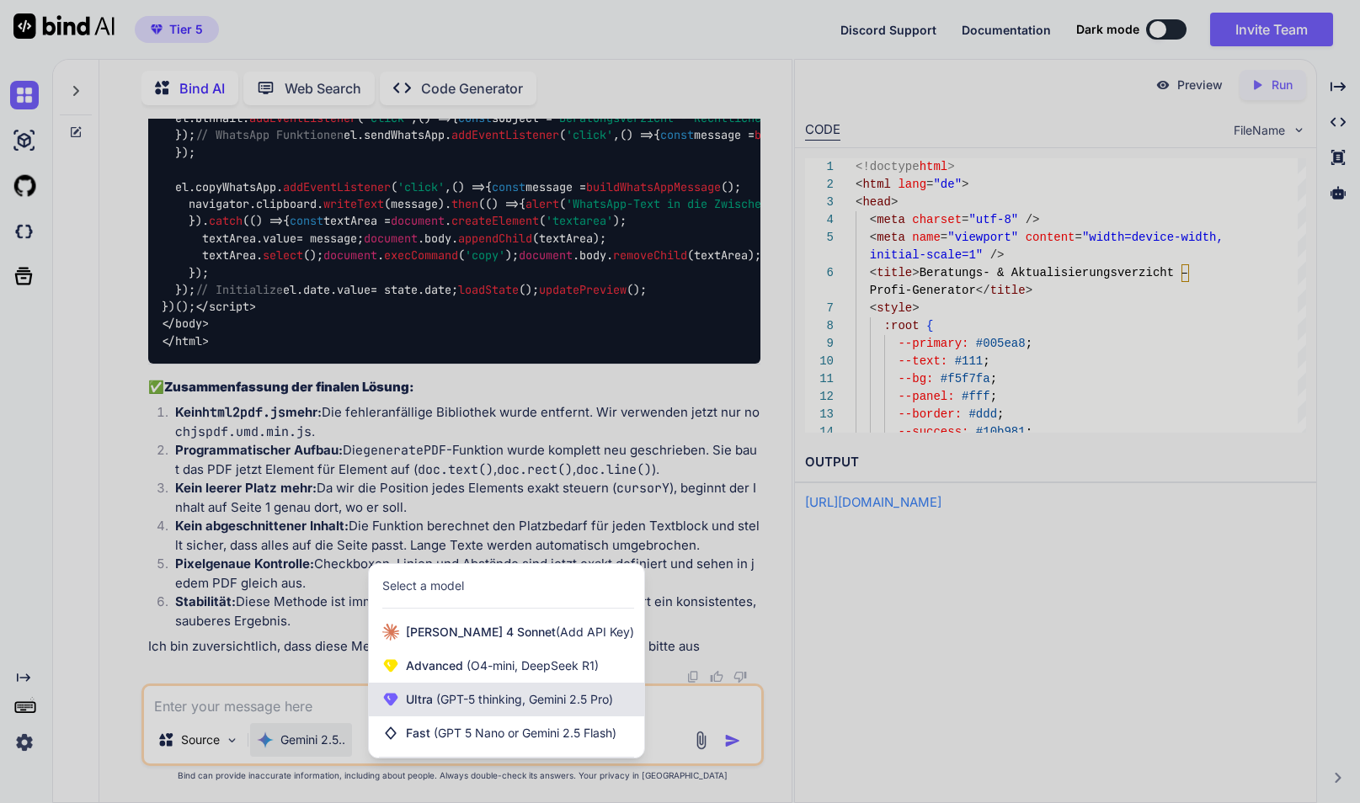
click at [439, 696] on span "(GPT-5 thinking, Gemini 2.5 Pro)" at bounding box center [523, 699] width 180 height 14
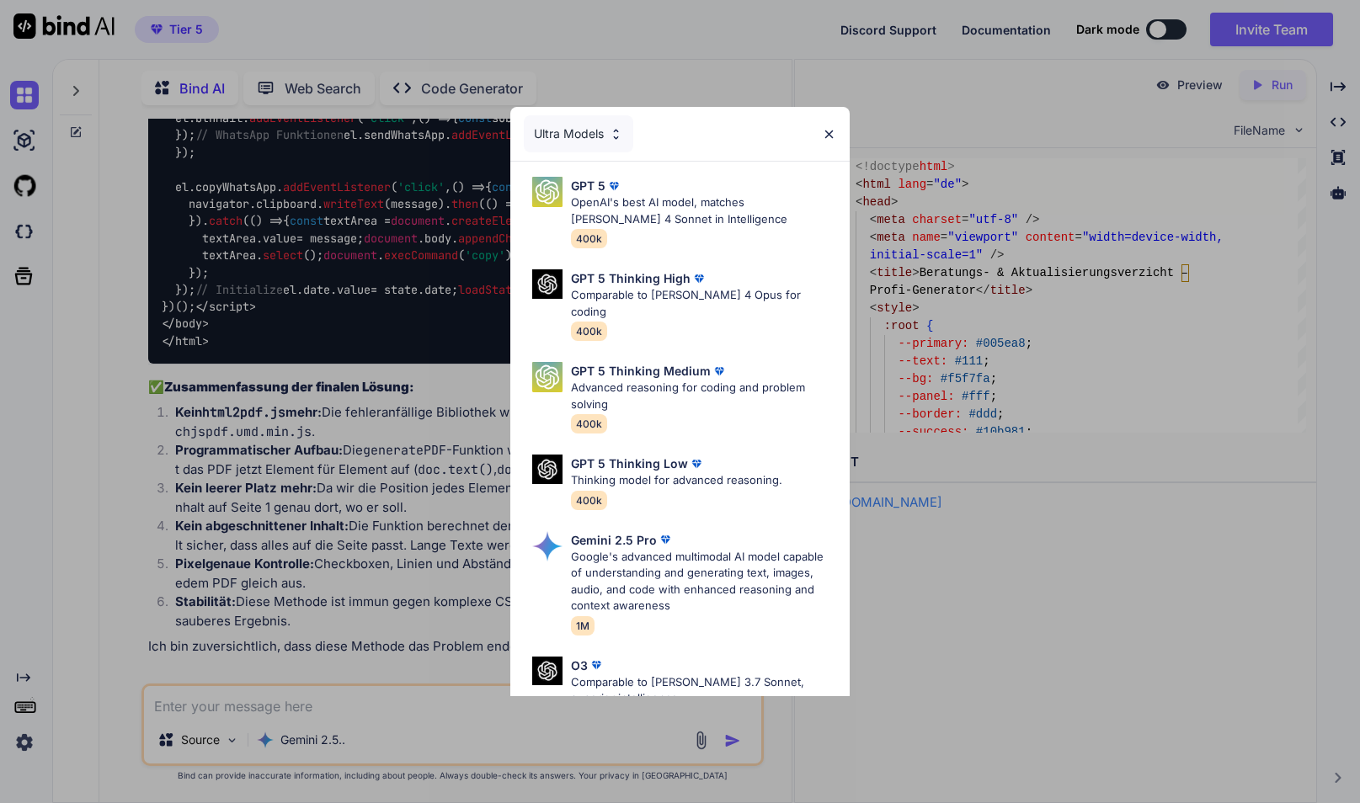
drag, startPoint x: 670, startPoint y: 209, endPoint x: 603, endPoint y: 294, distance: 108.5
click at [670, 209] on p "OpenAI's best AI model, matches Claude 4 Sonnet in Intelligence" at bounding box center [704, 210] width 266 height 33
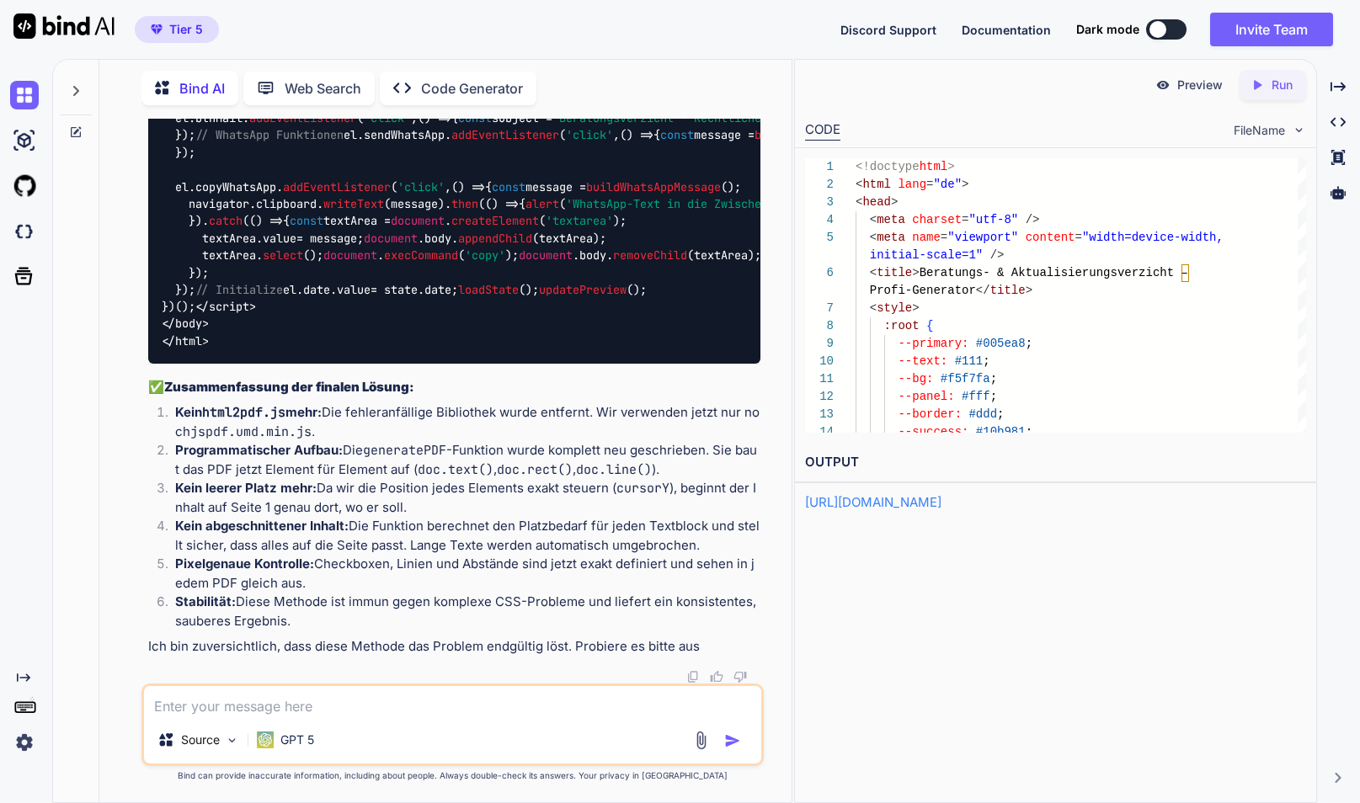
click at [366, 716] on textarea at bounding box center [452, 701] width 617 height 30
type textarea "h"
type textarea "jetzt passiert beim drücken des PDF Exports leider gar nichts mehr. finde eine …"
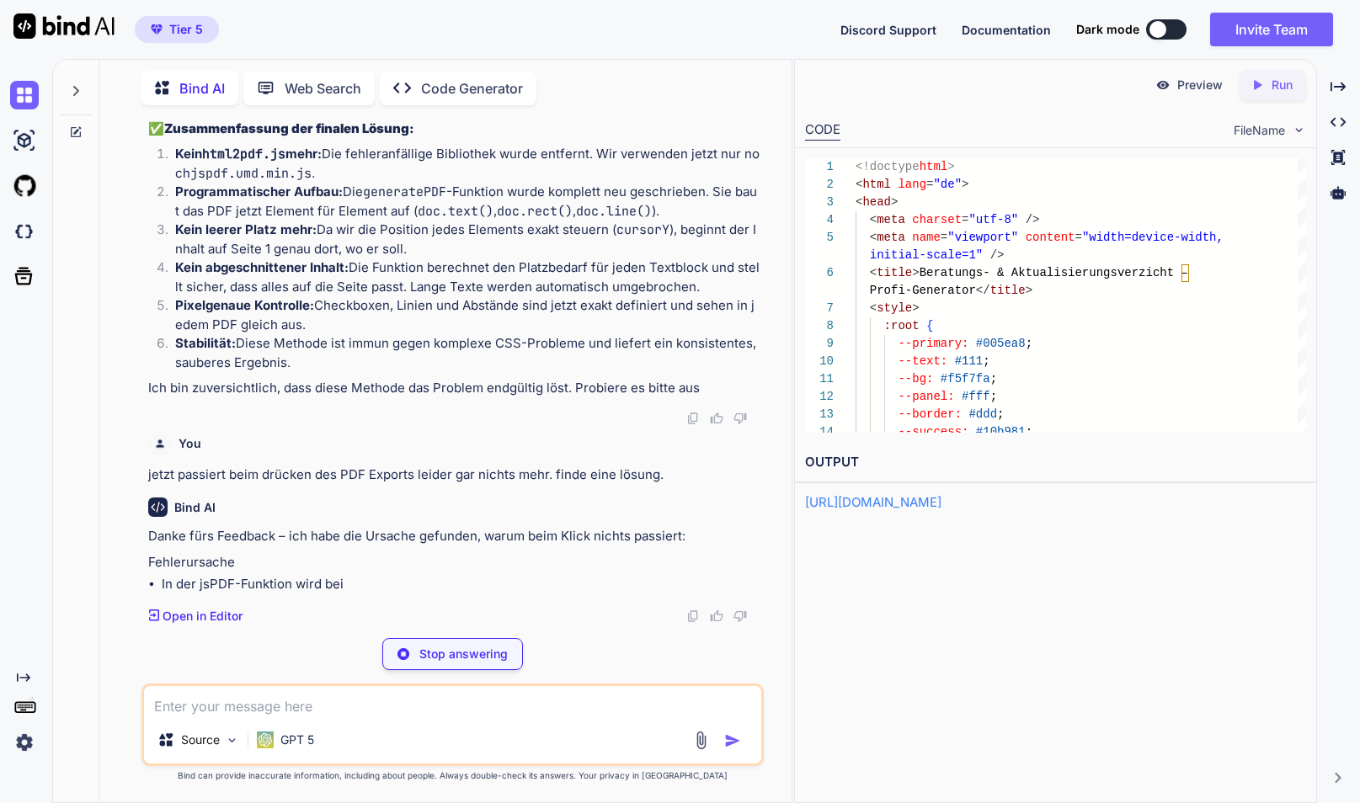
scroll to position [157032, 0]
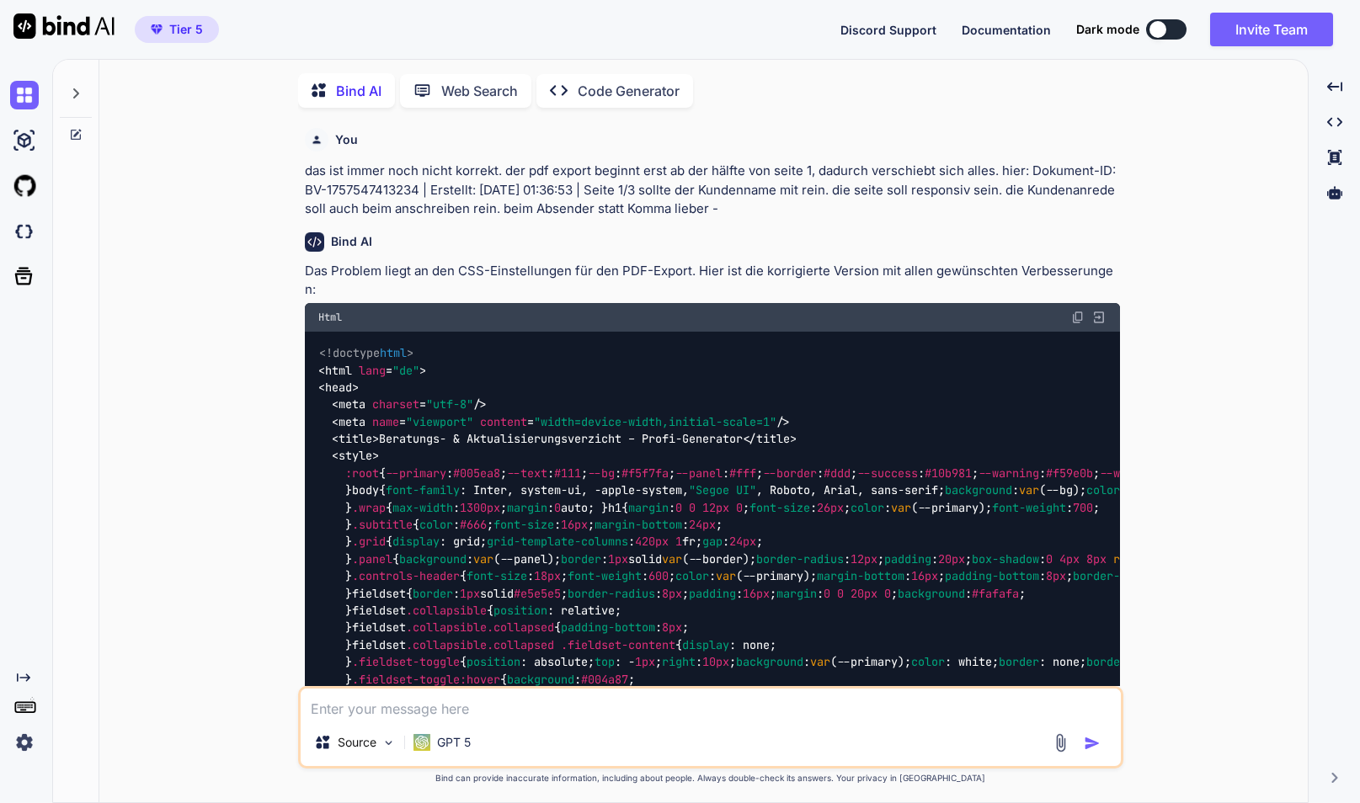
type textarea "x"
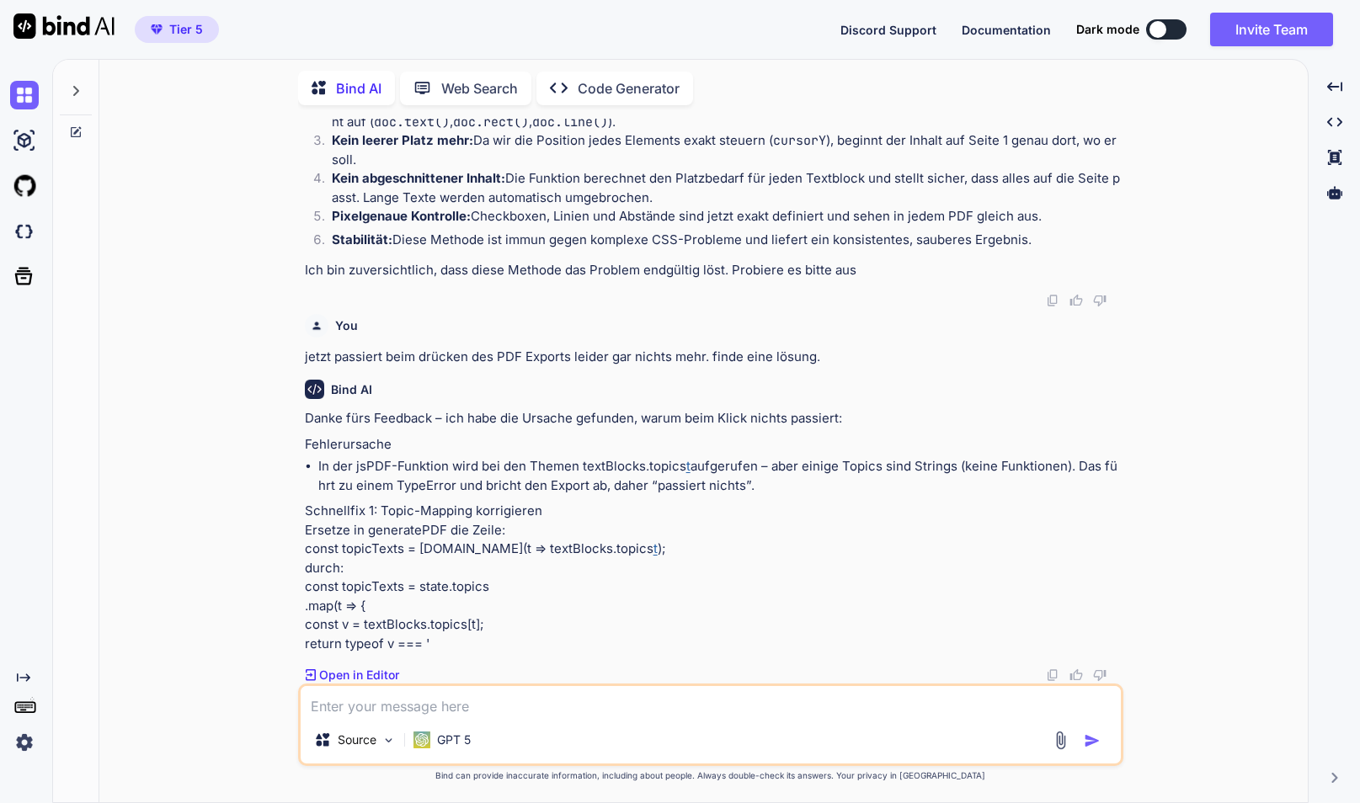
click at [510, 713] on textarea at bounding box center [711, 701] width 820 height 30
type textarea "g"
type textarea "x"
type textarea "gi"
type textarea "x"
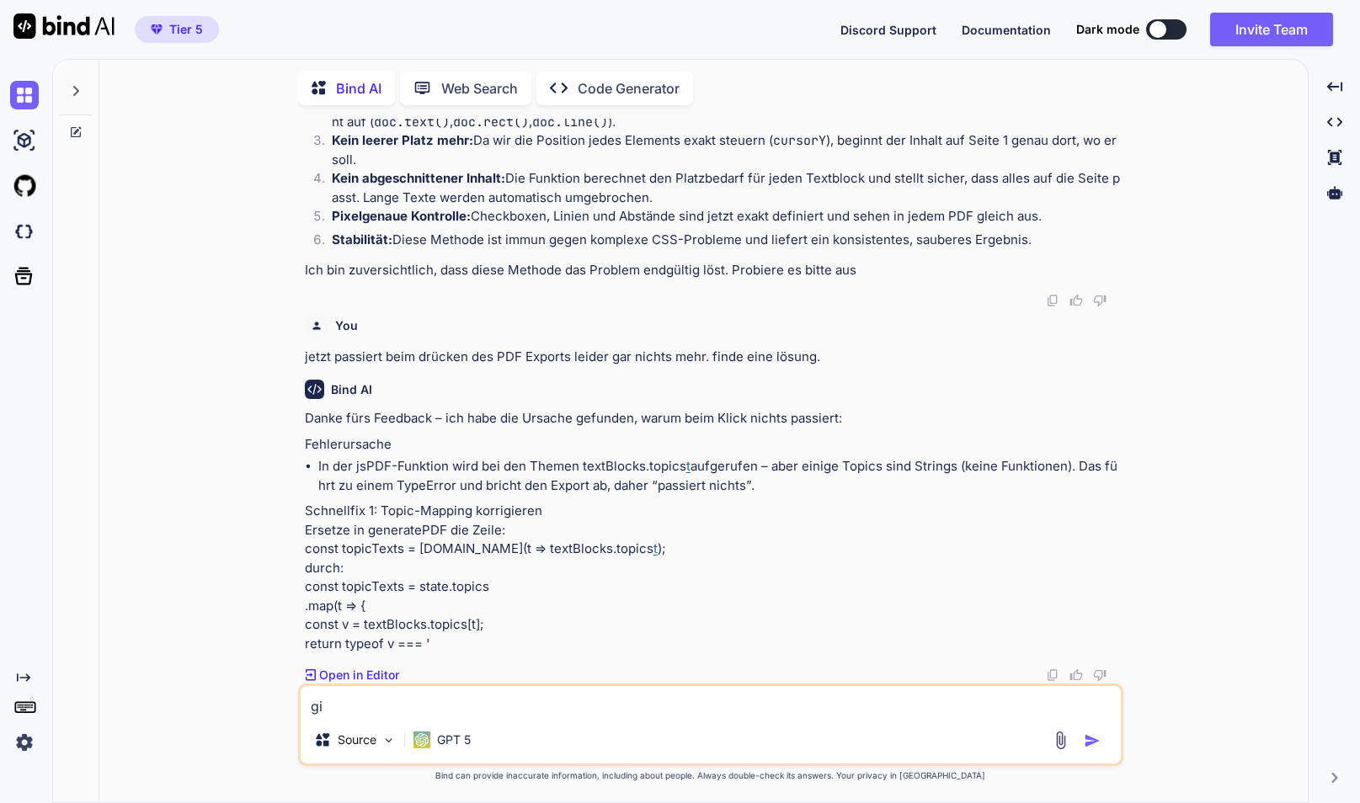
type textarea "gib"
type textarea "x"
type textarea "gib"
type textarea "x"
type textarea "gib m"
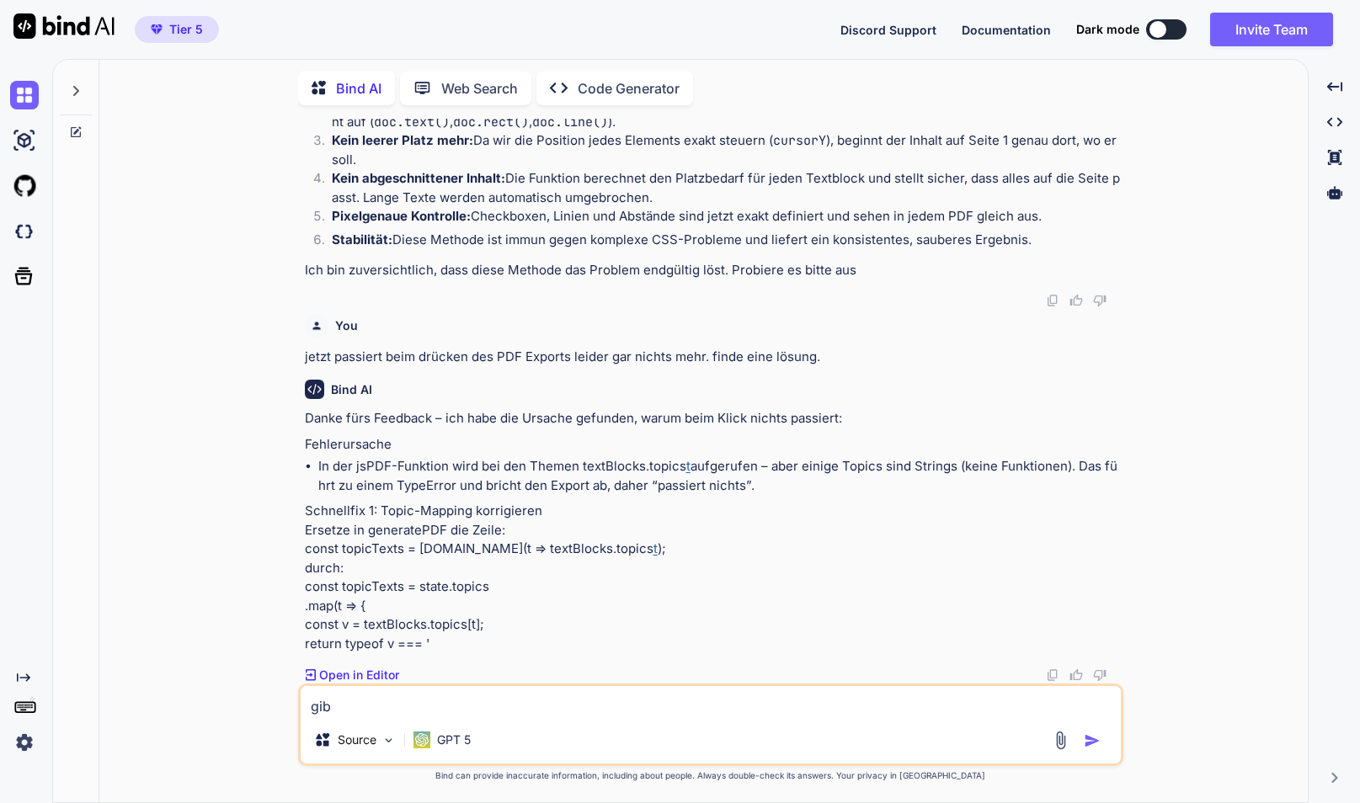
type textarea "x"
type textarea "gib mi"
type textarea "x"
type textarea "gib mir"
type textarea "x"
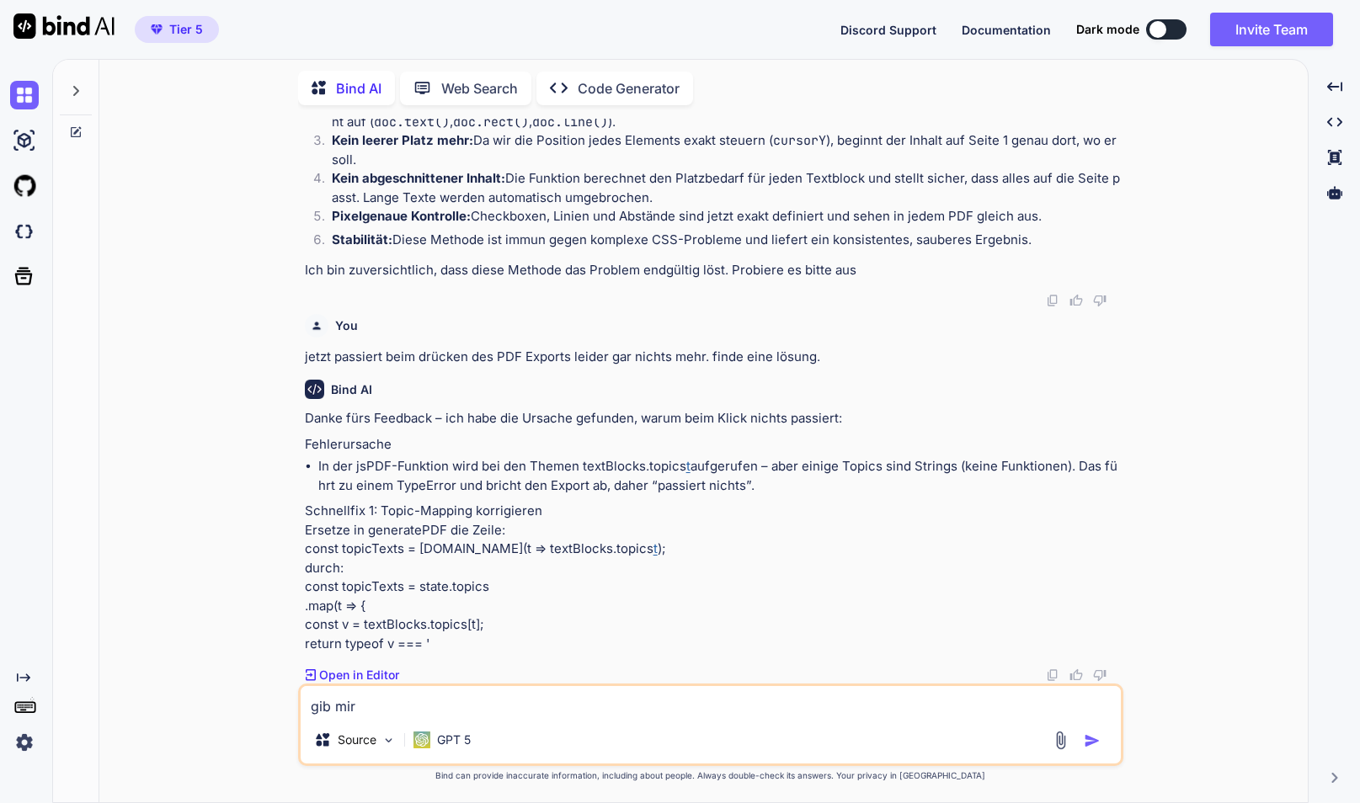
type textarea "gib mir"
type textarea "x"
type textarea "gib mir b"
type textarea "x"
type textarea "gib mir bi"
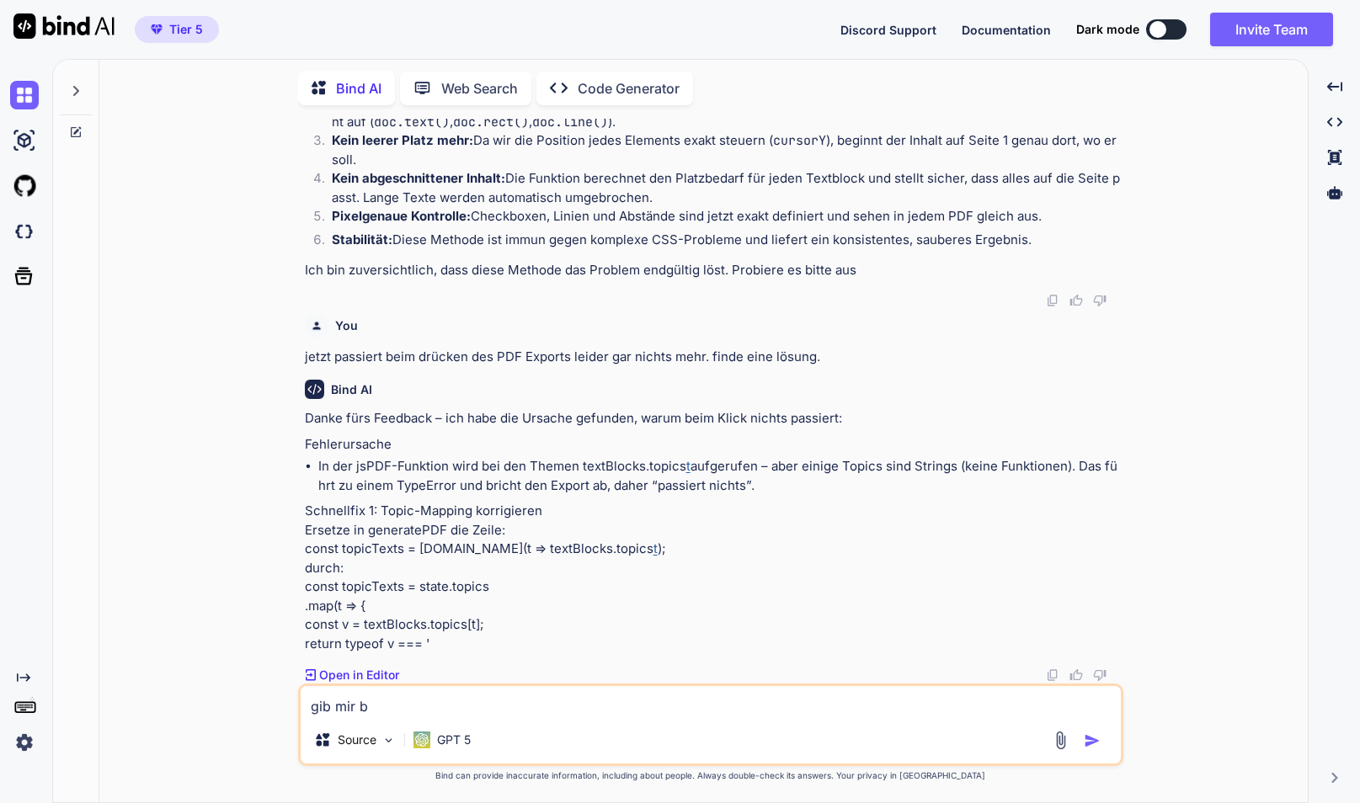
type textarea "x"
type textarea "gib mir bit"
type textarea "x"
type textarea "gib mir bitt"
type textarea "x"
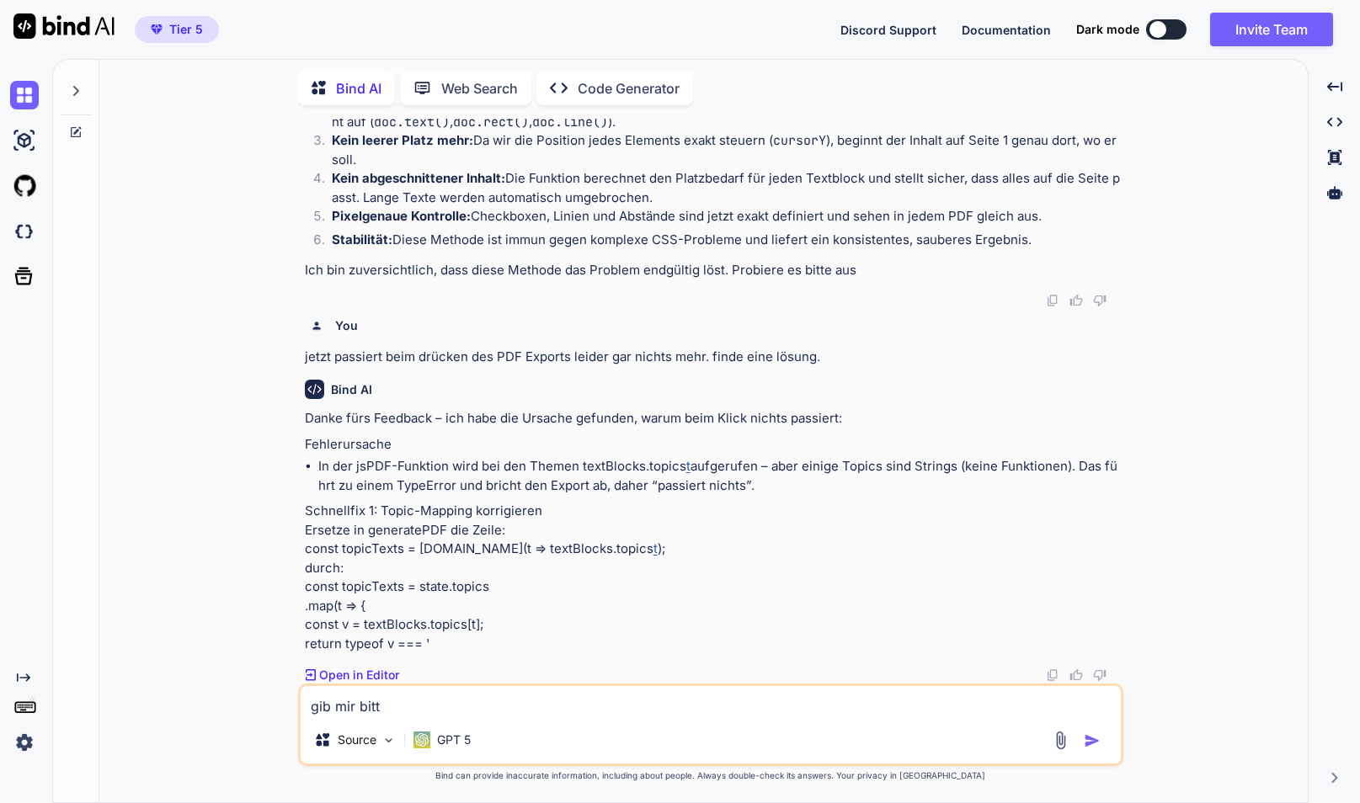
type textarea "gib mir bitte"
type textarea "x"
type textarea "gib mir bitte"
type textarea "x"
type textarea "gib mir bitte d"
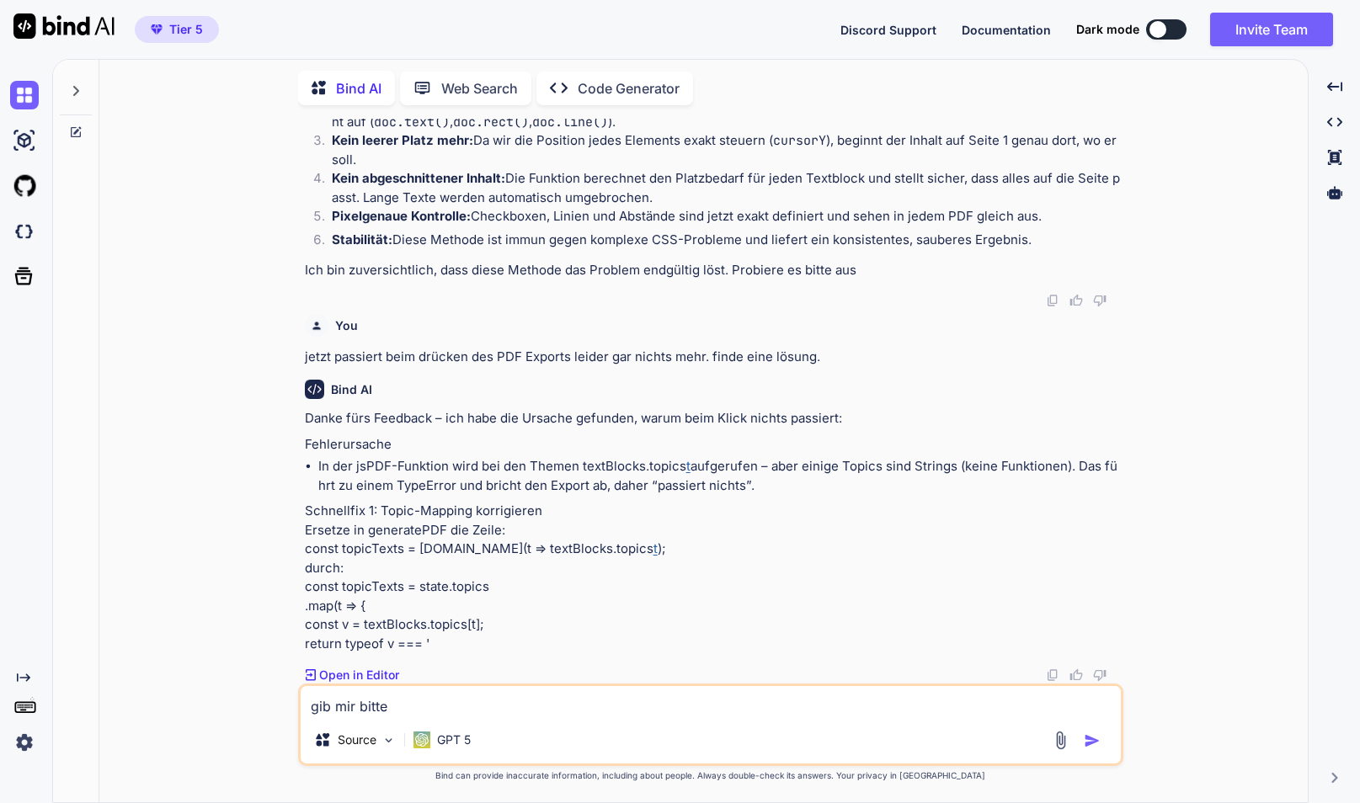
type textarea "x"
type textarea "gib mir bitte de"
type textarea "x"
type textarea "gib mir bitte den"
type textarea "x"
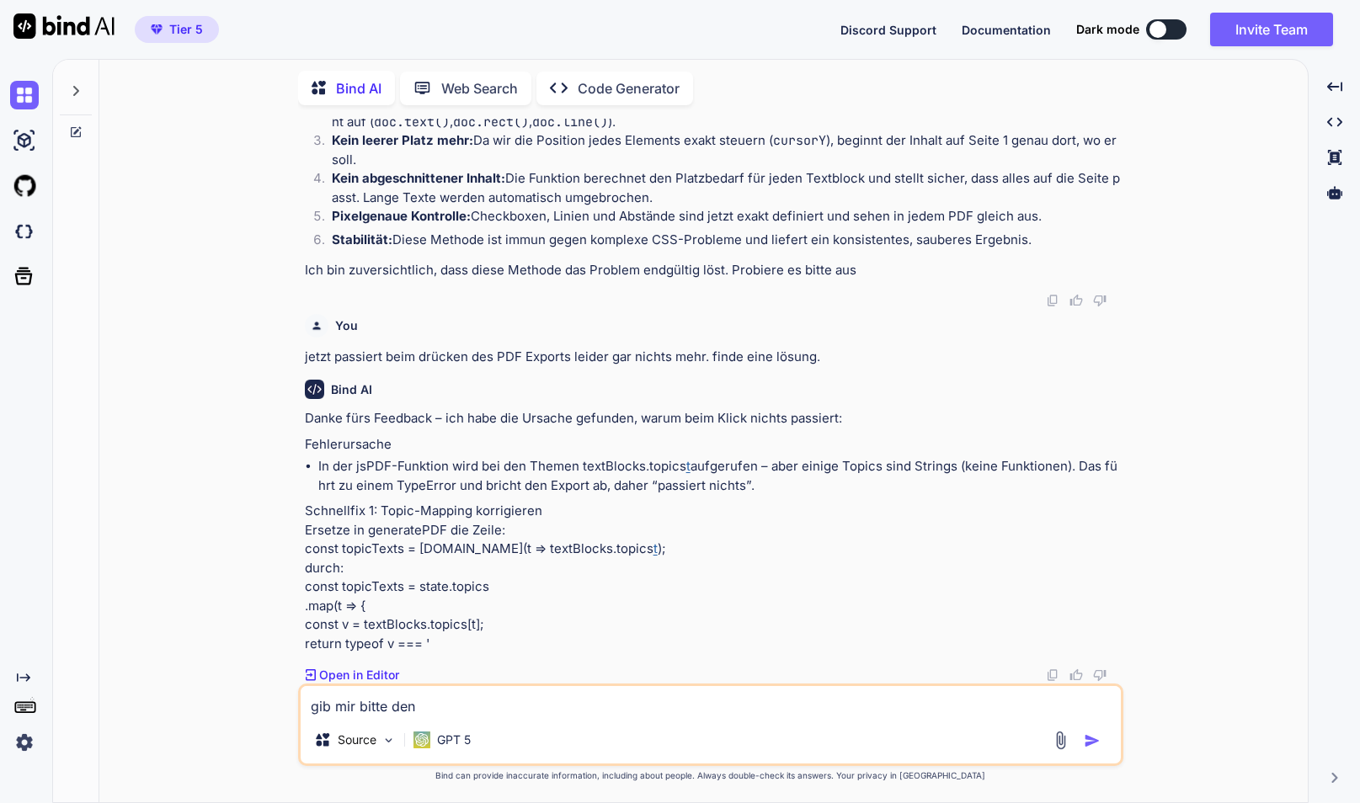
type textarea "gib mir bitte den"
type textarea "x"
type textarea "gib mir bitte den g"
type textarea "x"
type textarea "gib mir bitte den ge"
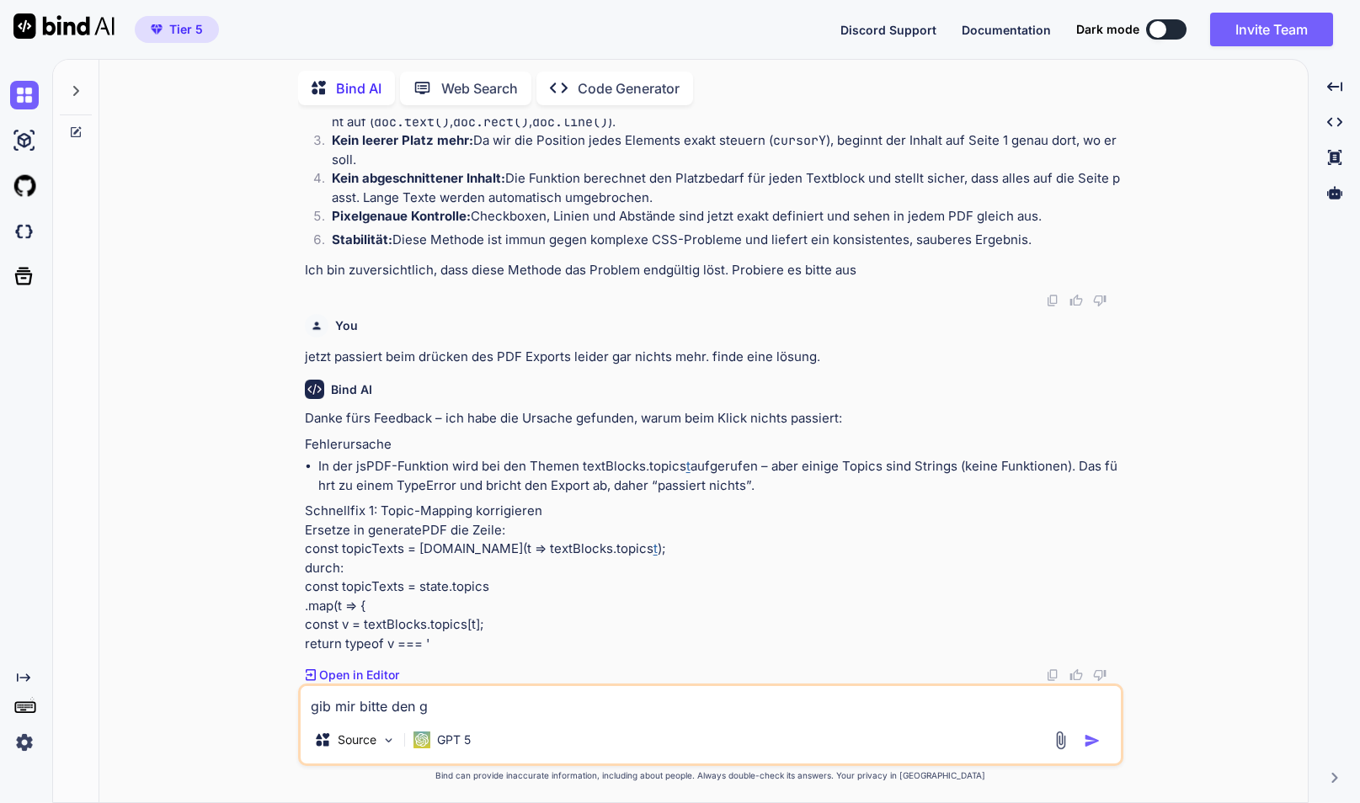
type textarea "x"
type textarea "gib mir bitte den ges"
type textarea "x"
type textarea "gib mir bitte den gesa"
type textarea "x"
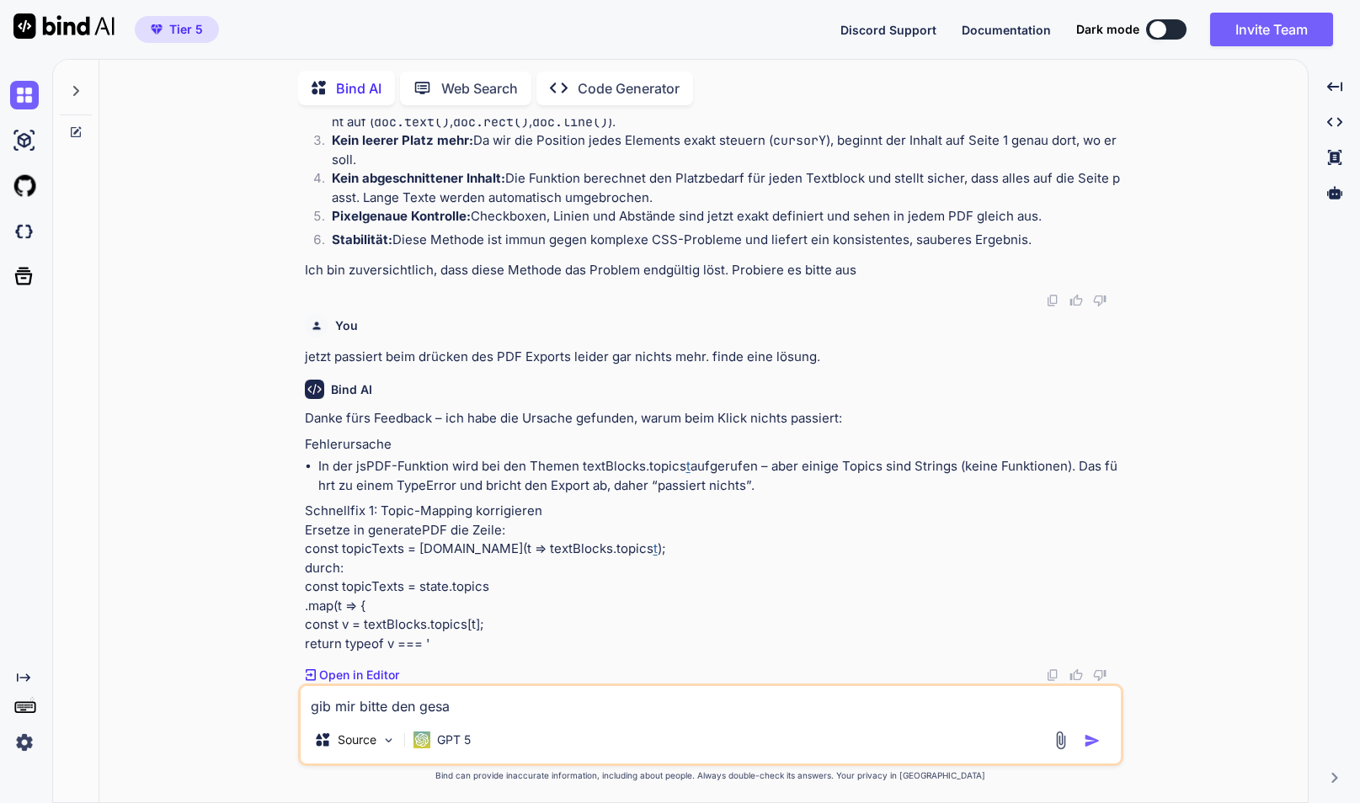
type textarea "gib mir bitte den gesam"
type textarea "x"
type textarea "gib mir bitte den gesamt"
type textarea "x"
type textarea "gib mir bitte den gesamtc"
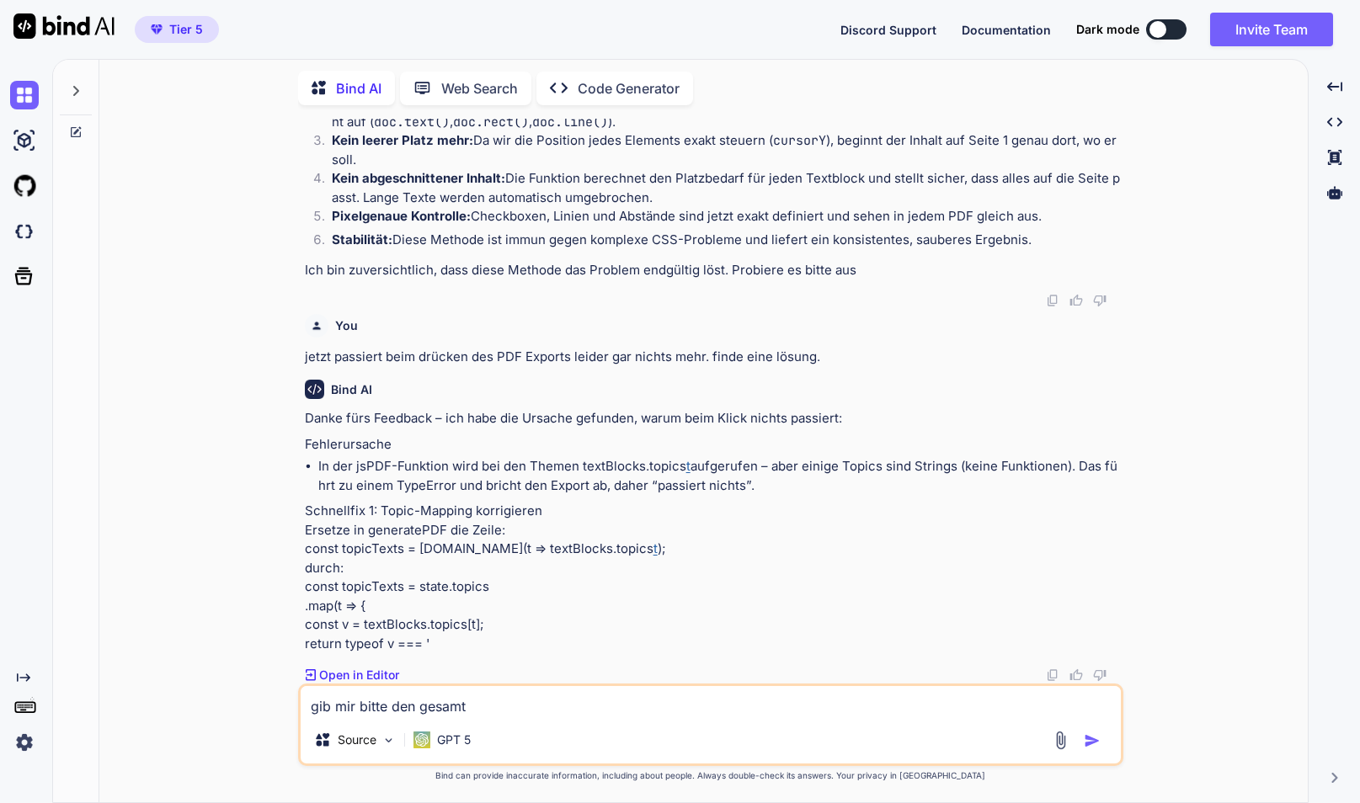
type textarea "x"
type textarea "gib mir bitte den gesamtco"
type textarea "x"
type textarea "gib mir bitte den gesamtcod"
type textarea "x"
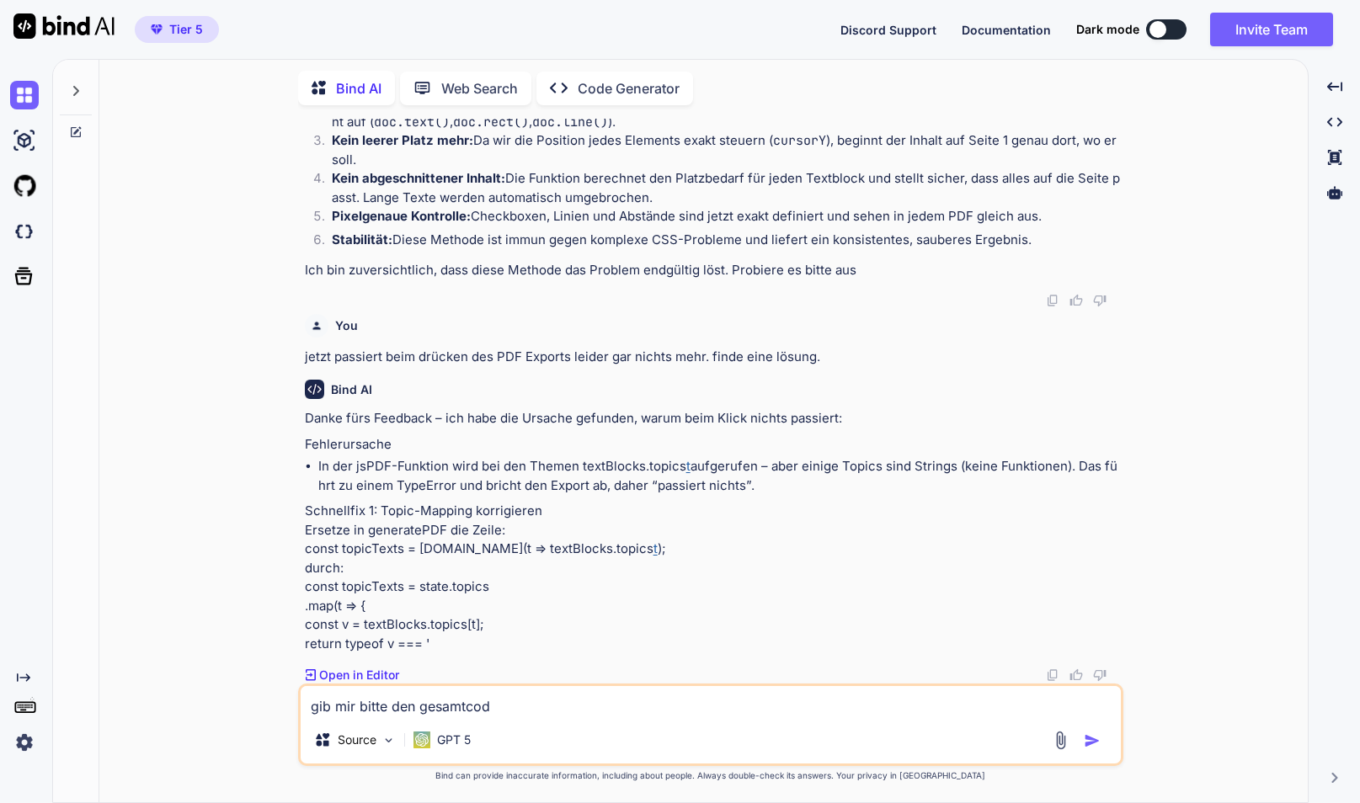
type textarea "gib mir bitte den gesamtcode"
type textarea "x"
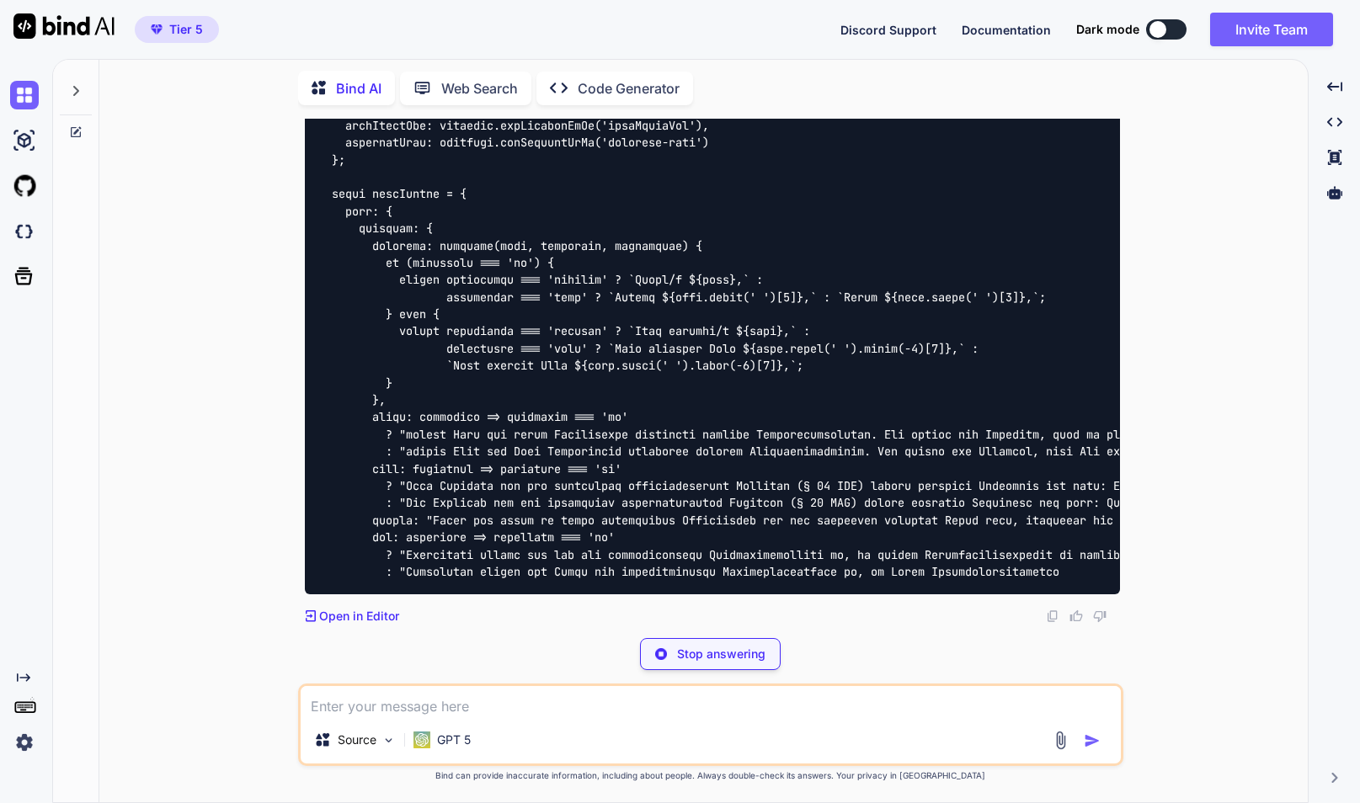
scroll to position [78847, 0]
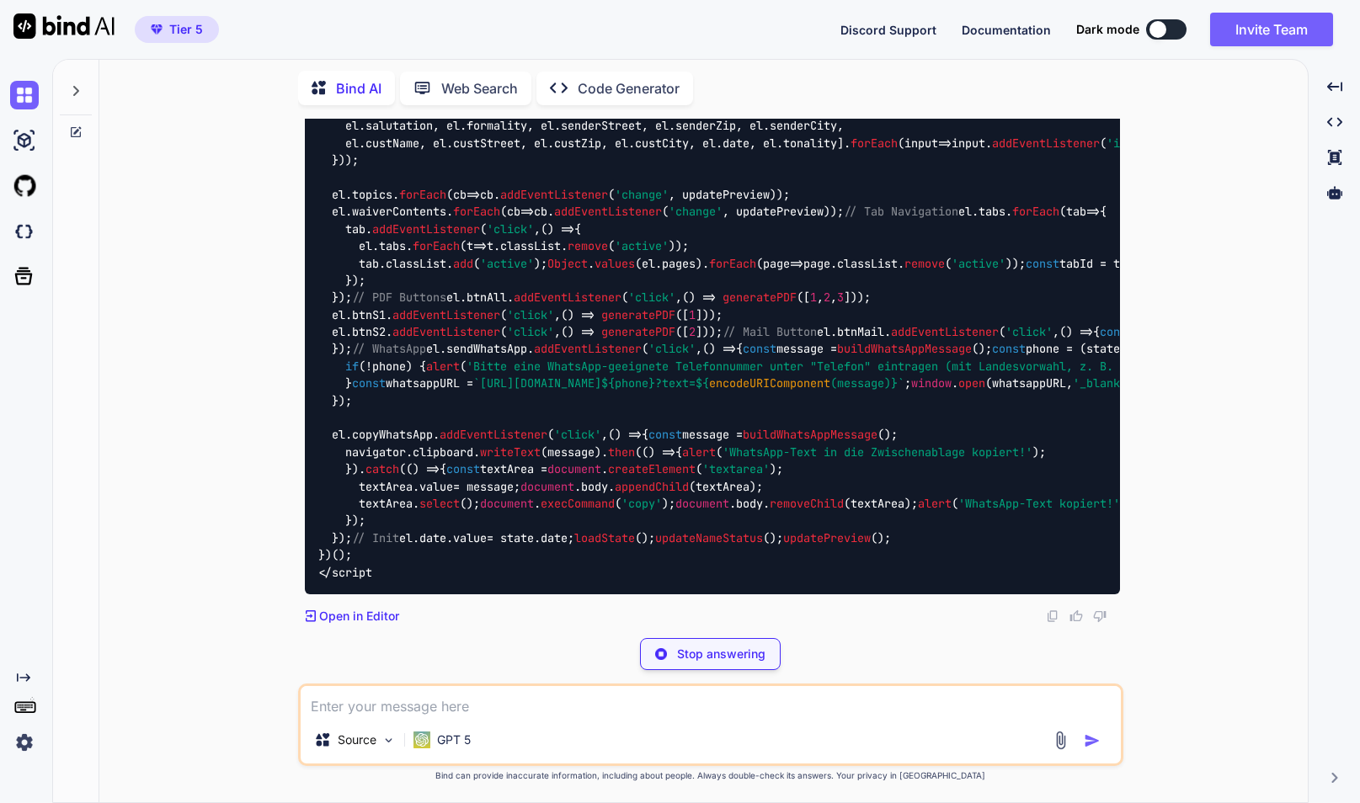
type textarea "x"
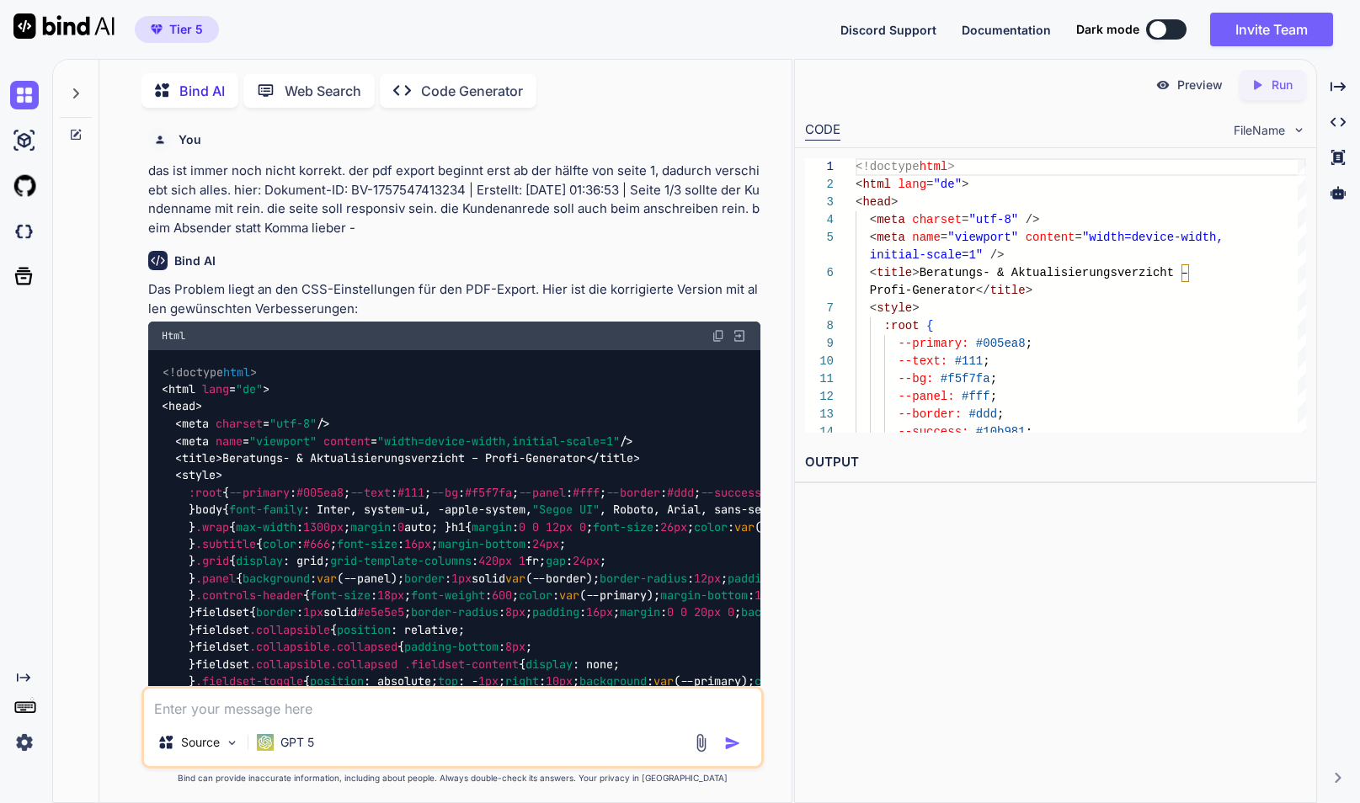
scroll to position [78847, 0]
